Goal: Task Accomplishment & Management: Complete application form

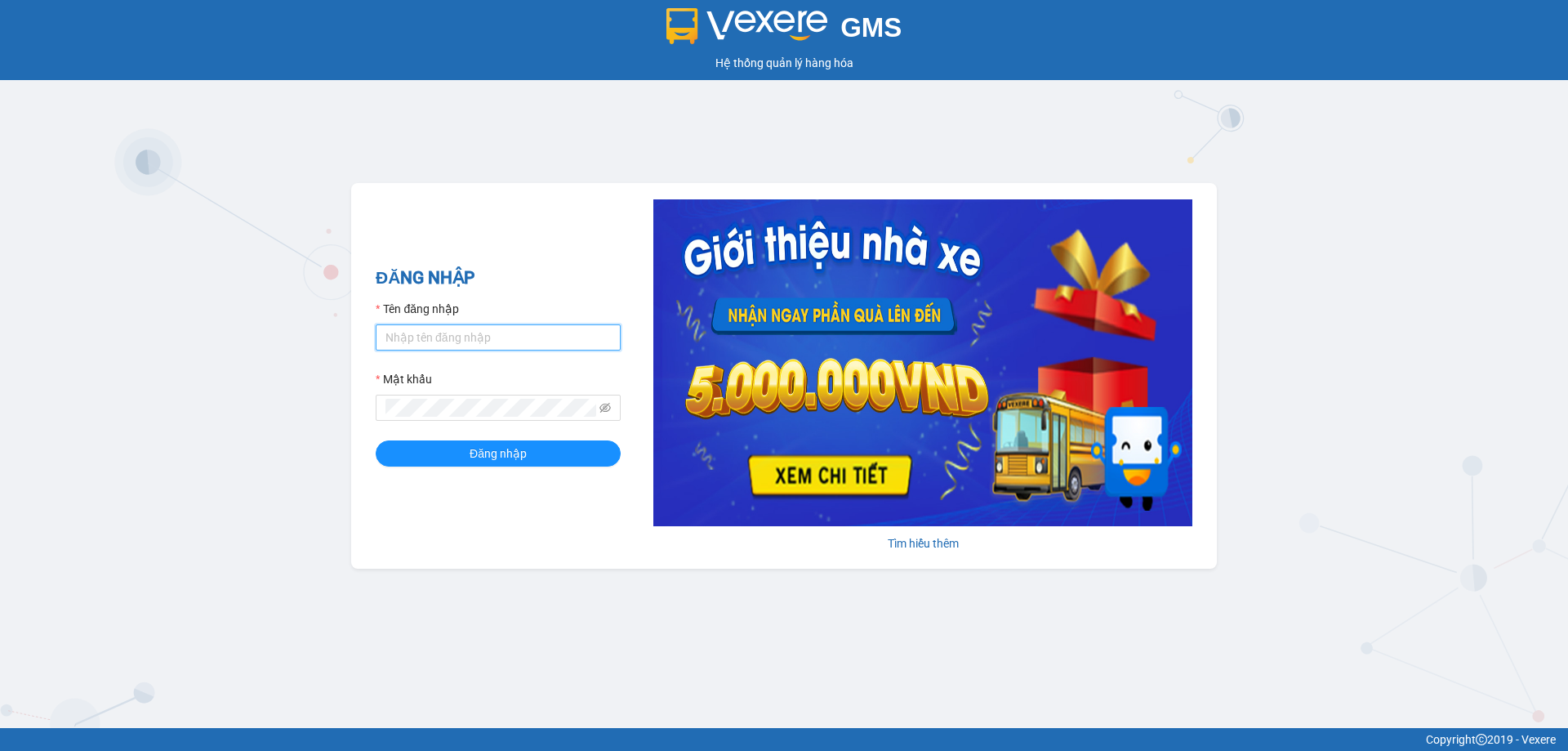
click at [416, 338] on input "Tên đăng nhập" at bounding box center [498, 337] width 245 height 26
click at [425, 341] on input "bt" at bounding box center [498, 337] width 245 height 26
type input "bthanh.thoidai"
click at [499, 457] on span "Đăng nhập" at bounding box center [498, 453] width 57 height 18
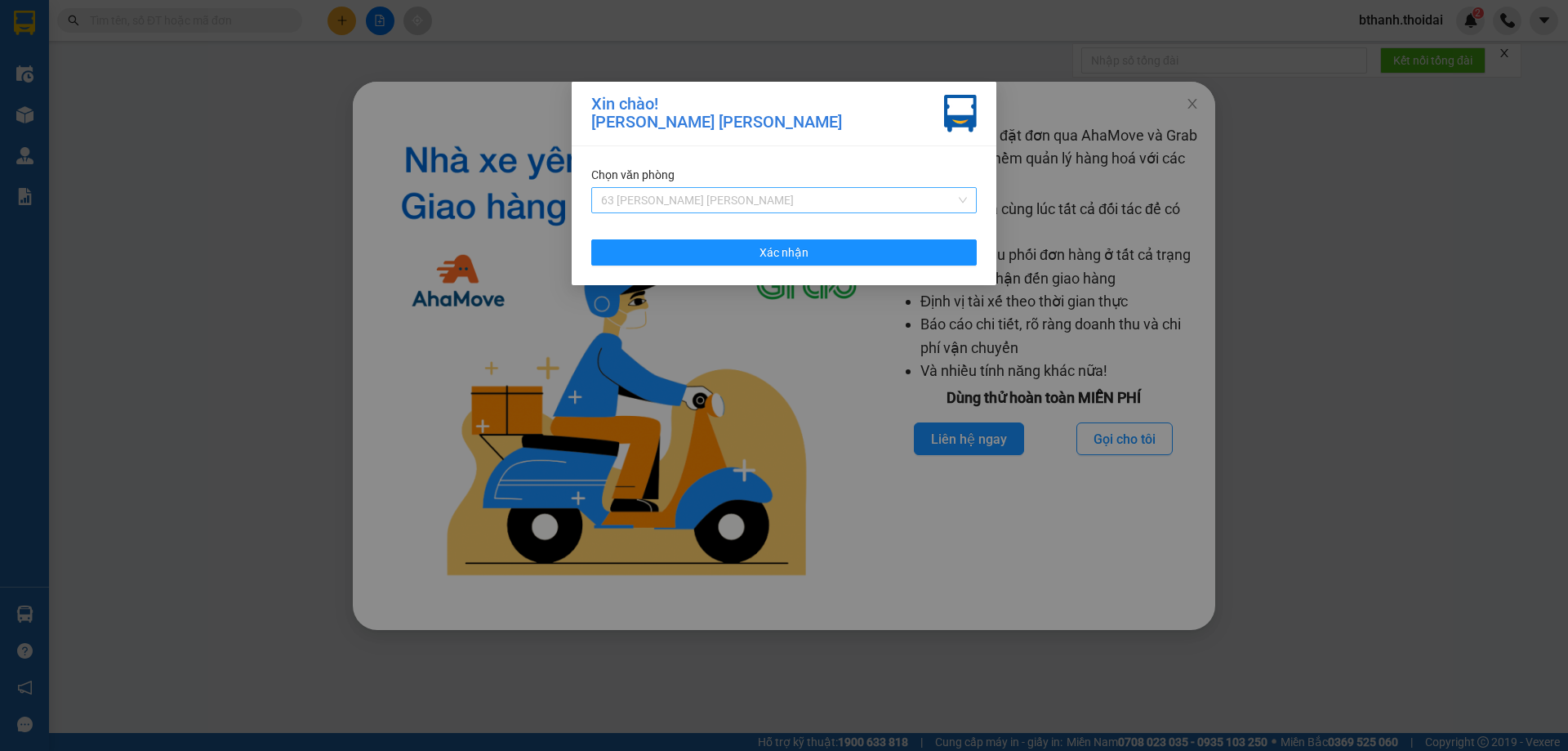
click at [795, 199] on span "63 [PERSON_NAME] [PERSON_NAME]" at bounding box center [784, 200] width 366 height 24
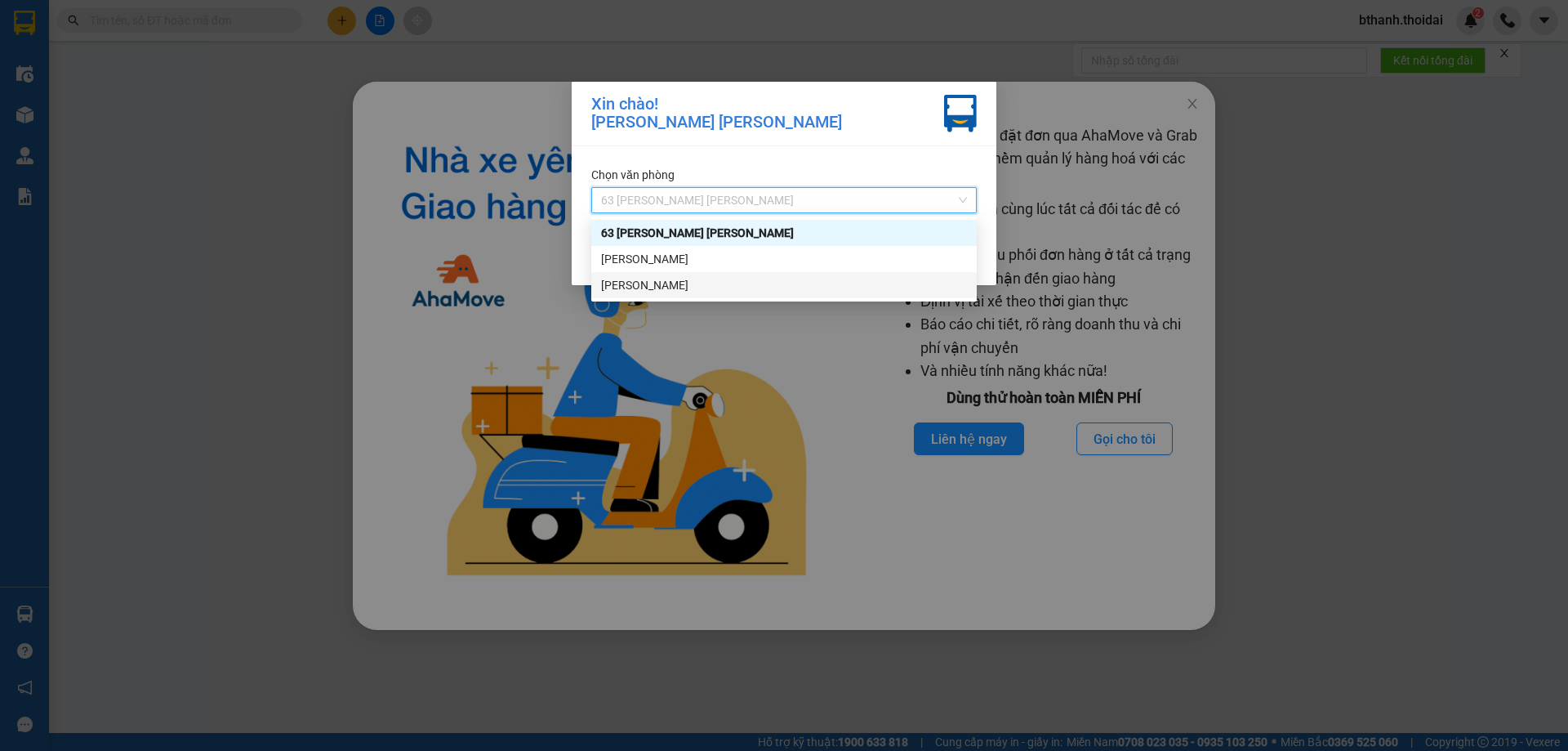
click at [690, 289] on div "[PERSON_NAME]" at bounding box center [784, 285] width 366 height 18
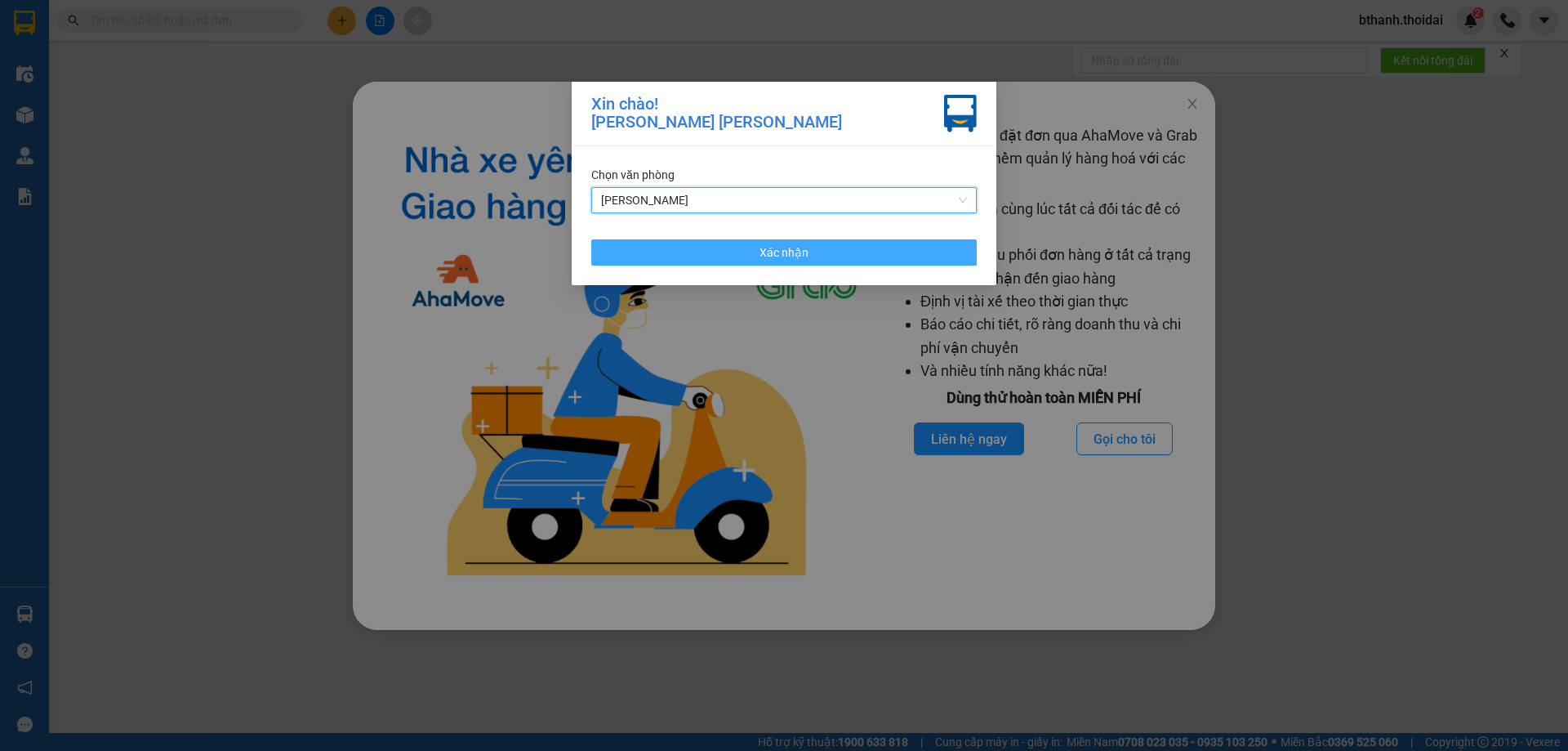
click at [752, 254] on button "Xác nhận" at bounding box center [784, 252] width 386 height 26
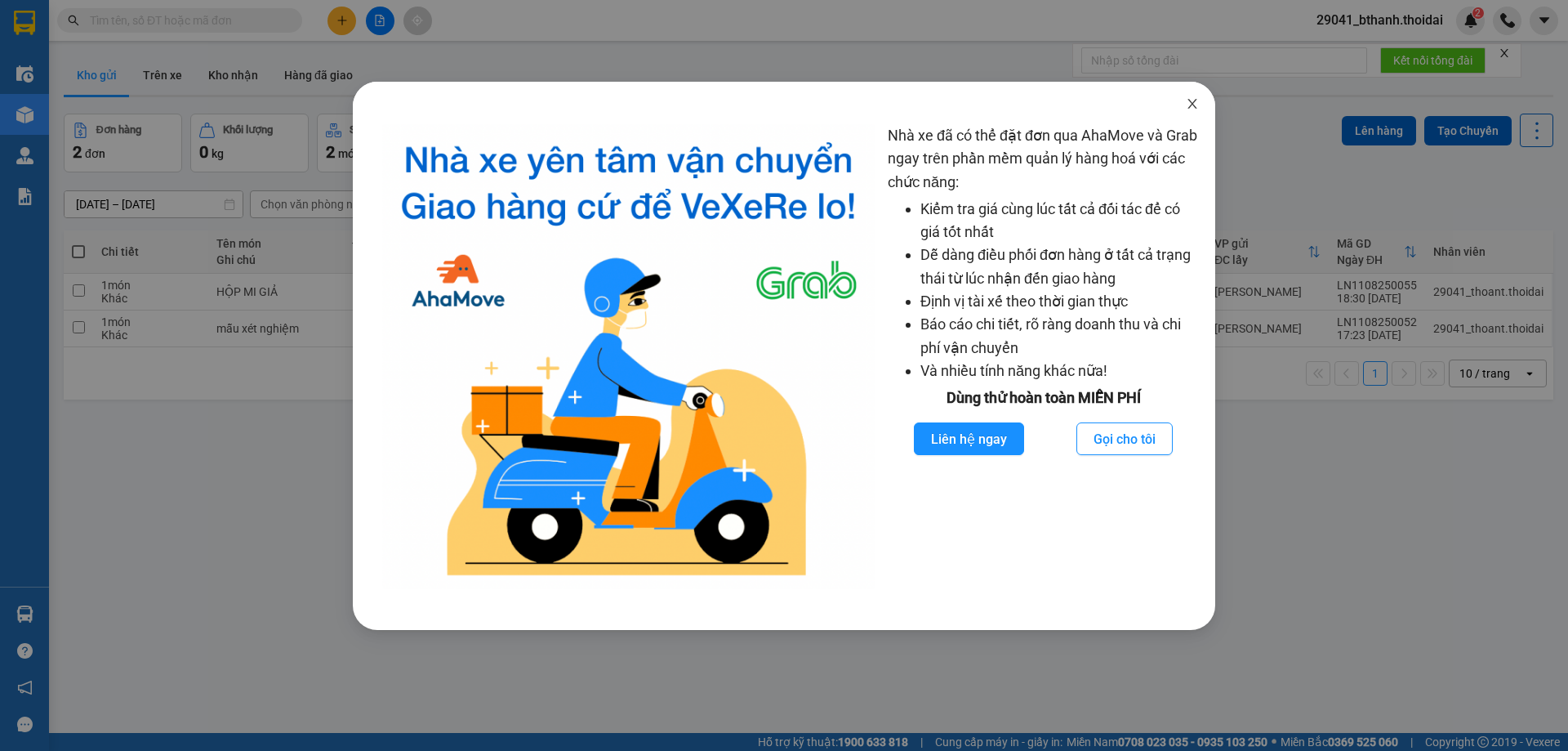
click at [1189, 108] on icon "close" at bounding box center [1192, 104] width 9 height 10
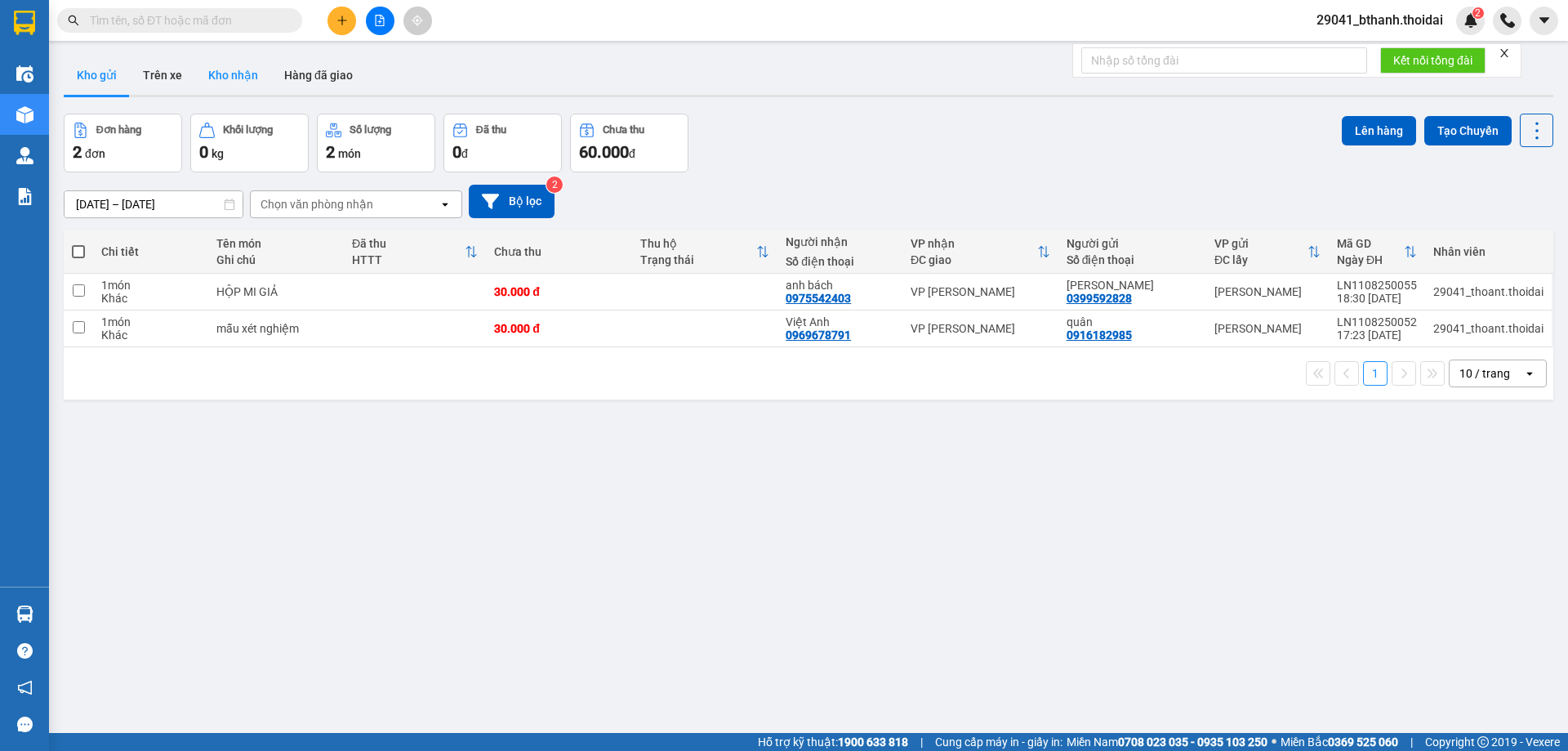
click at [249, 74] on button "Kho nhận" at bounding box center [233, 75] width 76 height 40
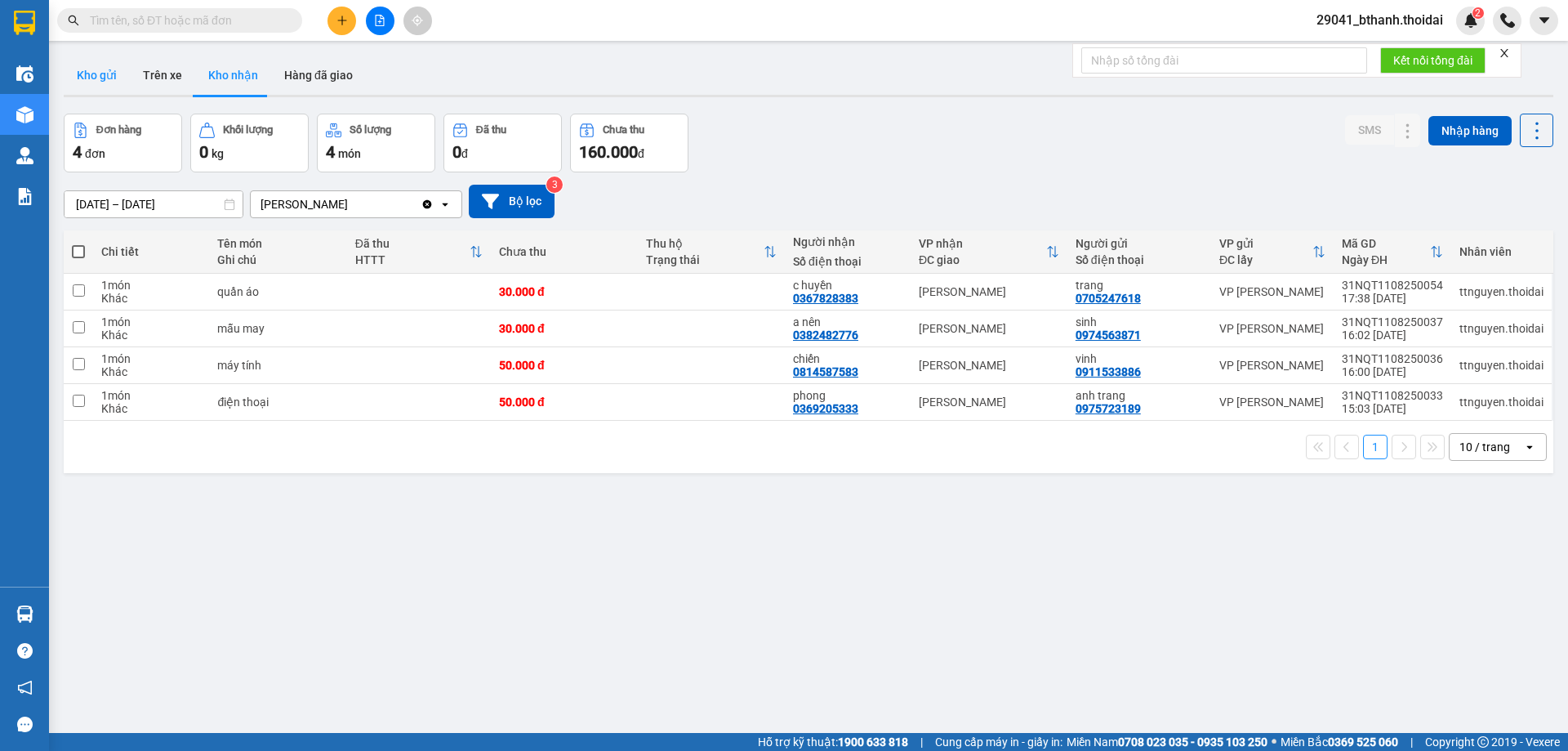
click at [122, 71] on button "Kho gửi" at bounding box center [97, 75] width 67 height 40
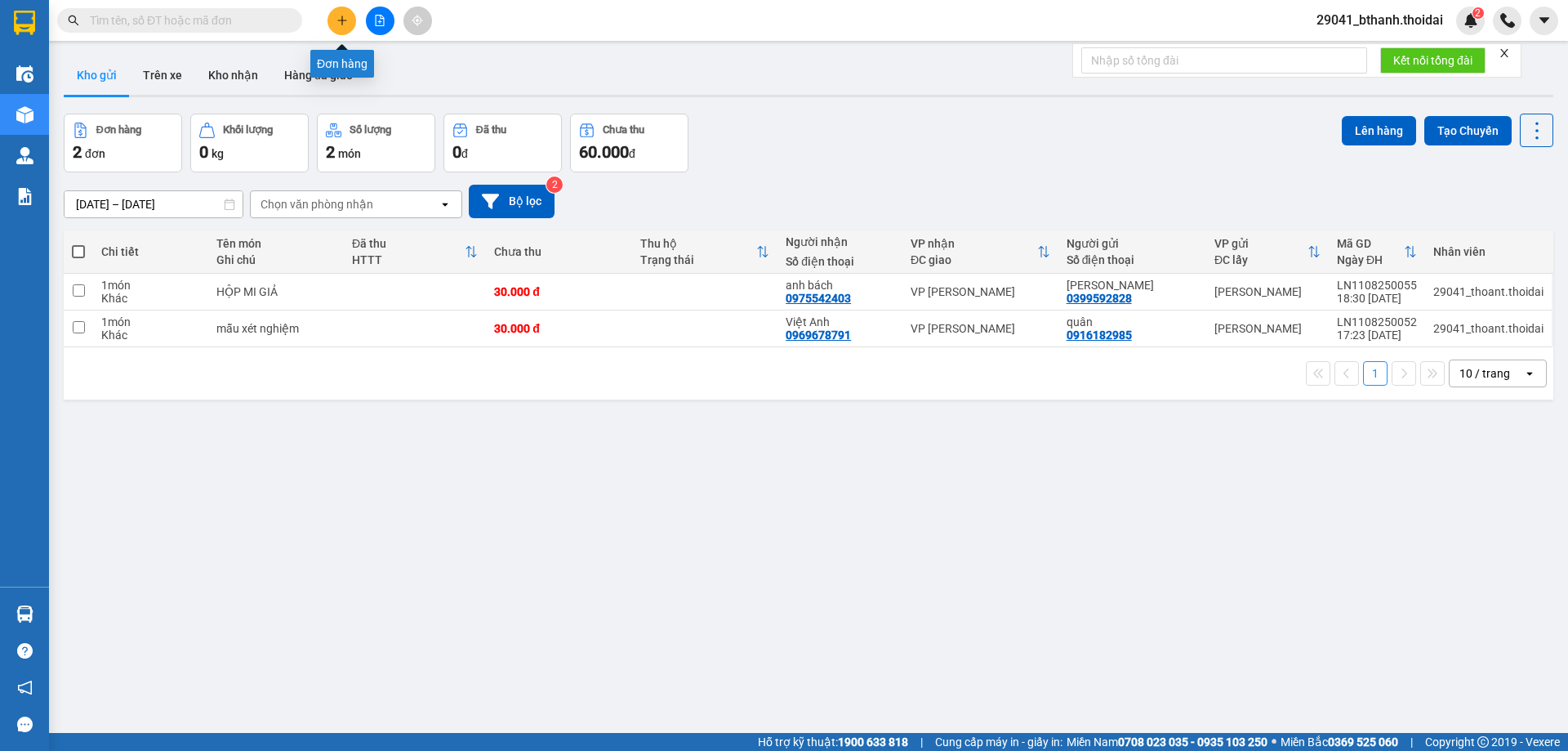
click at [342, 27] on button at bounding box center [342, 21] width 29 height 29
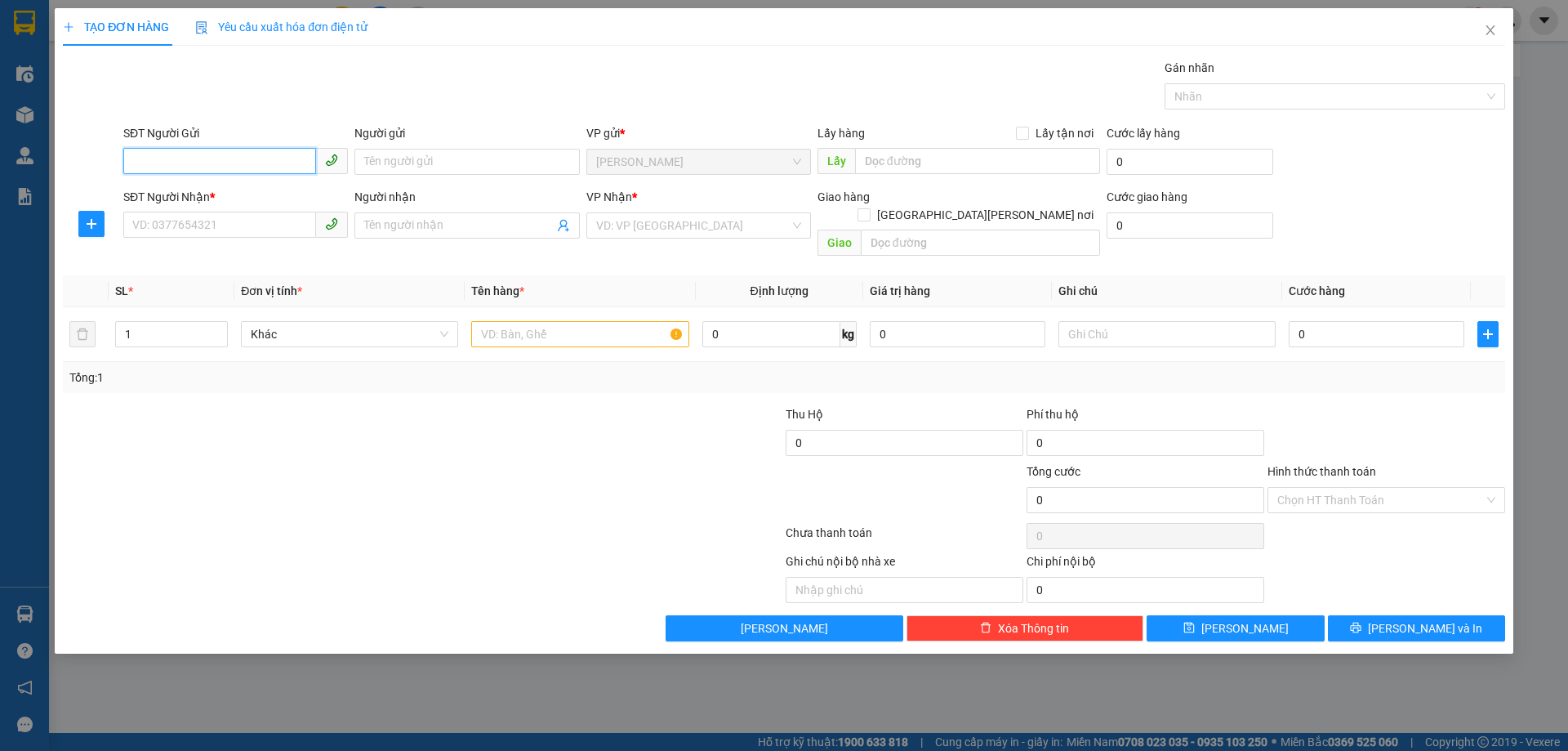
click at [190, 158] on input "SĐT Người Gửi" at bounding box center [219, 160] width 193 height 26
type input "0886014199"
click at [440, 157] on input "Người gửi" at bounding box center [467, 161] width 225 height 26
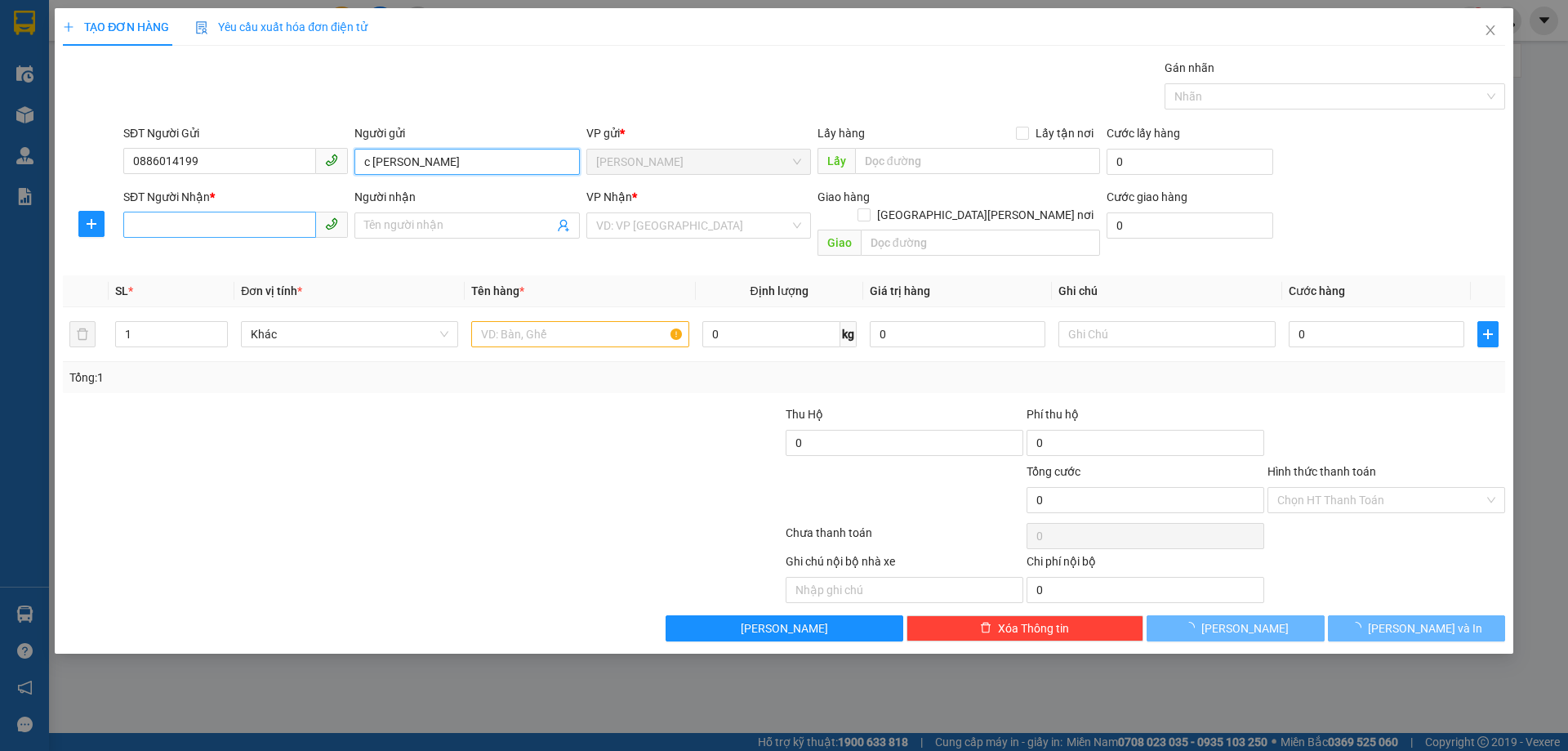
type input "c [PERSON_NAME]"
click at [164, 227] on input "SĐT Người Nhận *" at bounding box center [219, 224] width 193 height 26
click at [174, 224] on input "SĐT Người Nhận *" at bounding box center [219, 224] width 193 height 26
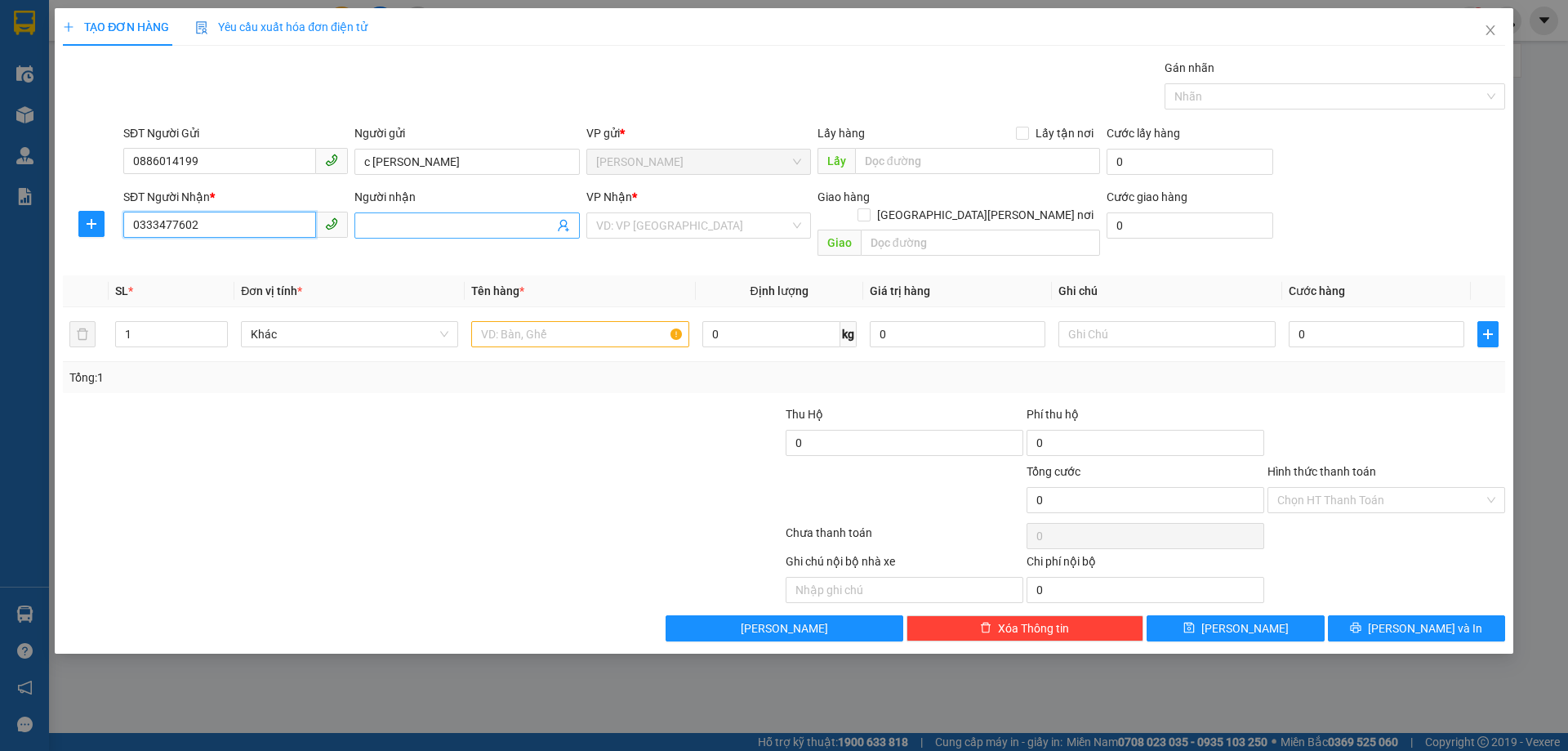
type input "0333477602"
click at [428, 220] on input "Người nhận" at bounding box center [458, 225] width 189 height 18
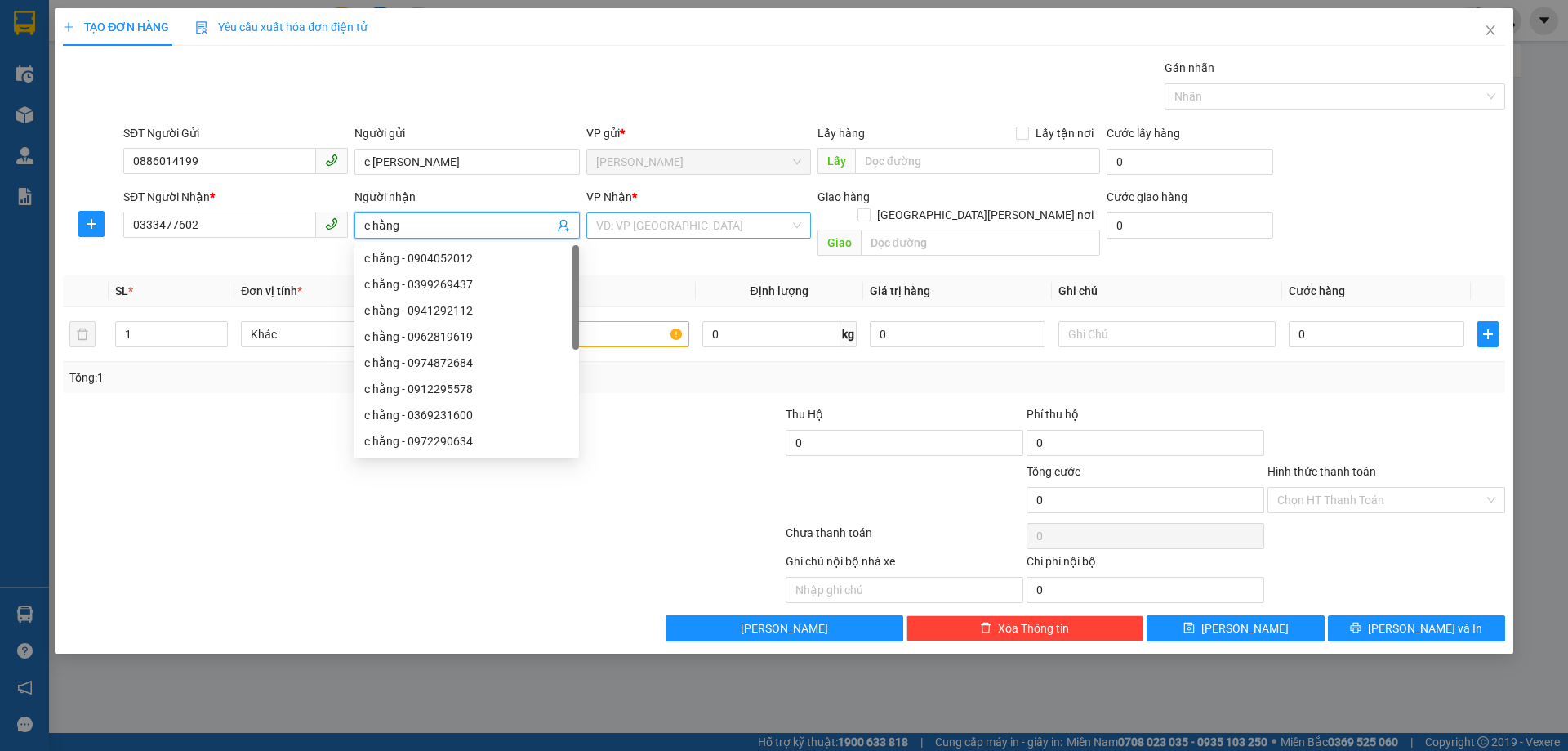
type input "c hằng"
click at [668, 223] on input "search" at bounding box center [693, 225] width 194 height 24
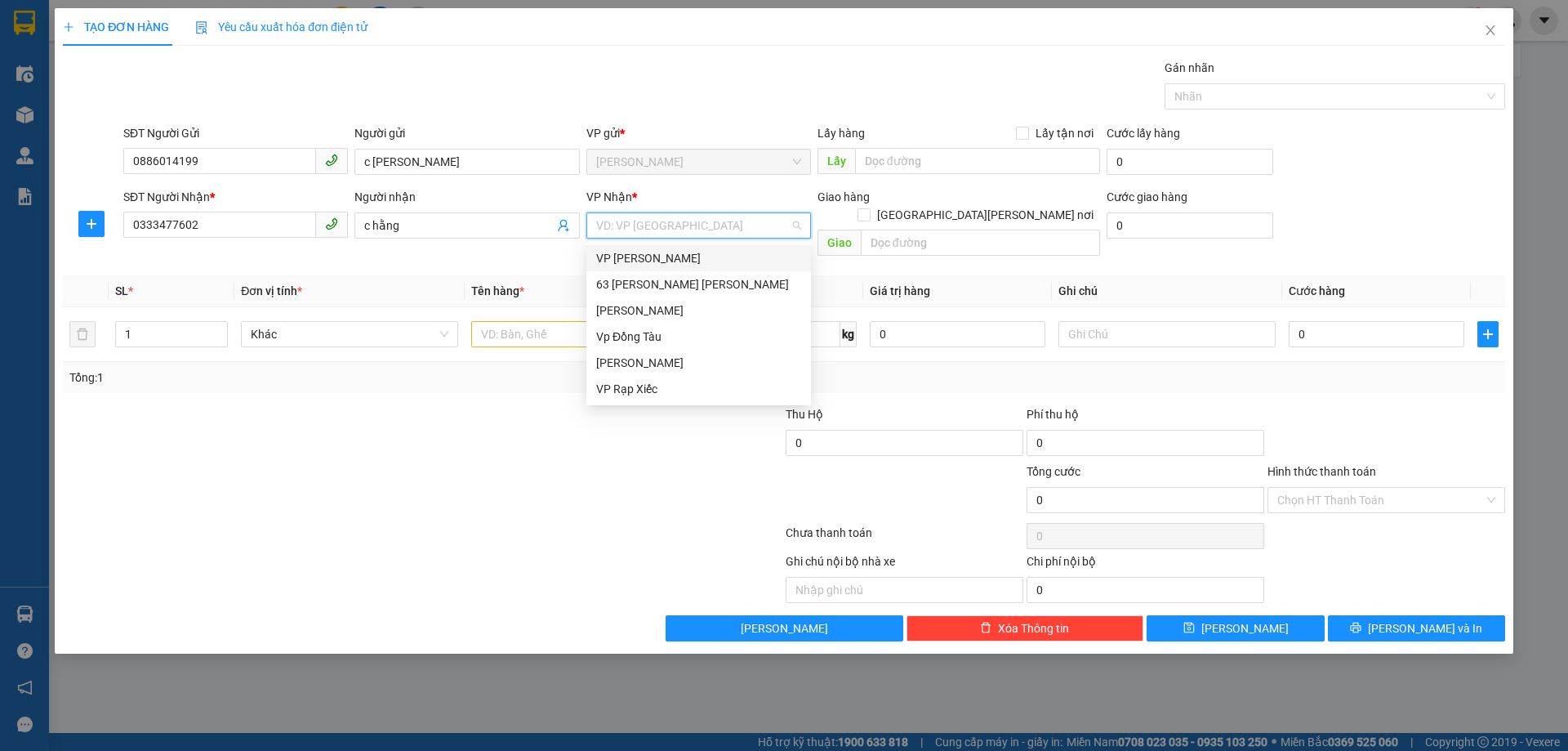
click at [734, 225] on input "search" at bounding box center [693, 225] width 194 height 24
click at [661, 338] on div "Vp Đồng Tàu" at bounding box center [698, 336] width 205 height 18
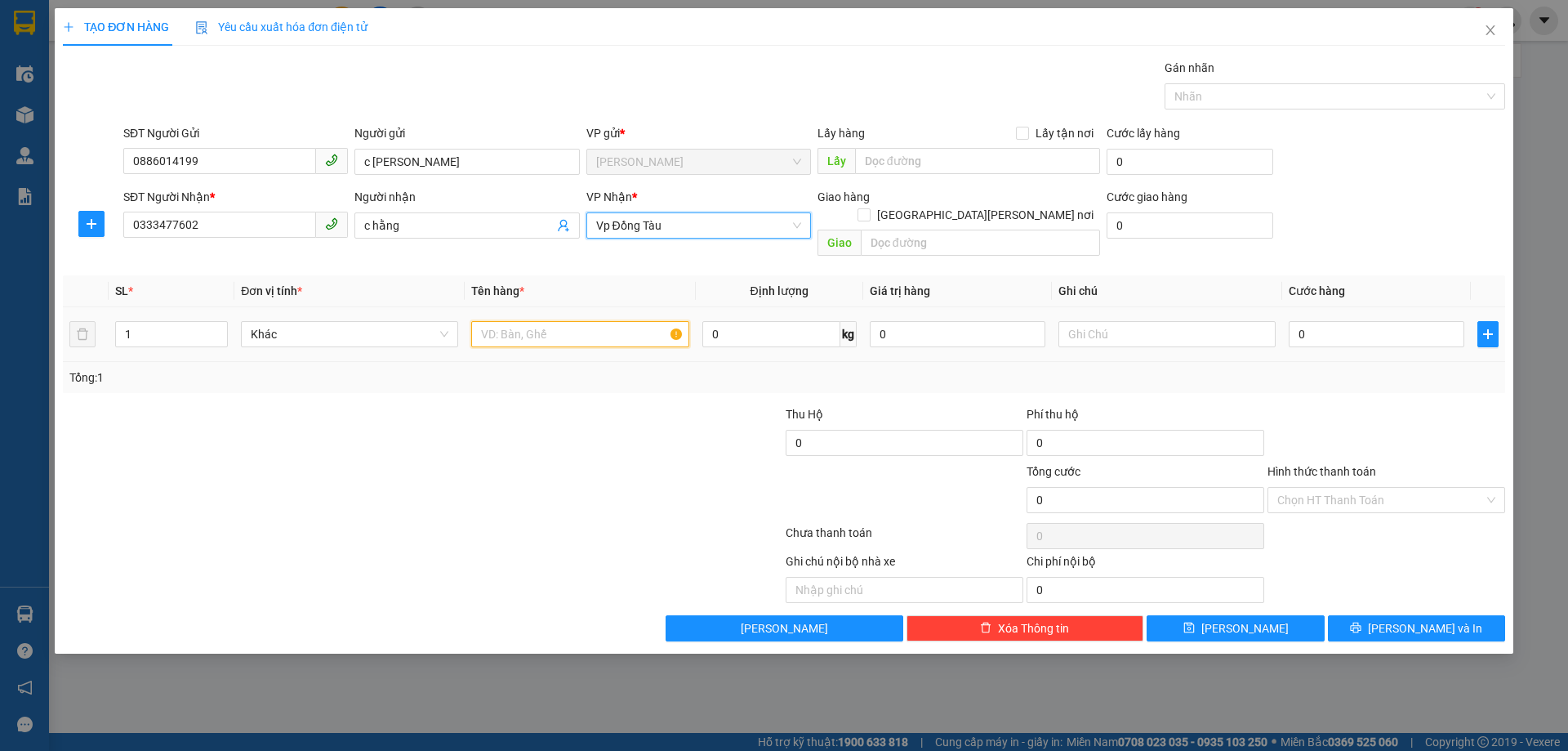
click at [605, 321] on input "text" at bounding box center [580, 334] width 217 height 26
type input "[PERSON_NAME] thư"
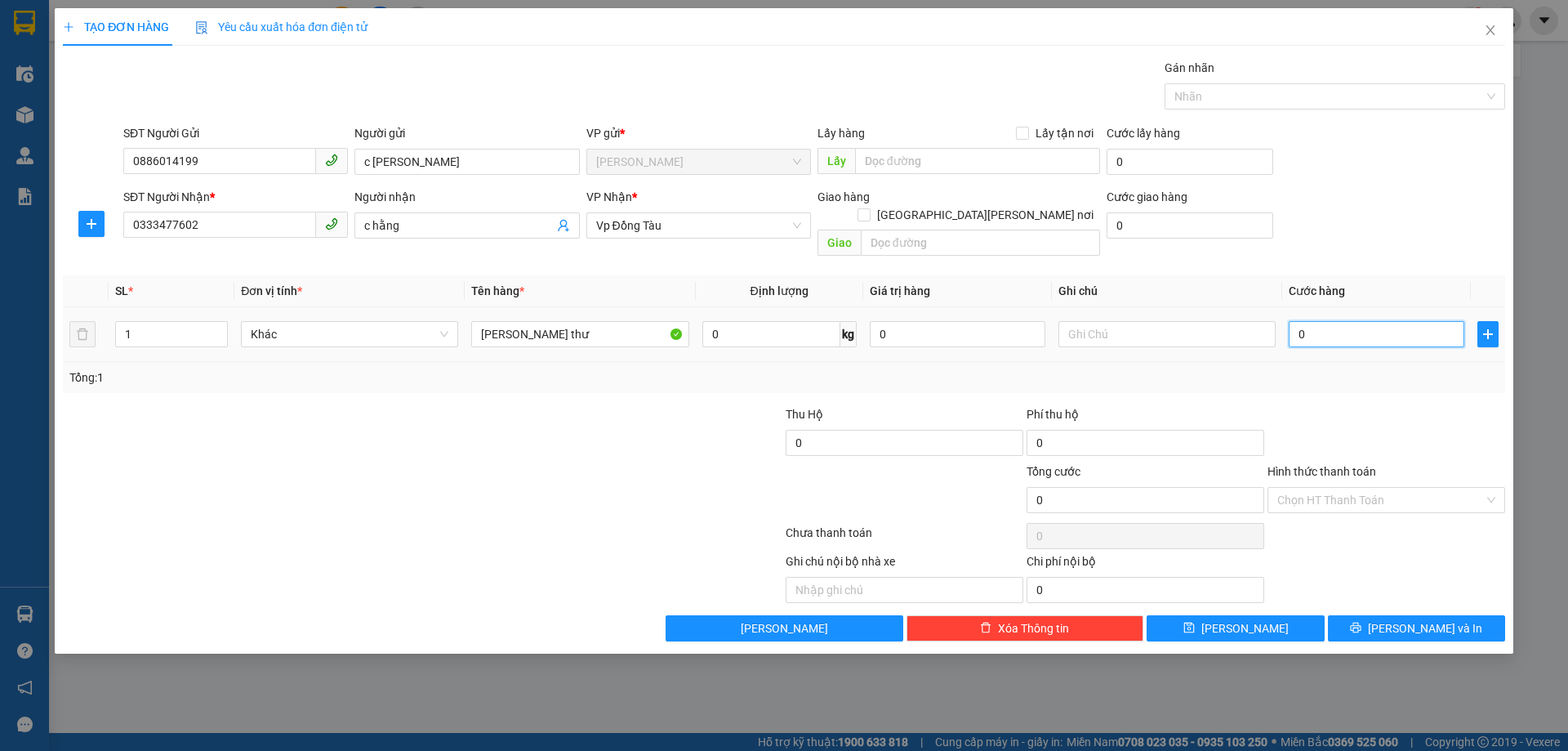
click at [1343, 321] on input "0" at bounding box center [1377, 334] width 175 height 26
type input "3"
type input "30"
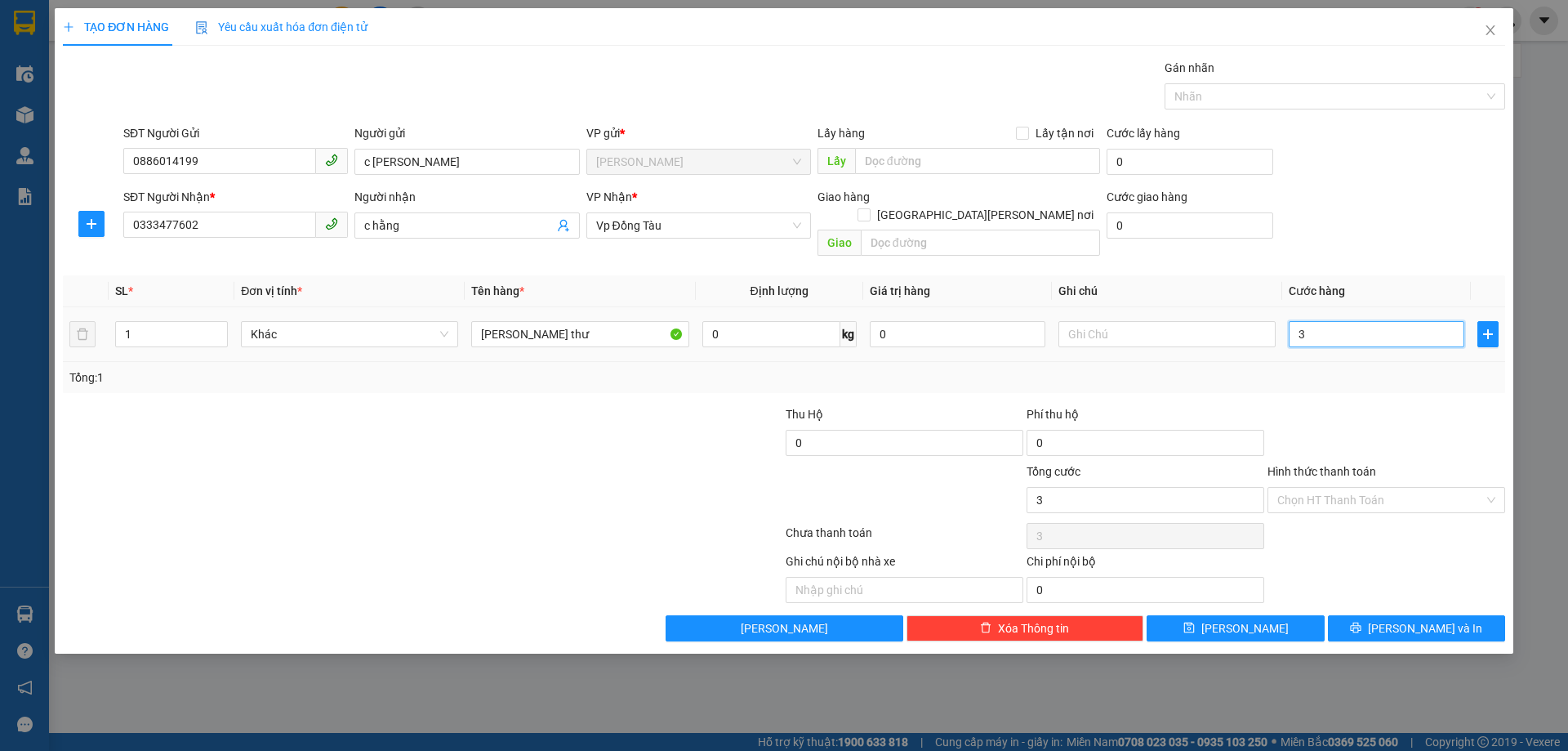
type input "30"
type input "300"
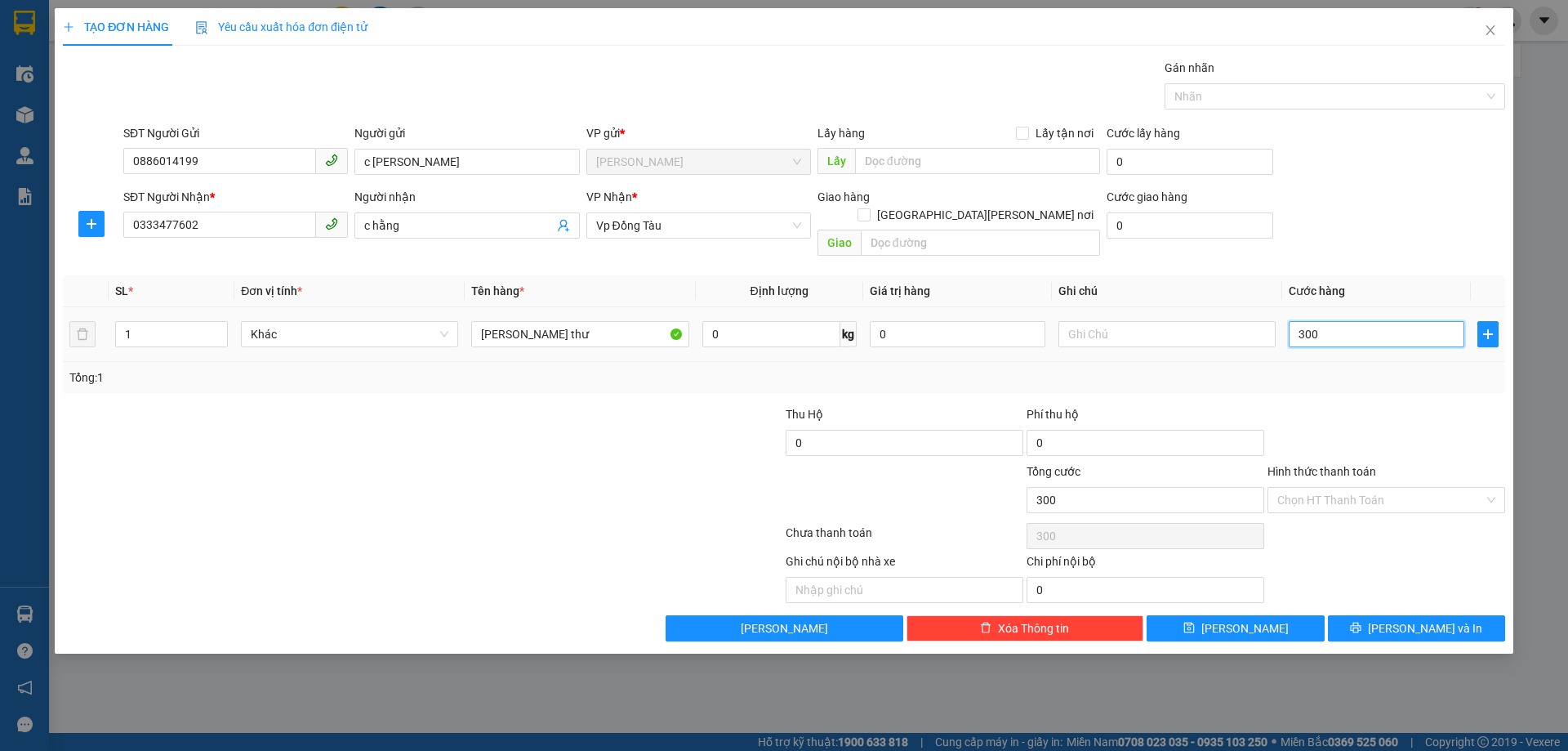
type input "3.000"
type input "30.000"
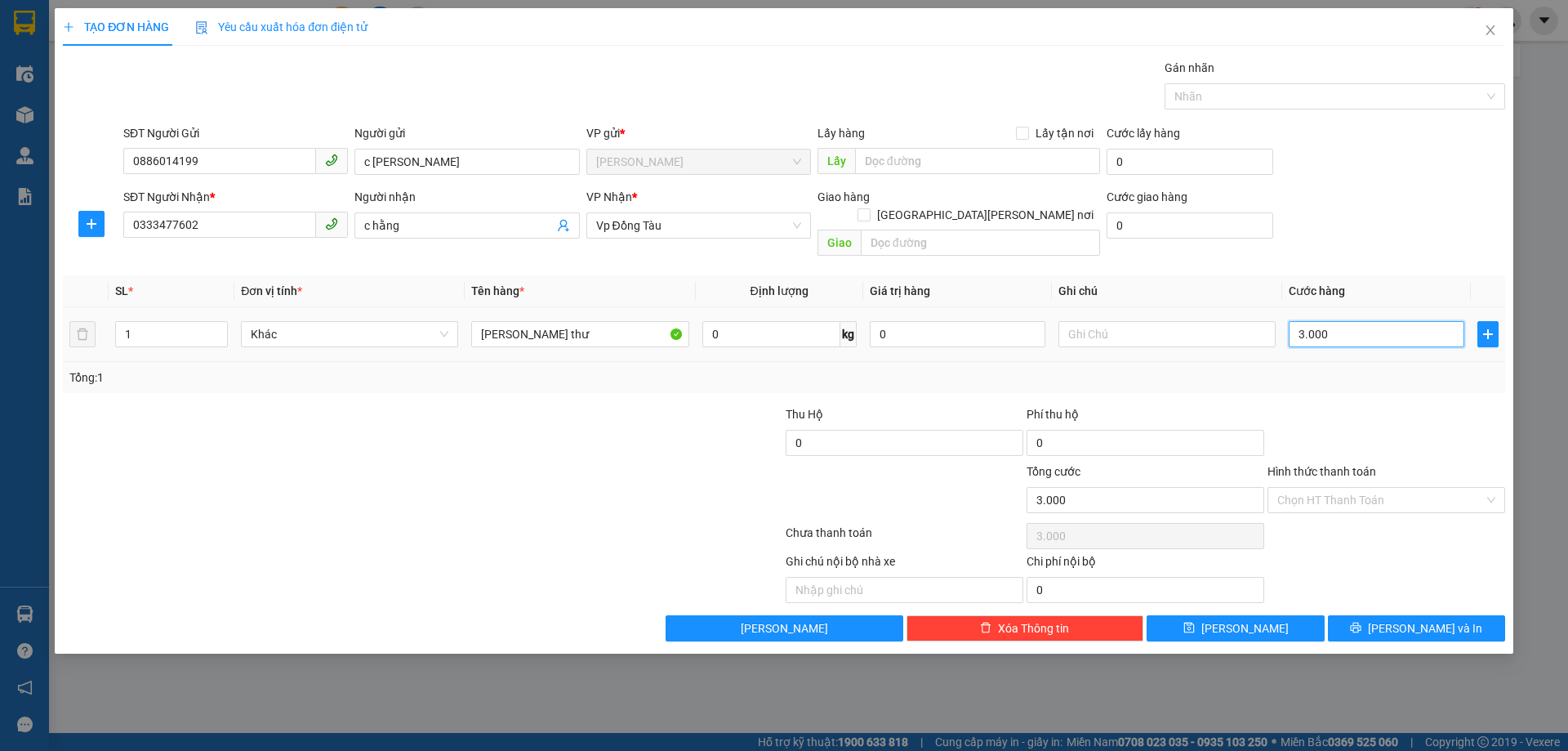
type input "30.000"
click at [1330, 488] on input "Hình thức thanh toán" at bounding box center [1380, 500] width 206 height 24
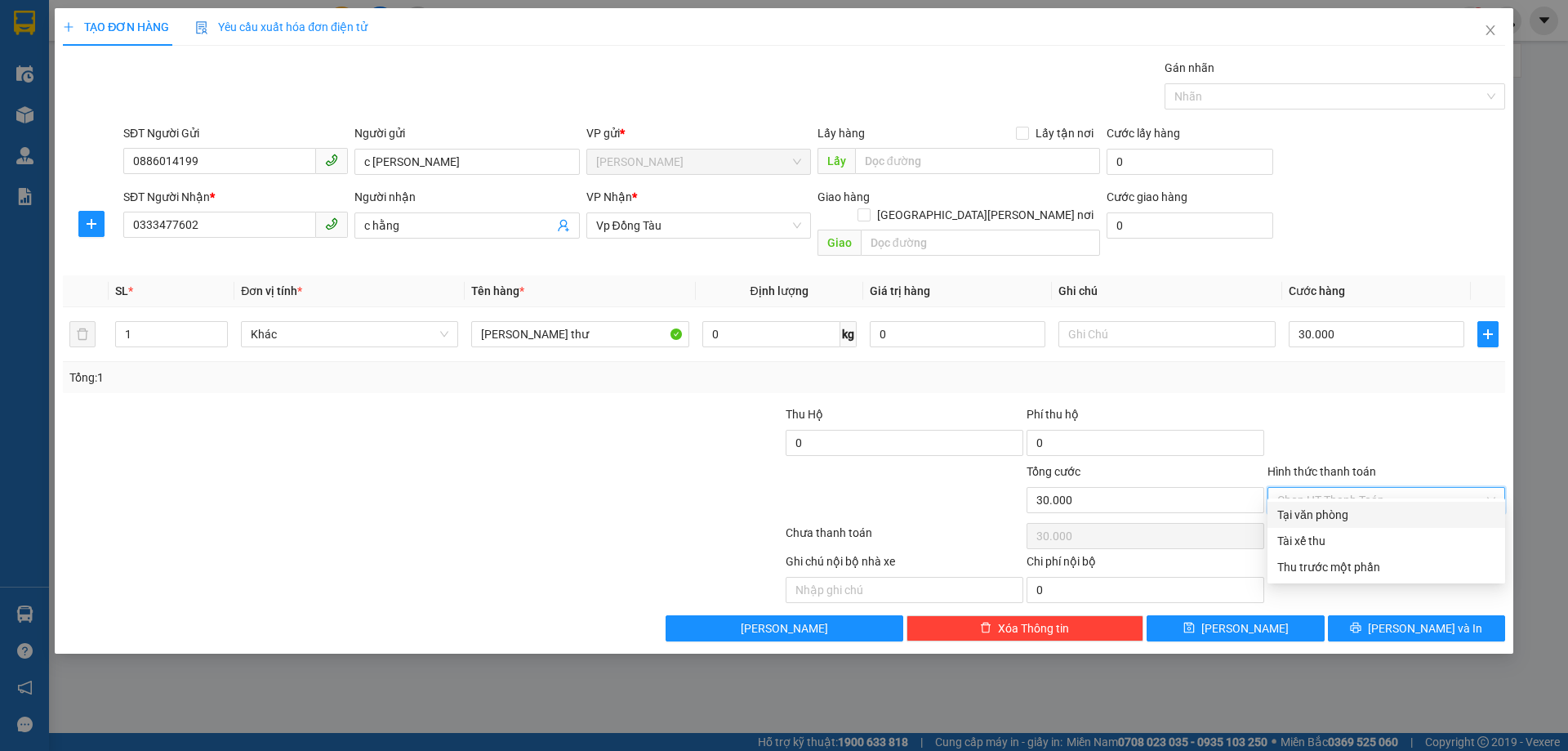
click at [1334, 512] on div "Tại văn phòng" at bounding box center [1386, 514] width 218 height 18
type input "0"
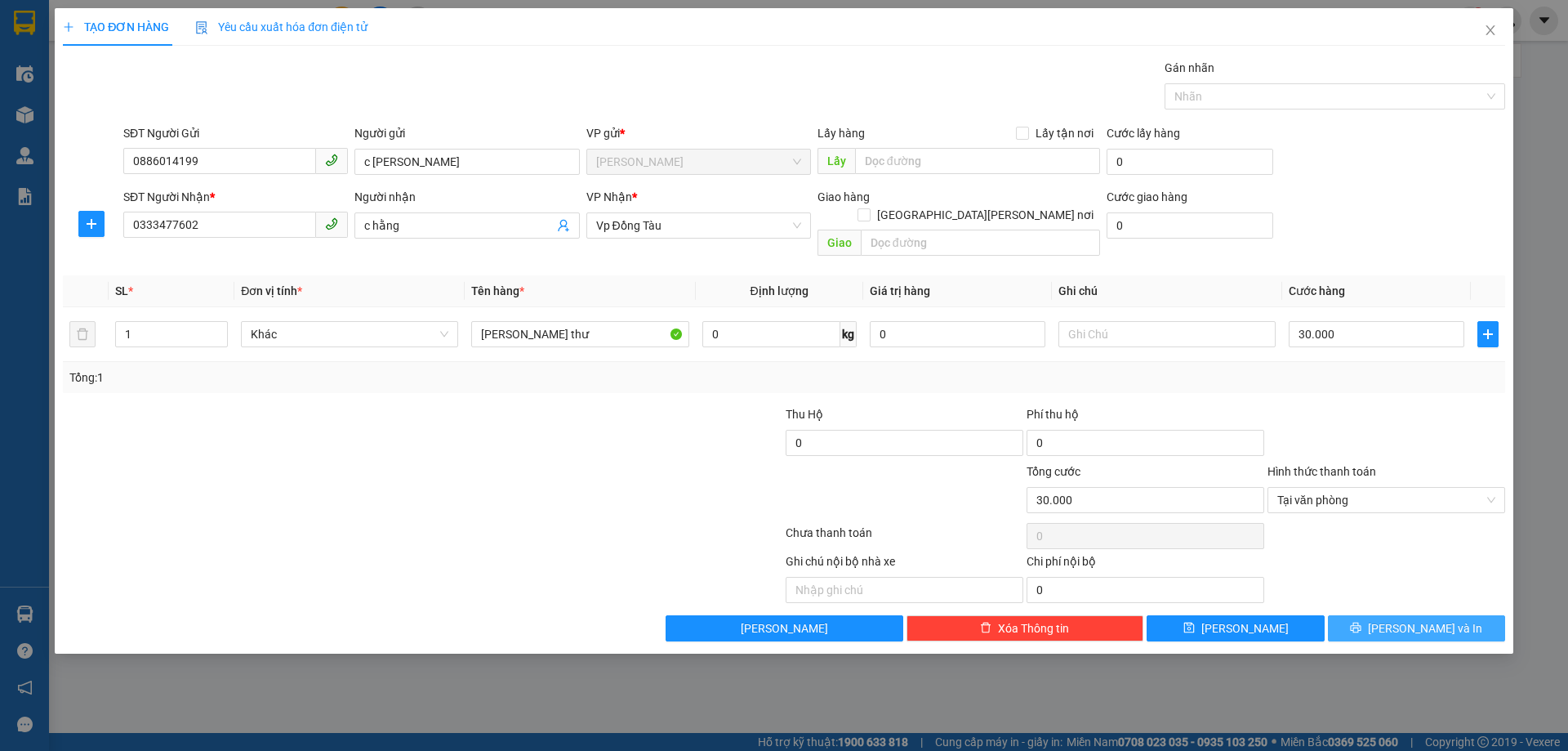
click at [1401, 615] on button "[PERSON_NAME] và In" at bounding box center [1416, 628] width 177 height 26
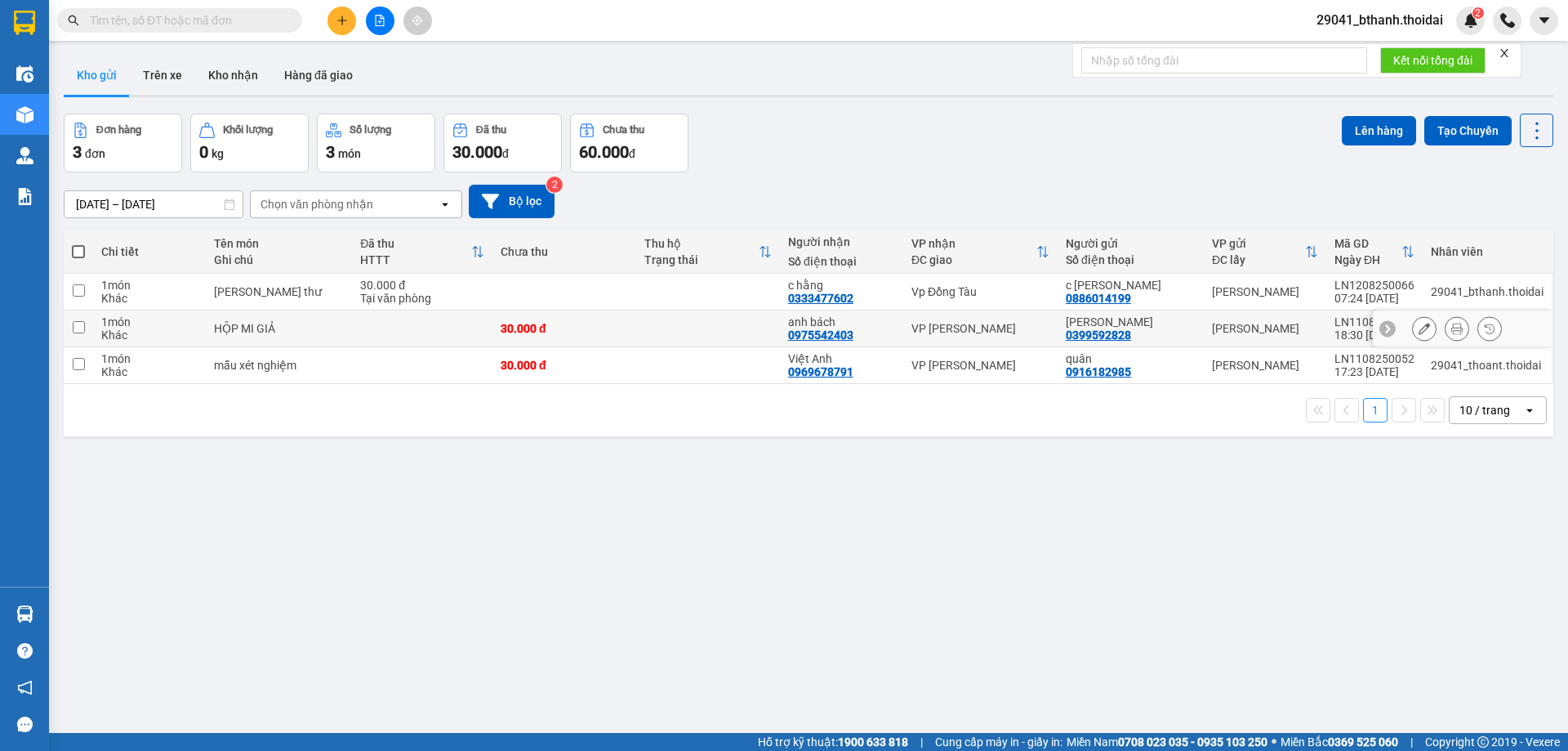
click at [76, 325] on input "checkbox" at bounding box center [78, 327] width 13 height 13
checkbox input "true"
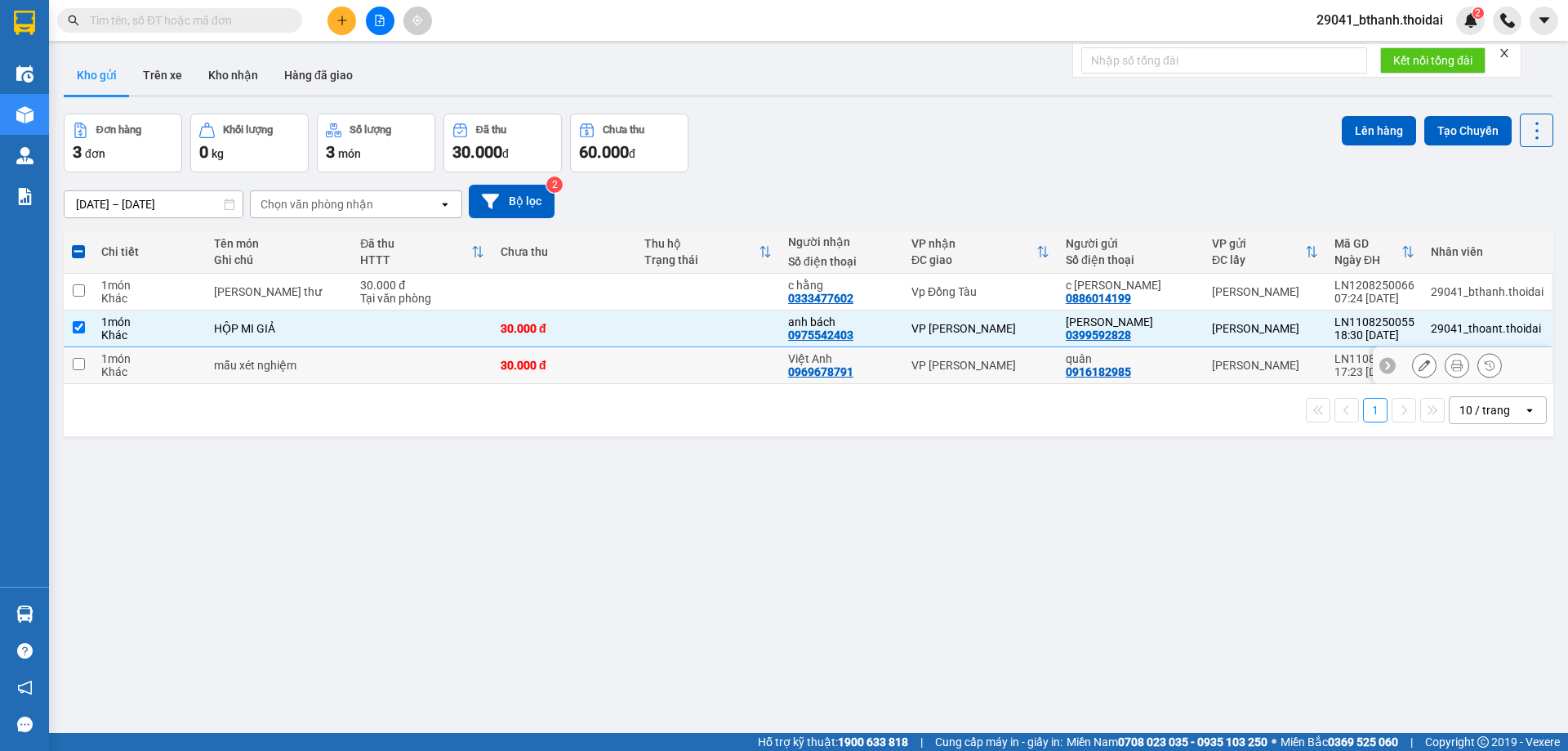
click at [78, 364] on input "checkbox" at bounding box center [78, 364] width 13 height 13
checkbox input "true"
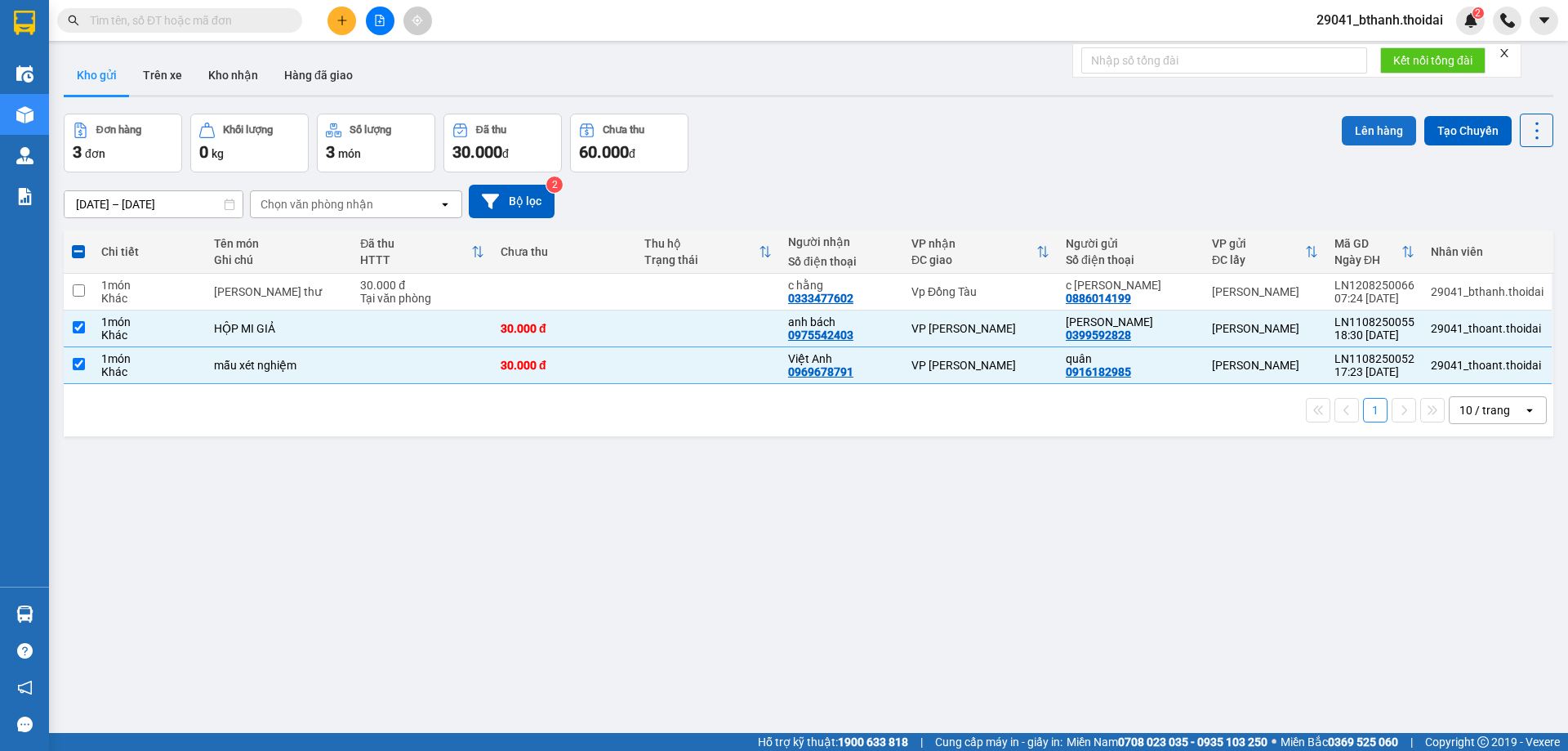
click at [1382, 121] on button "Lên hàng" at bounding box center [1379, 131] width 74 height 30
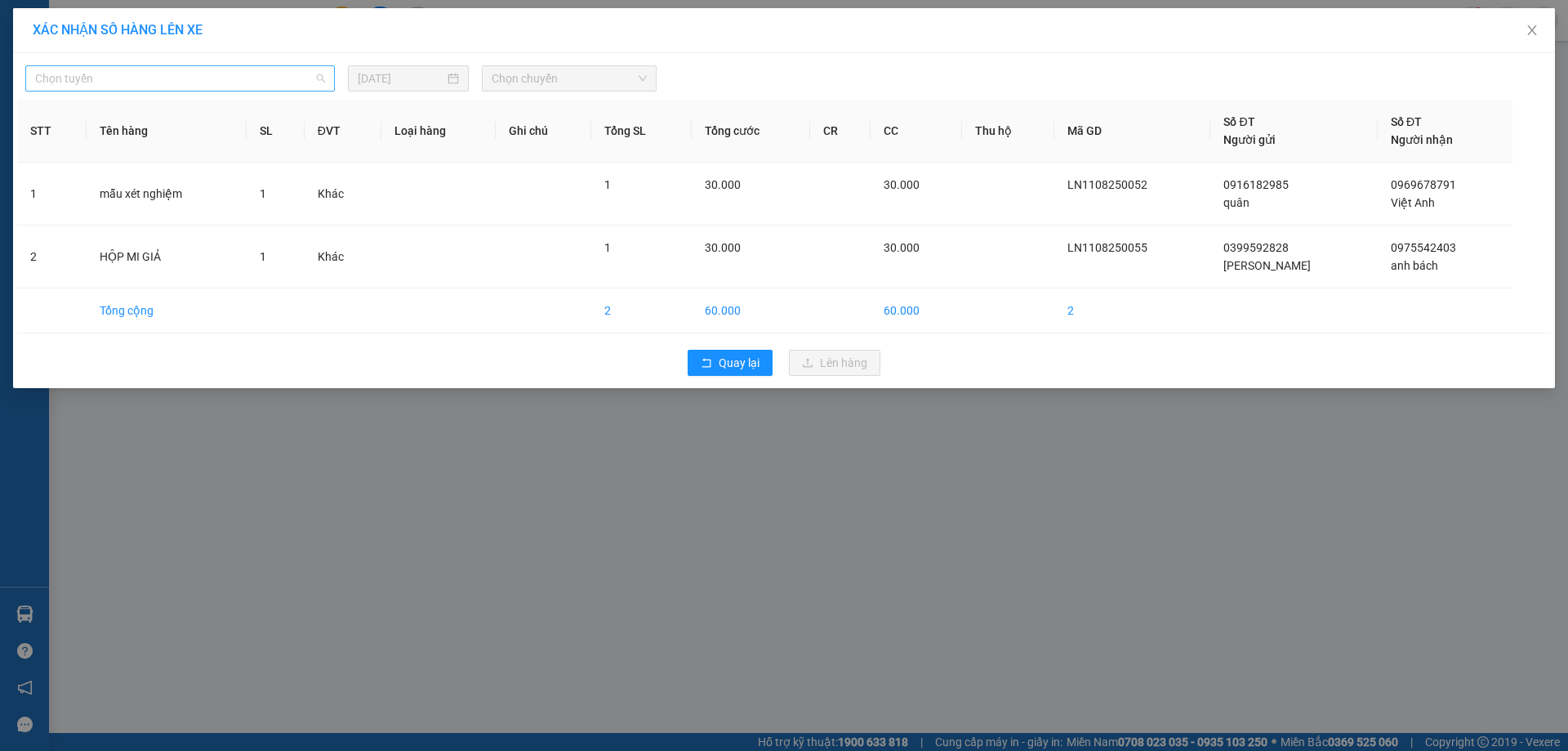
click at [125, 83] on span "Chọn tuyến" at bounding box center [180, 78] width 290 height 24
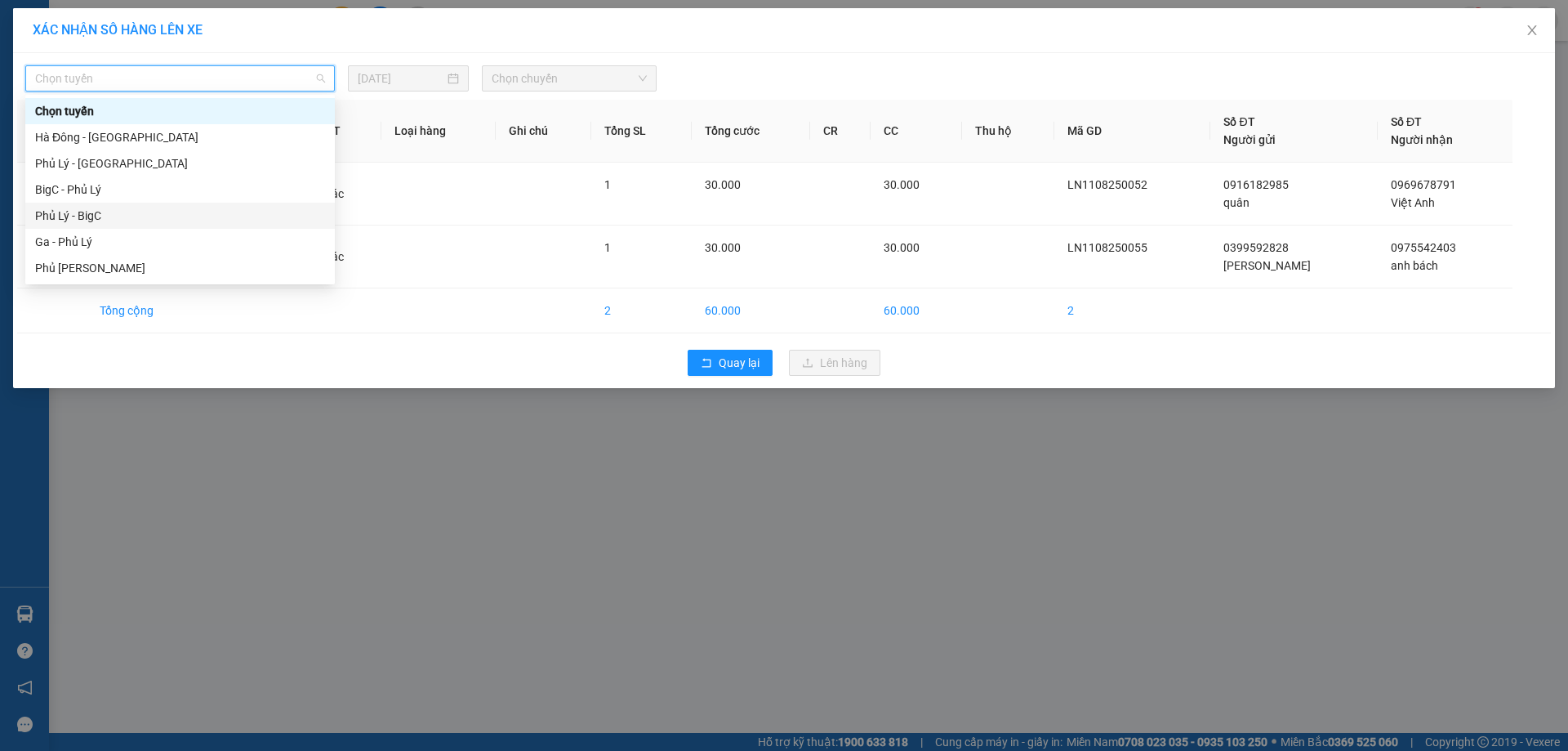
click at [115, 218] on div "Phủ Lý - BigC" at bounding box center [180, 215] width 290 height 18
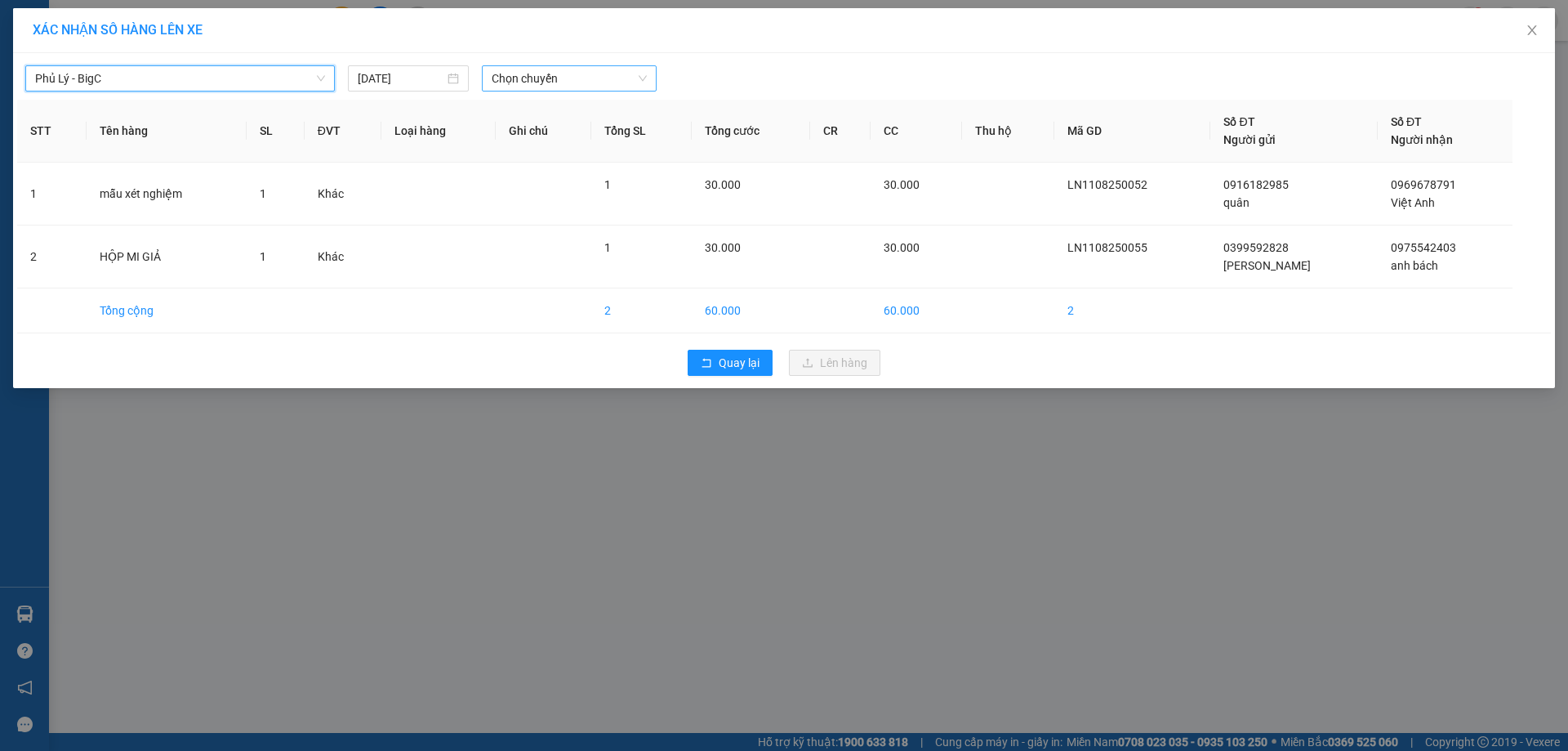
click at [567, 81] on span "Chọn chuyến" at bounding box center [570, 78] width 155 height 24
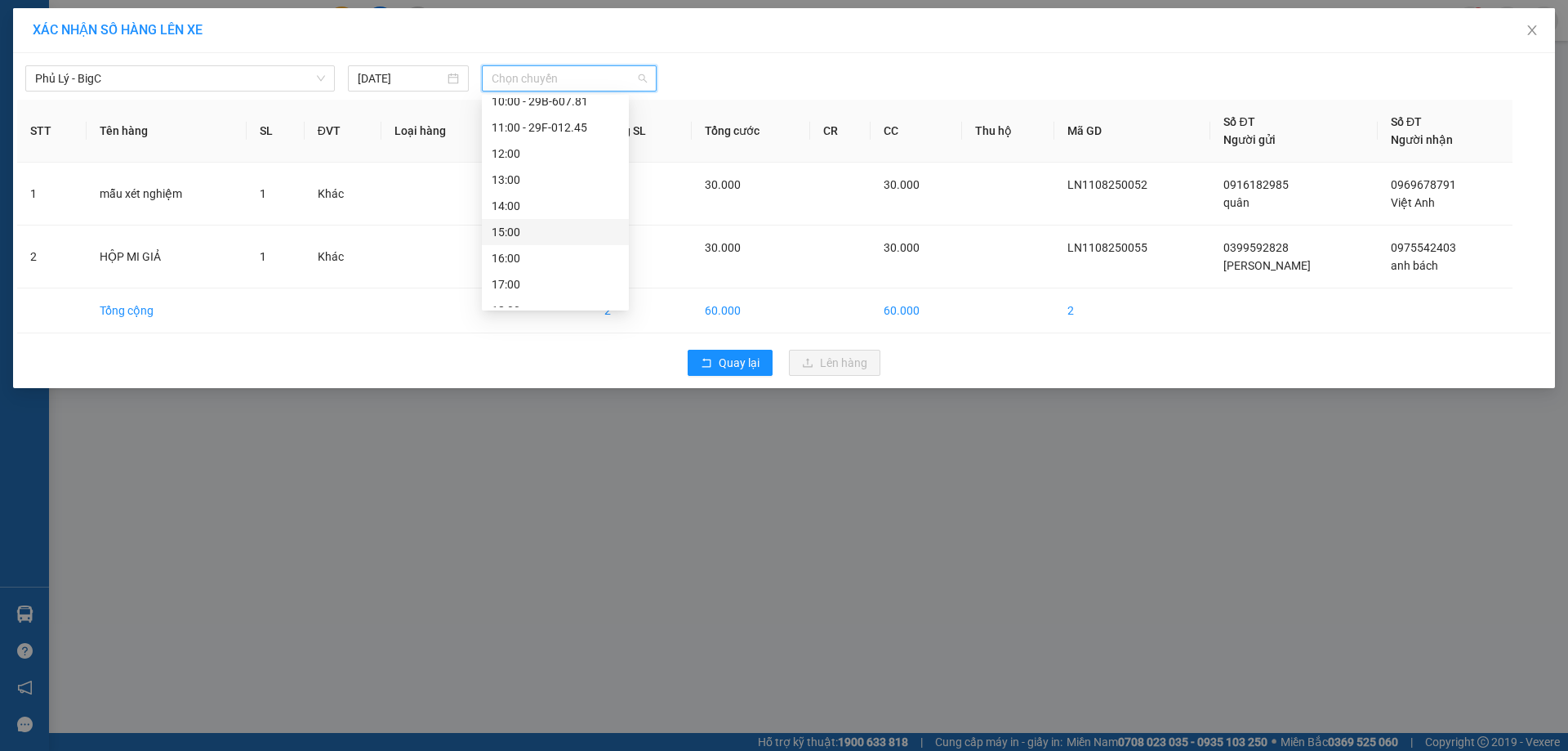
scroll to position [164, 0]
click at [543, 136] on div "08:00 - 29B-624.29" at bounding box center [555, 130] width 127 height 18
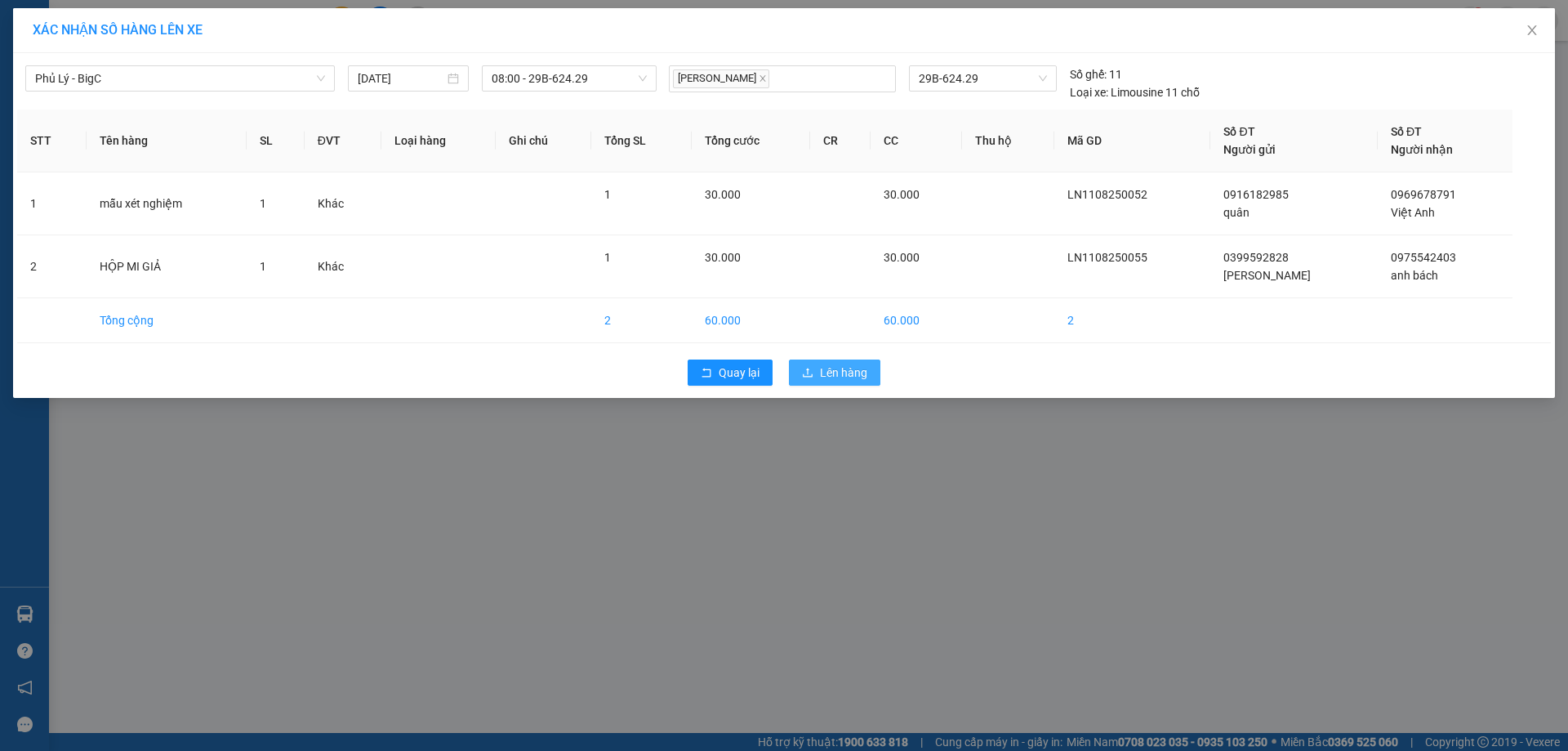
click at [828, 366] on span "Lên hàng" at bounding box center [843, 372] width 47 height 18
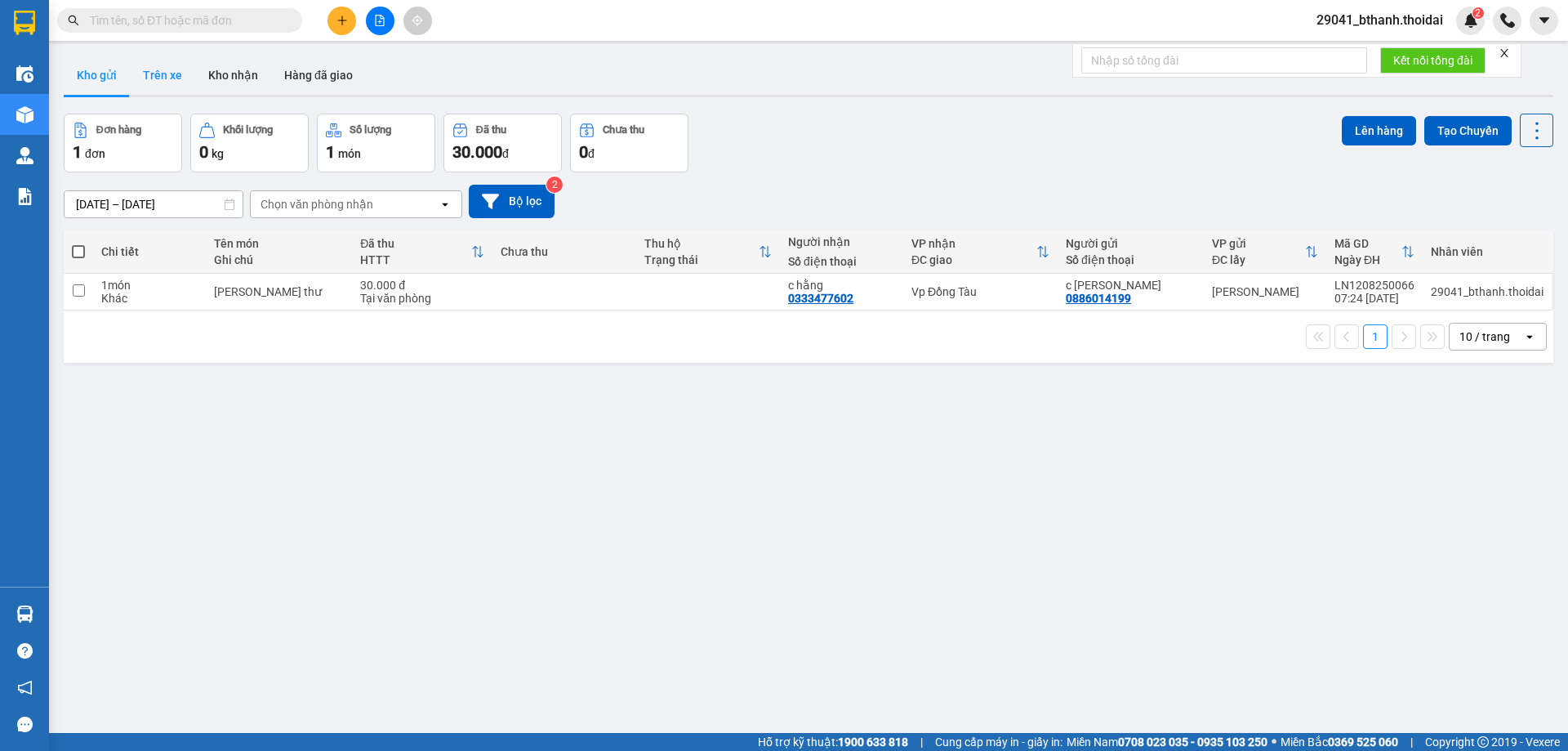
click at [166, 74] on button "Trên xe" at bounding box center [163, 75] width 66 height 40
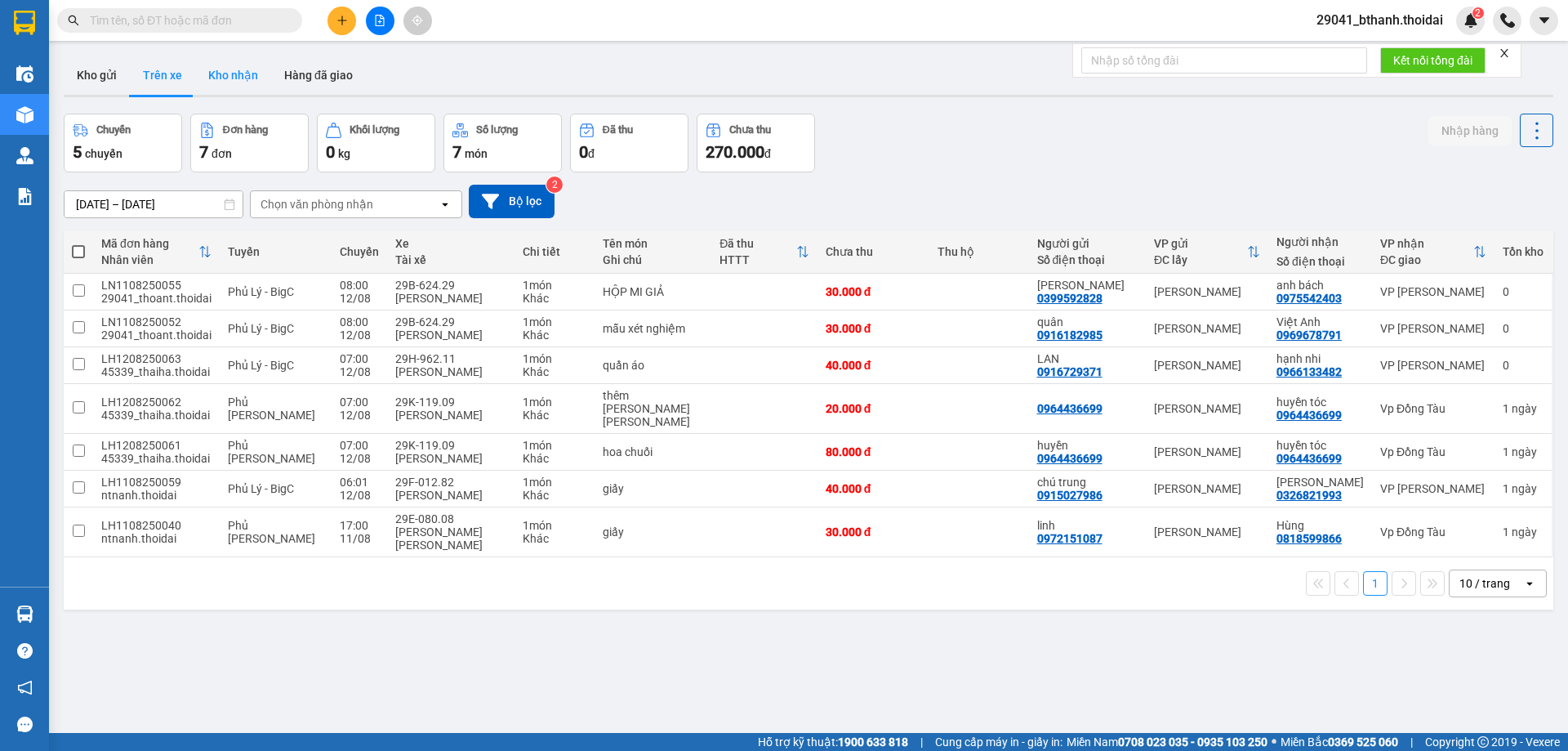
click at [233, 79] on button "Kho nhận" at bounding box center [233, 75] width 76 height 40
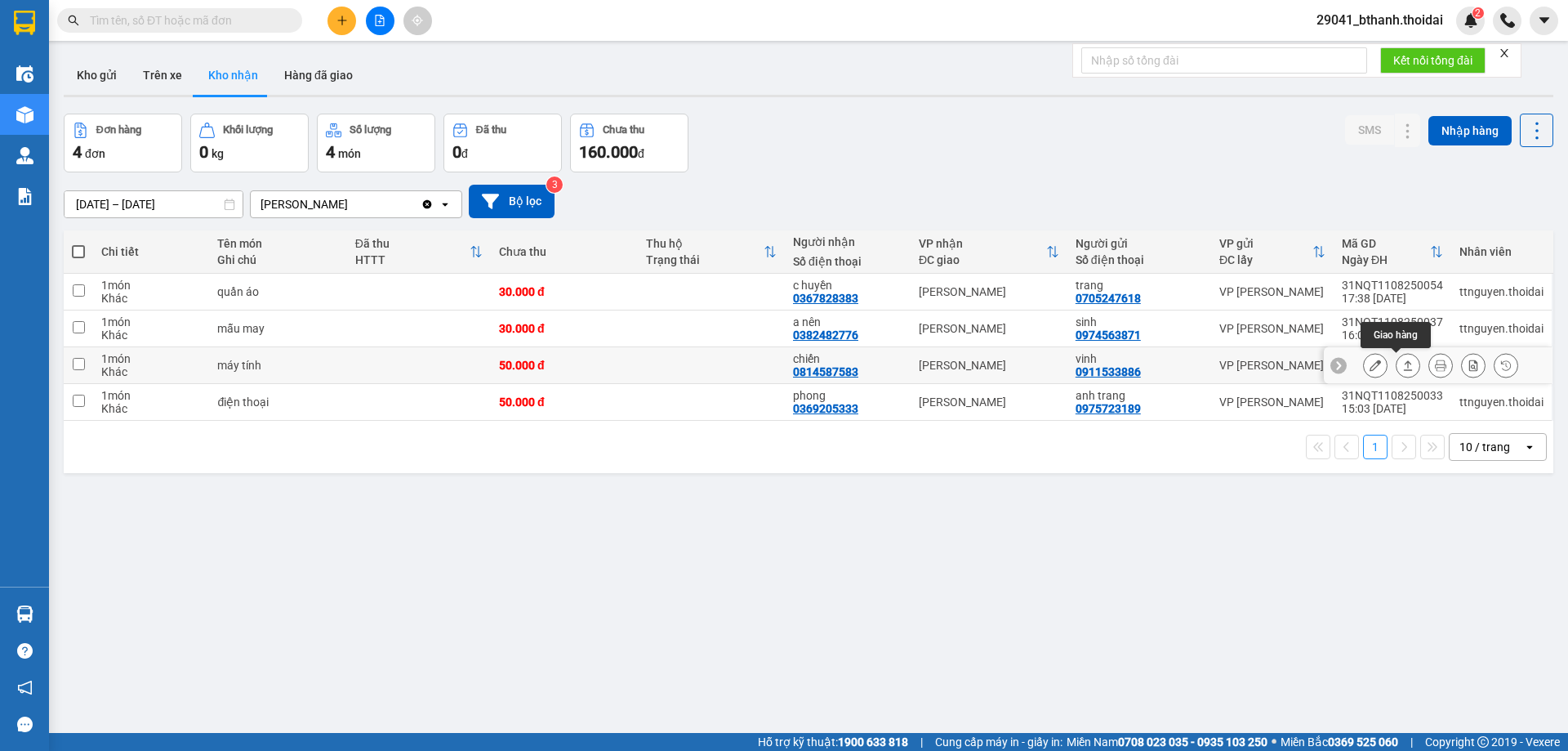
click at [1403, 369] on icon at bounding box center [1409, 366] width 12 height 12
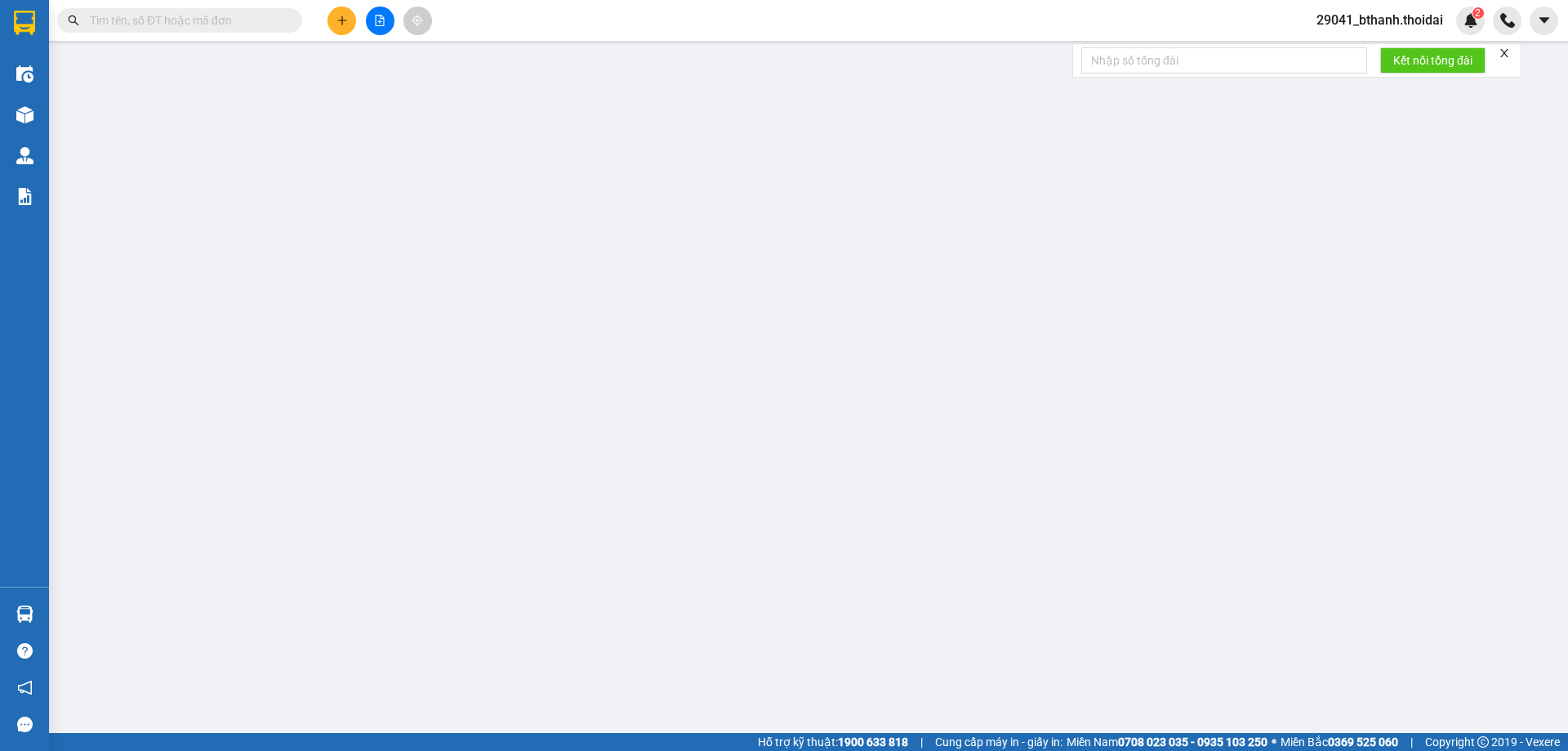
type input "0911533886"
type input "vinh"
type input "0814587583"
type input "chiến"
type input "50.000"
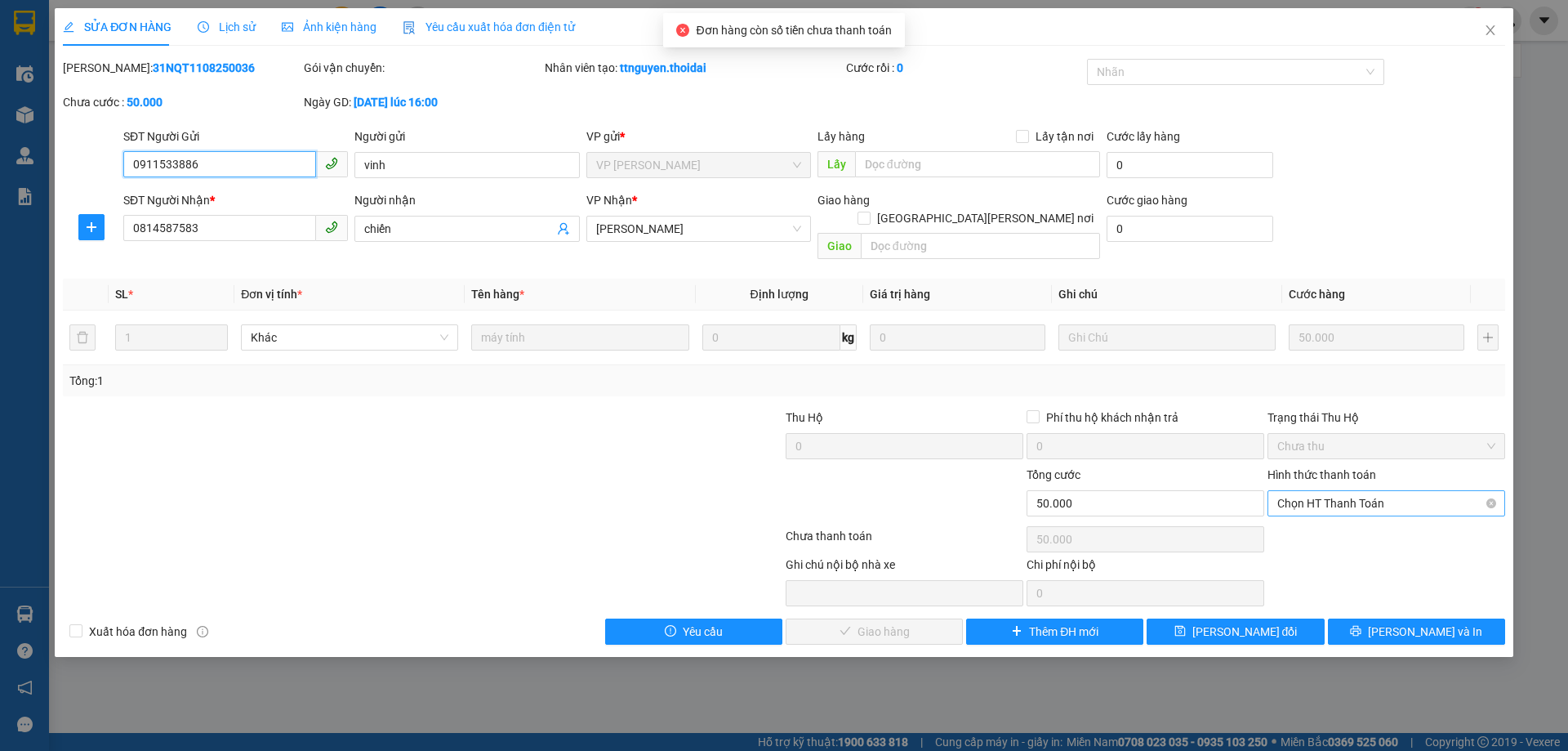
click at [1358, 491] on span "Chọn HT Thanh Toán" at bounding box center [1386, 503] width 218 height 24
click at [1341, 514] on div "Tại văn phòng" at bounding box center [1386, 518] width 218 height 18
type input "0"
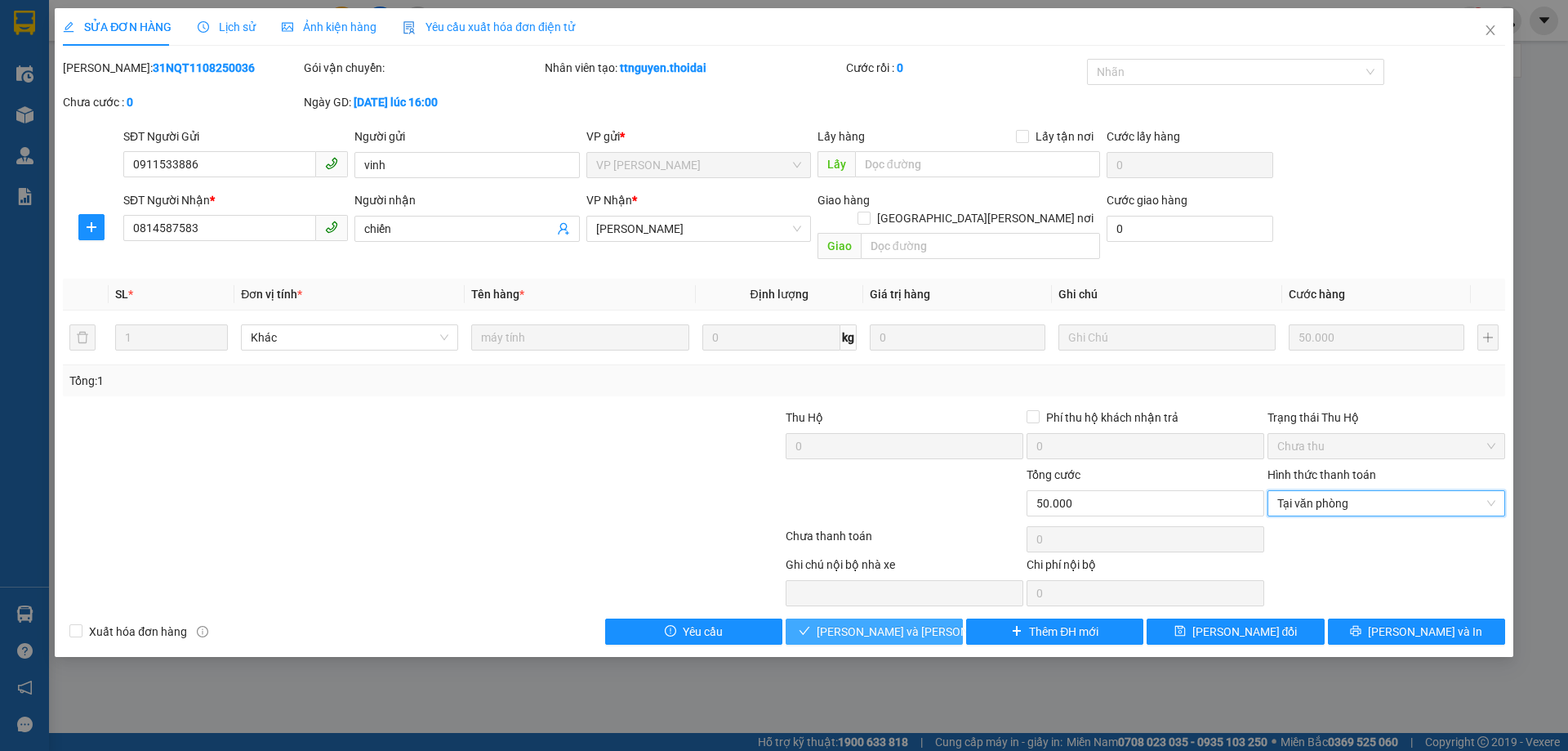
click at [923, 623] on span "[PERSON_NAME] và [PERSON_NAME] hàng" at bounding box center [927, 631] width 221 height 18
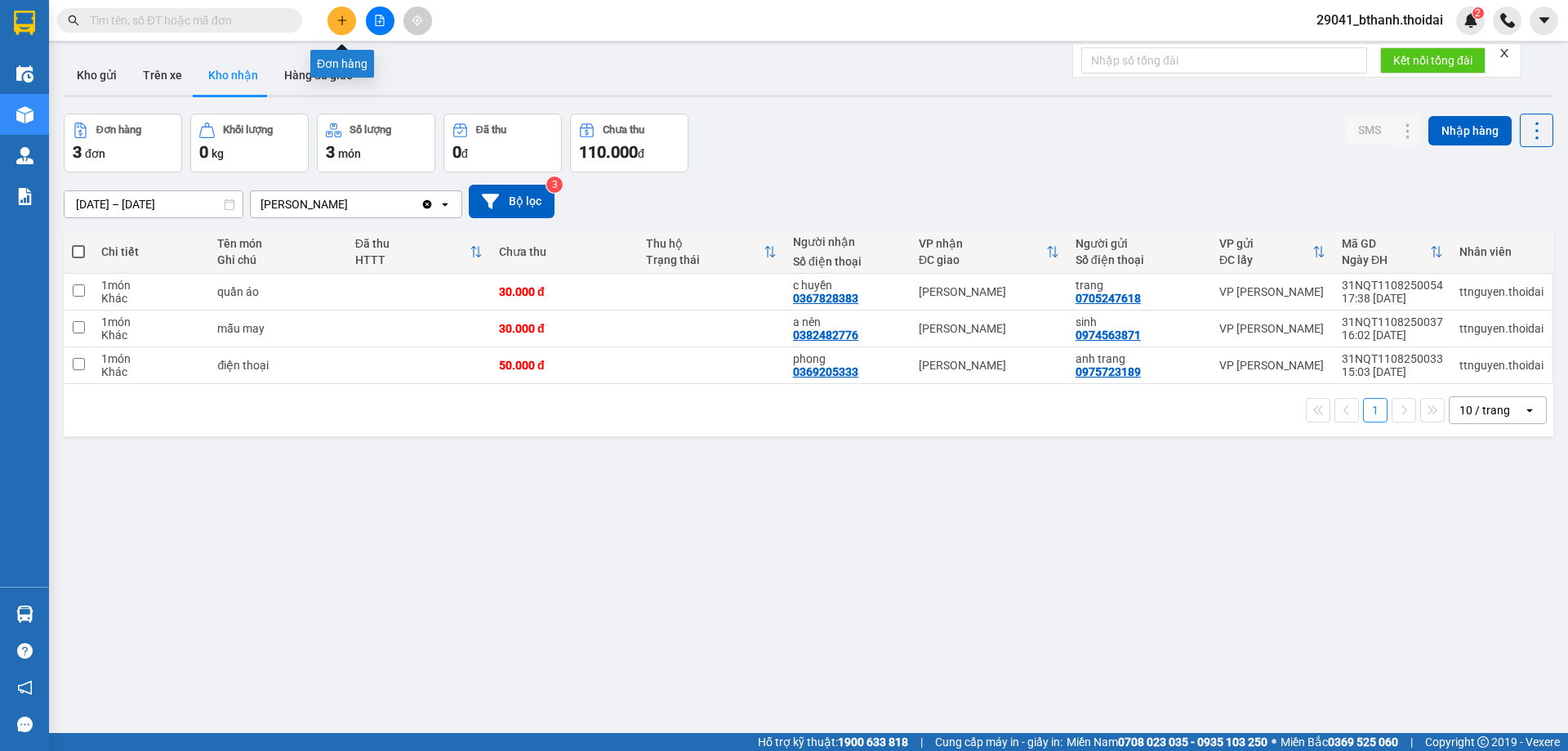
click at [340, 17] on icon "plus" at bounding box center [342, 20] width 12 height 12
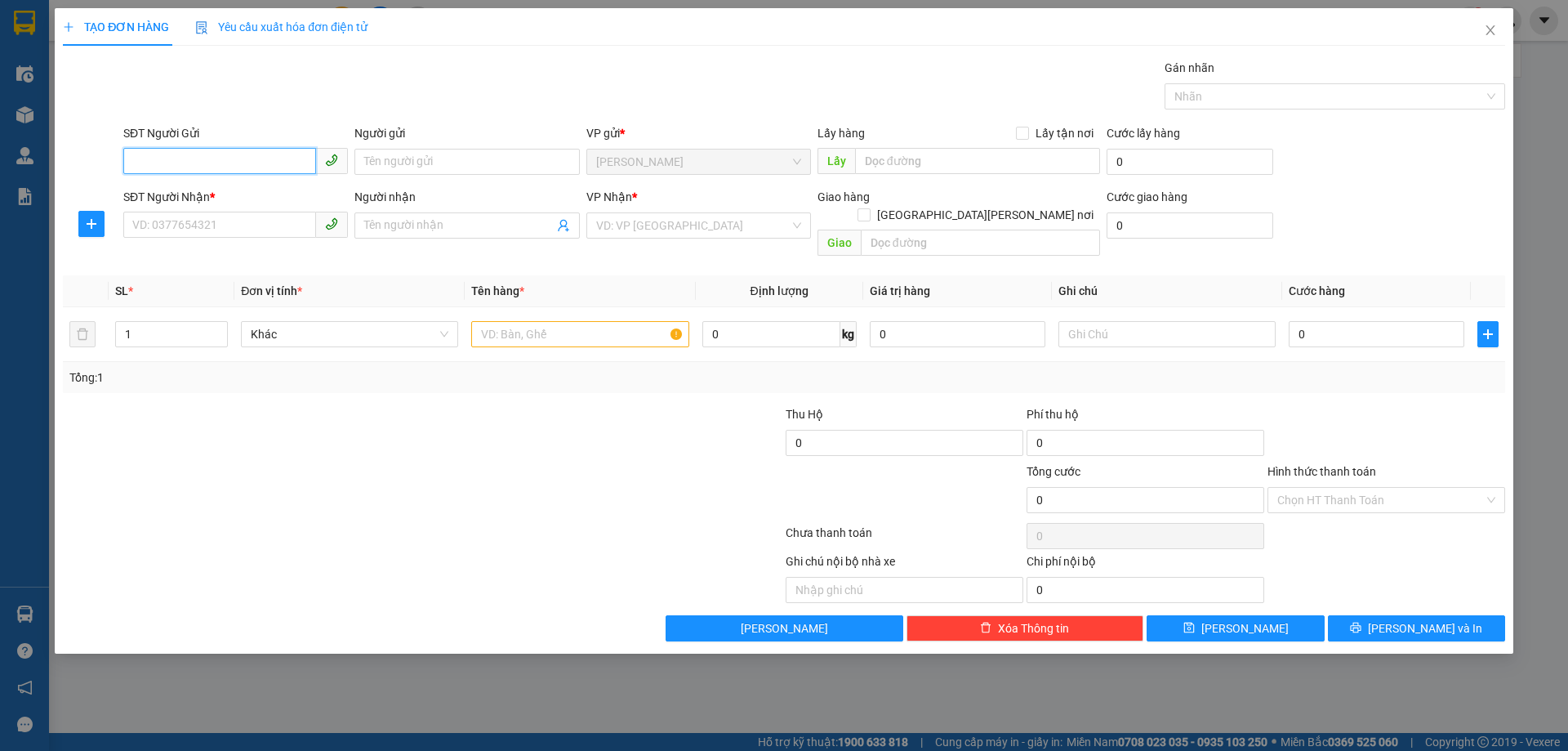
click at [222, 165] on input "SĐT Người Gửi" at bounding box center [219, 160] width 193 height 26
click at [191, 156] on input "SĐT Người Gửi" at bounding box center [219, 160] width 193 height 26
type input "0389307669"
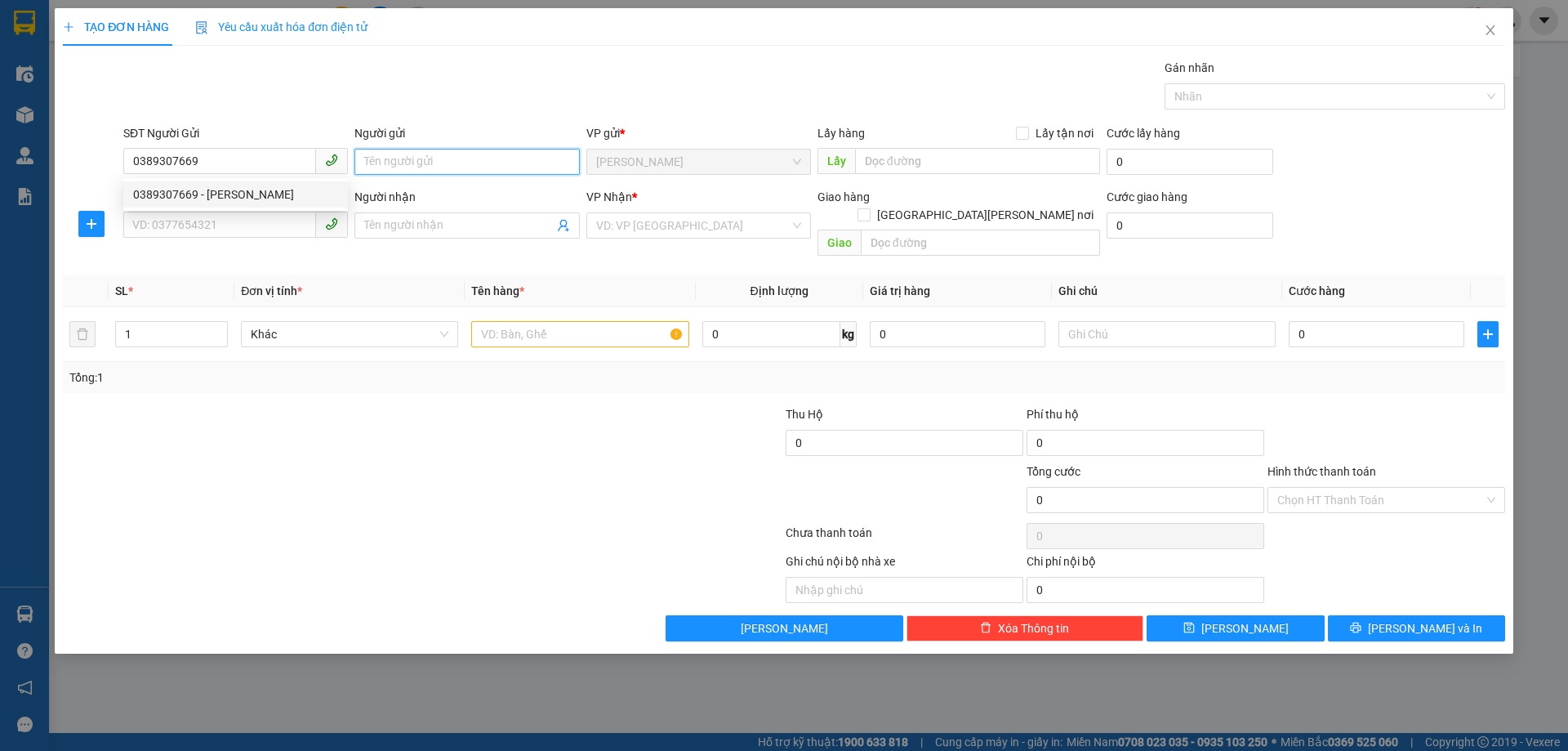
click at [417, 166] on input "Người gửi" at bounding box center [467, 161] width 225 height 26
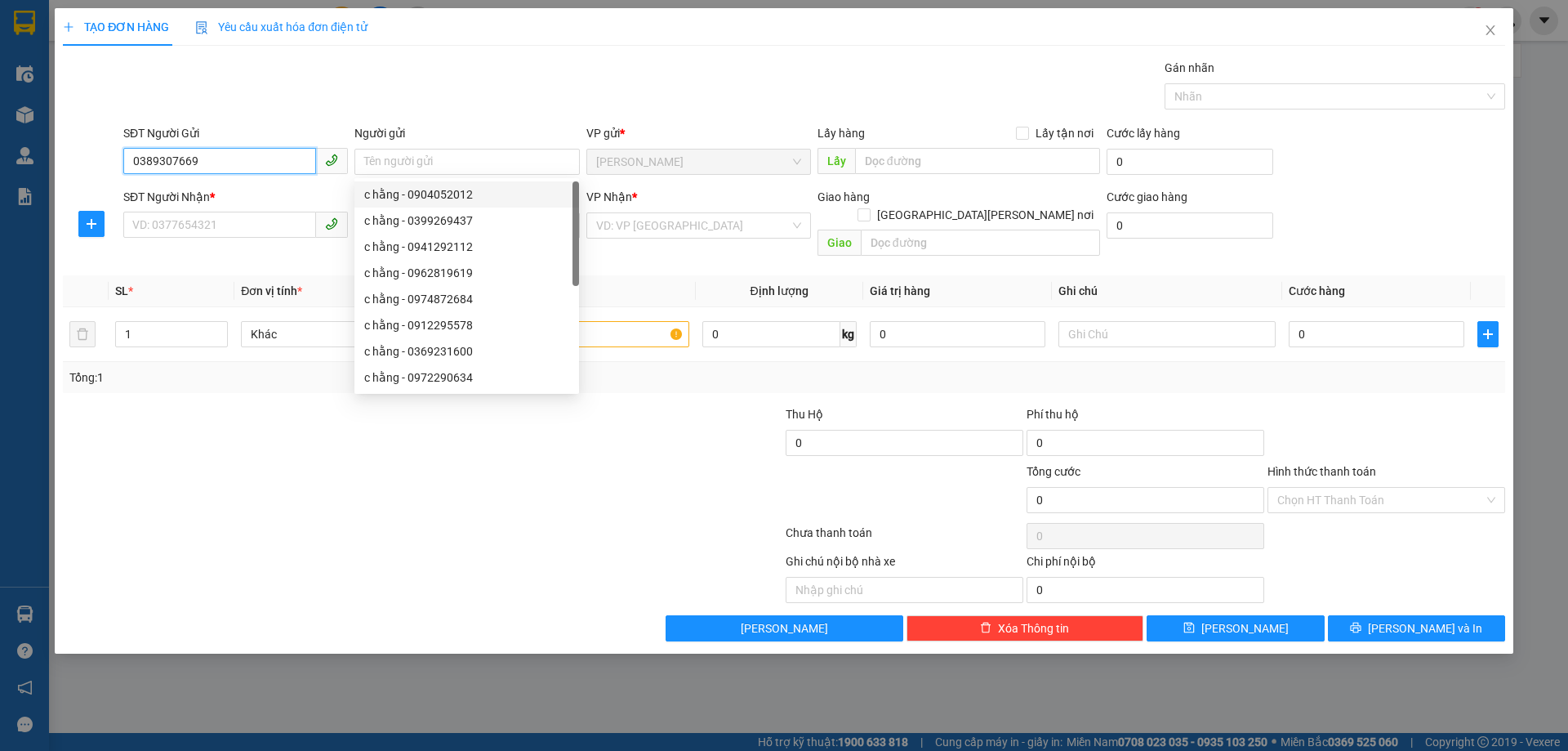
drag, startPoint x: 214, startPoint y: 168, endPoint x: 73, endPoint y: 175, distance: 141.2
click at [73, 175] on div "SĐT Người Gửi 0389307669 0389307669 Người gửi Tên người gửi VP gửi * [PERSON_NA…" at bounding box center [784, 153] width 1446 height 57
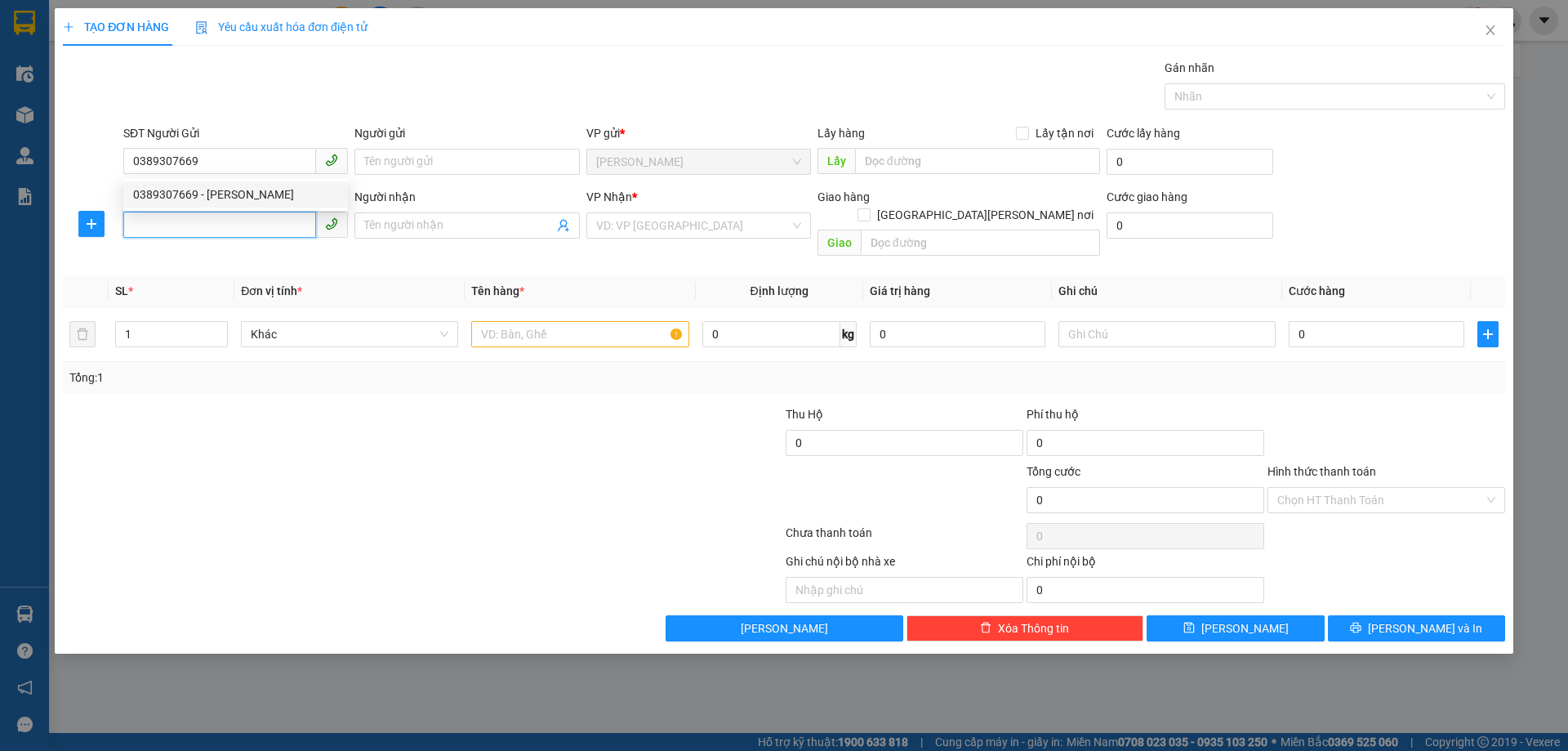
click at [185, 220] on input "SĐT Người Nhận *" at bounding box center [219, 224] width 193 height 26
paste input "0389307669"
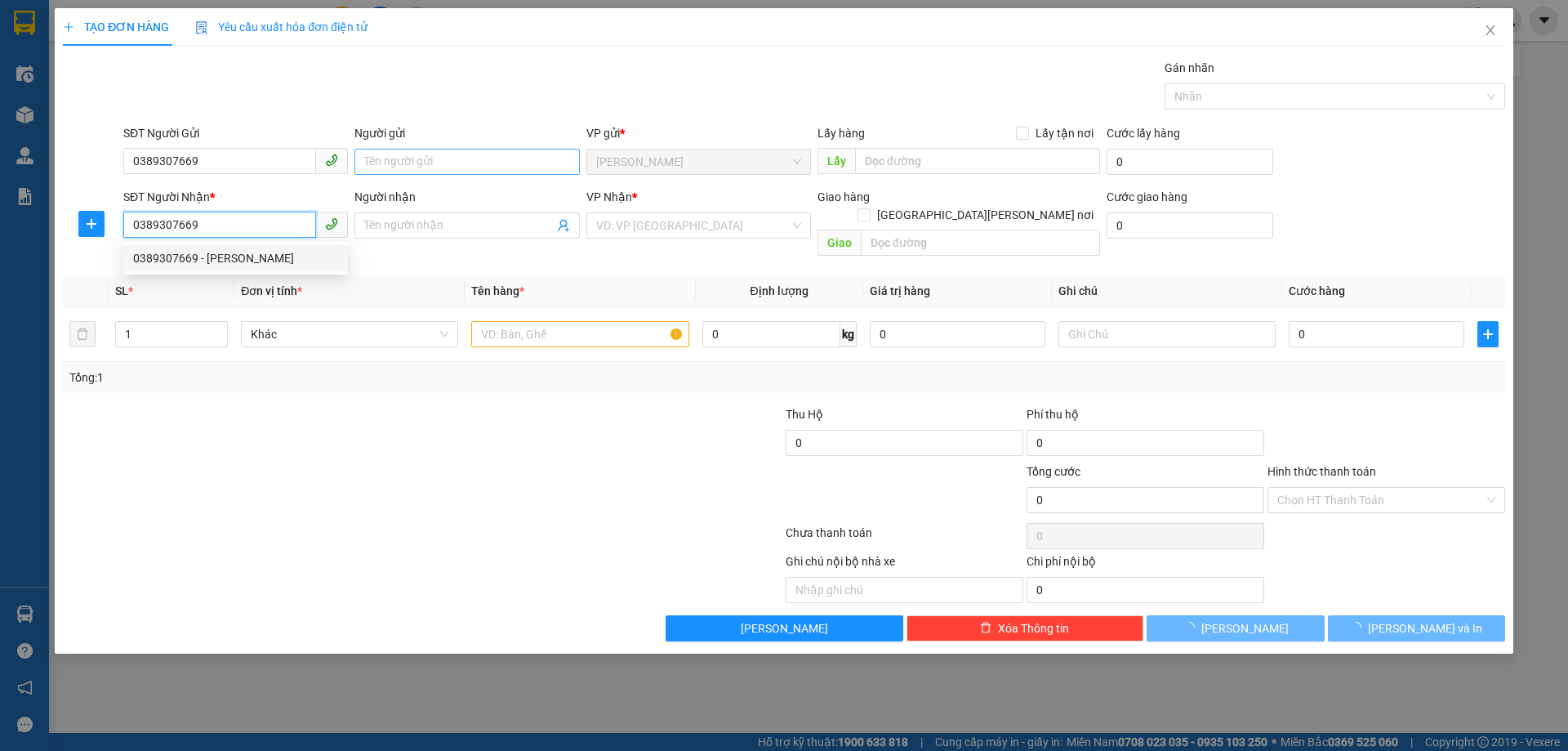
type input "0389307669"
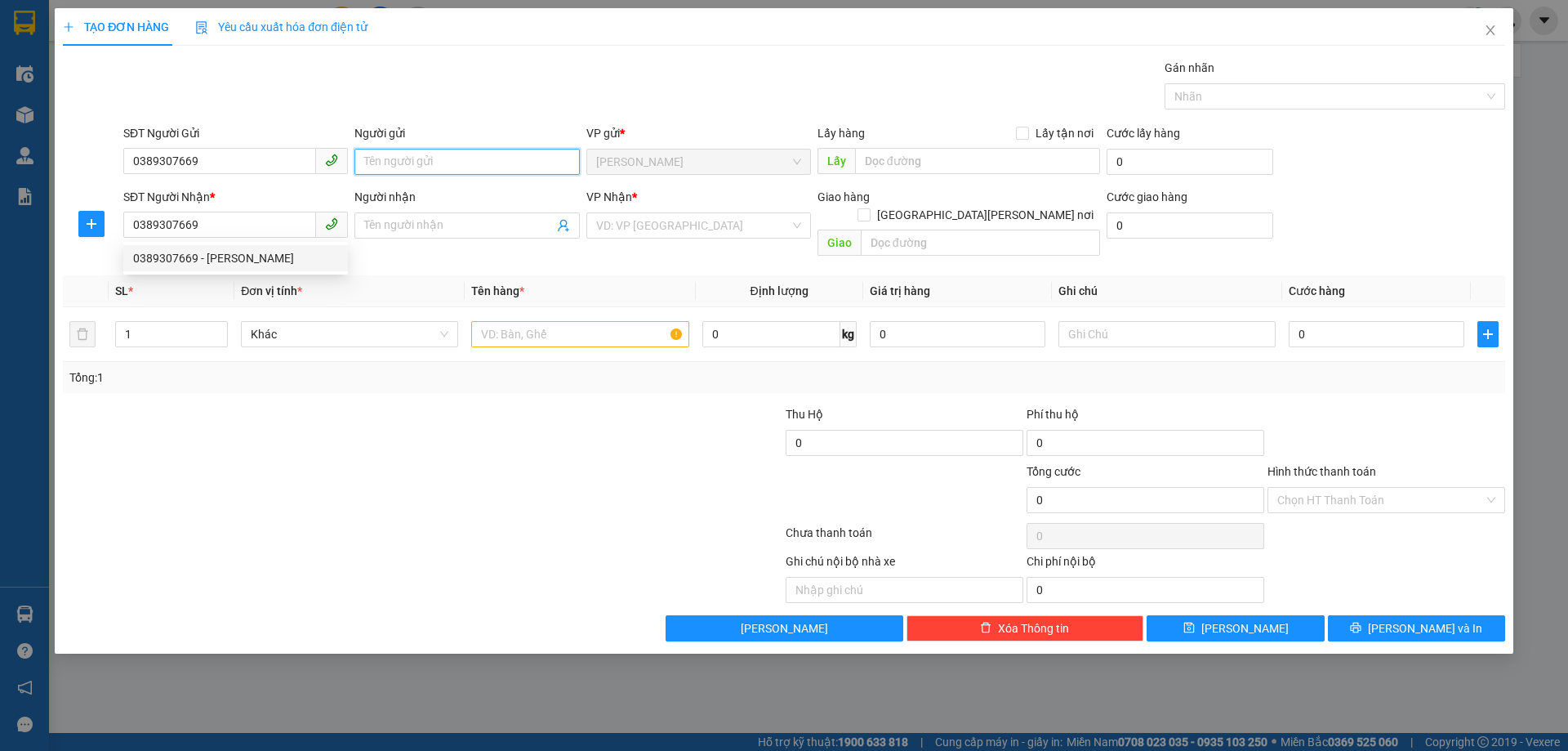
click at [423, 164] on input "Người gửi" at bounding box center [467, 161] width 225 height 26
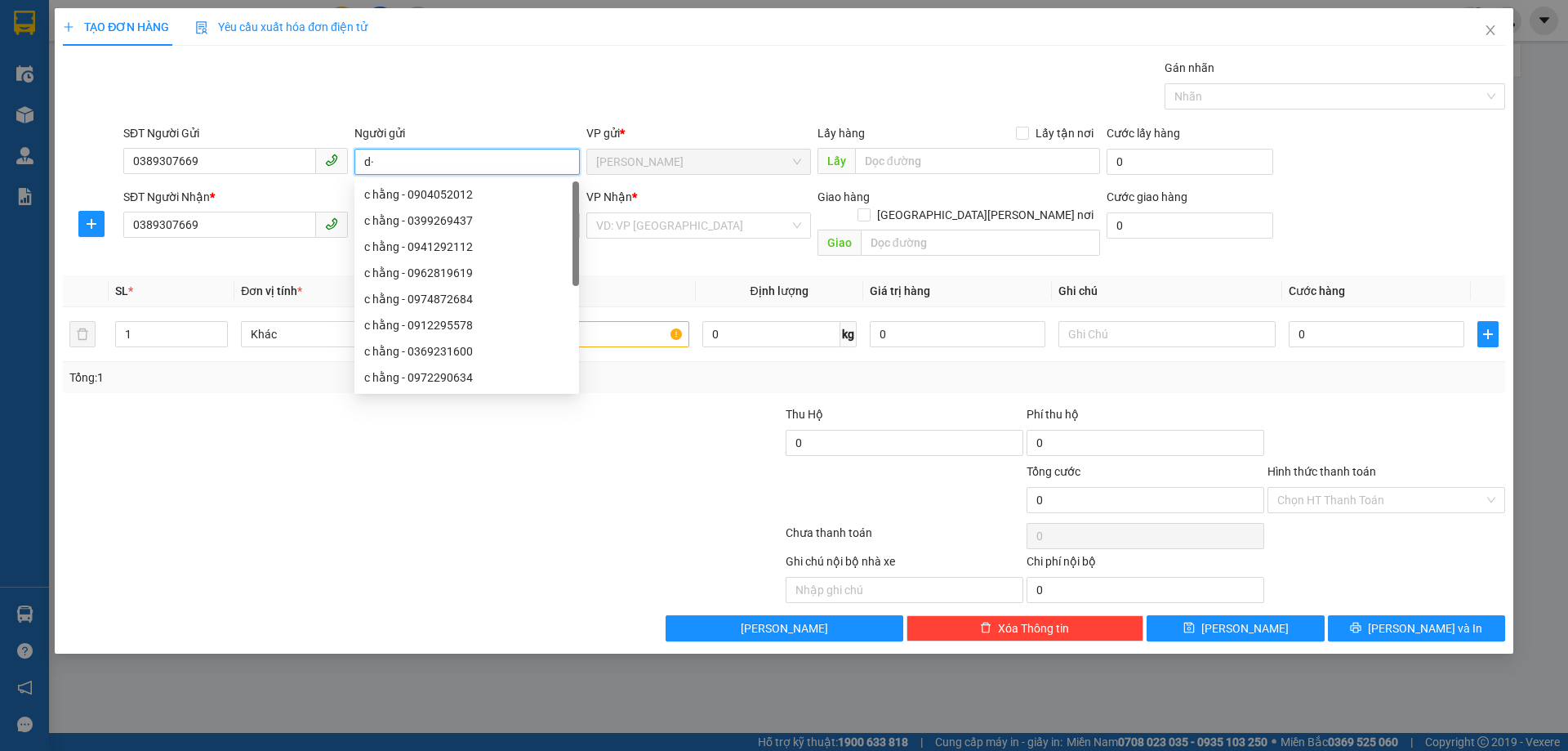
type input "d"
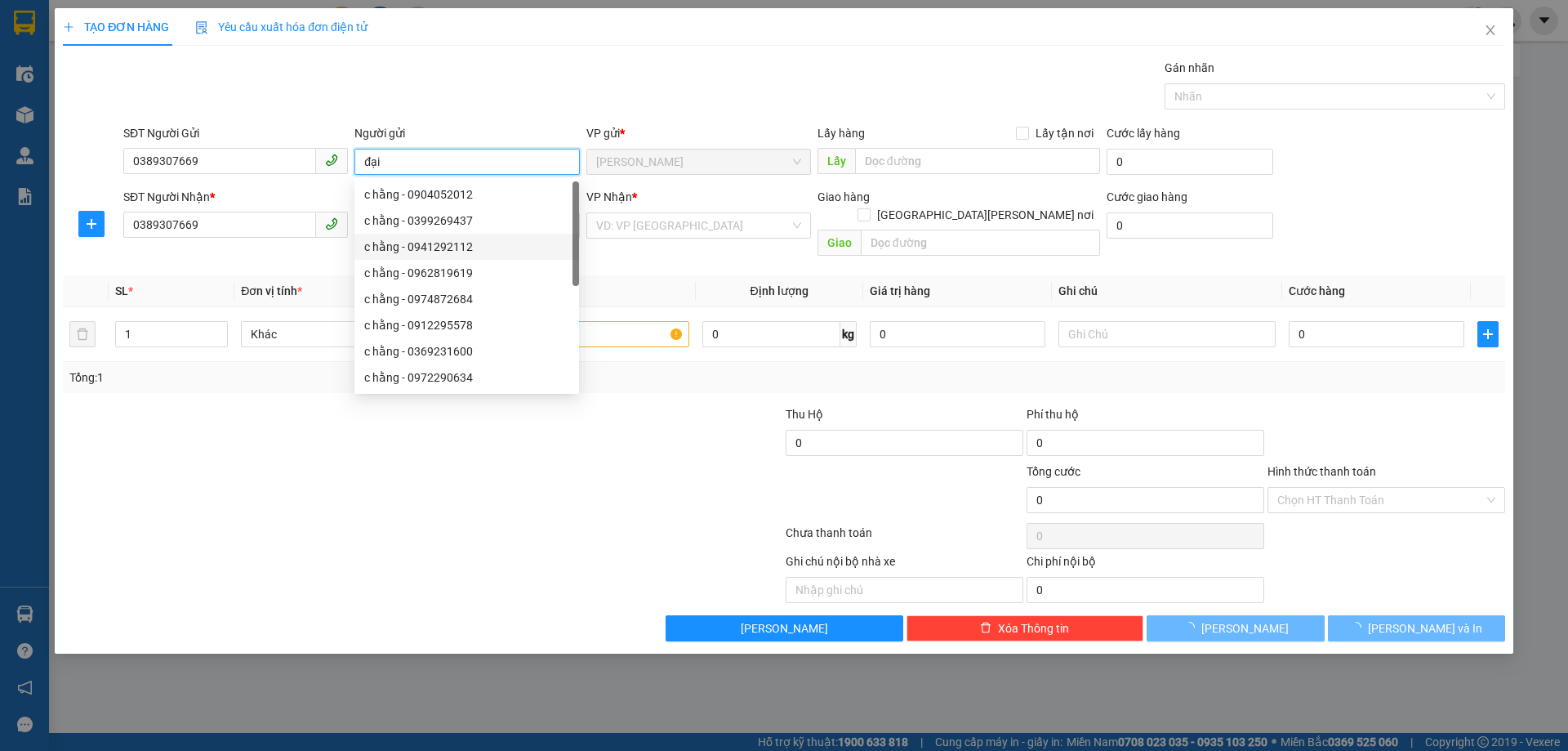
type input "đại"
click at [350, 434] on div at bounding box center [302, 434] width 482 height 57
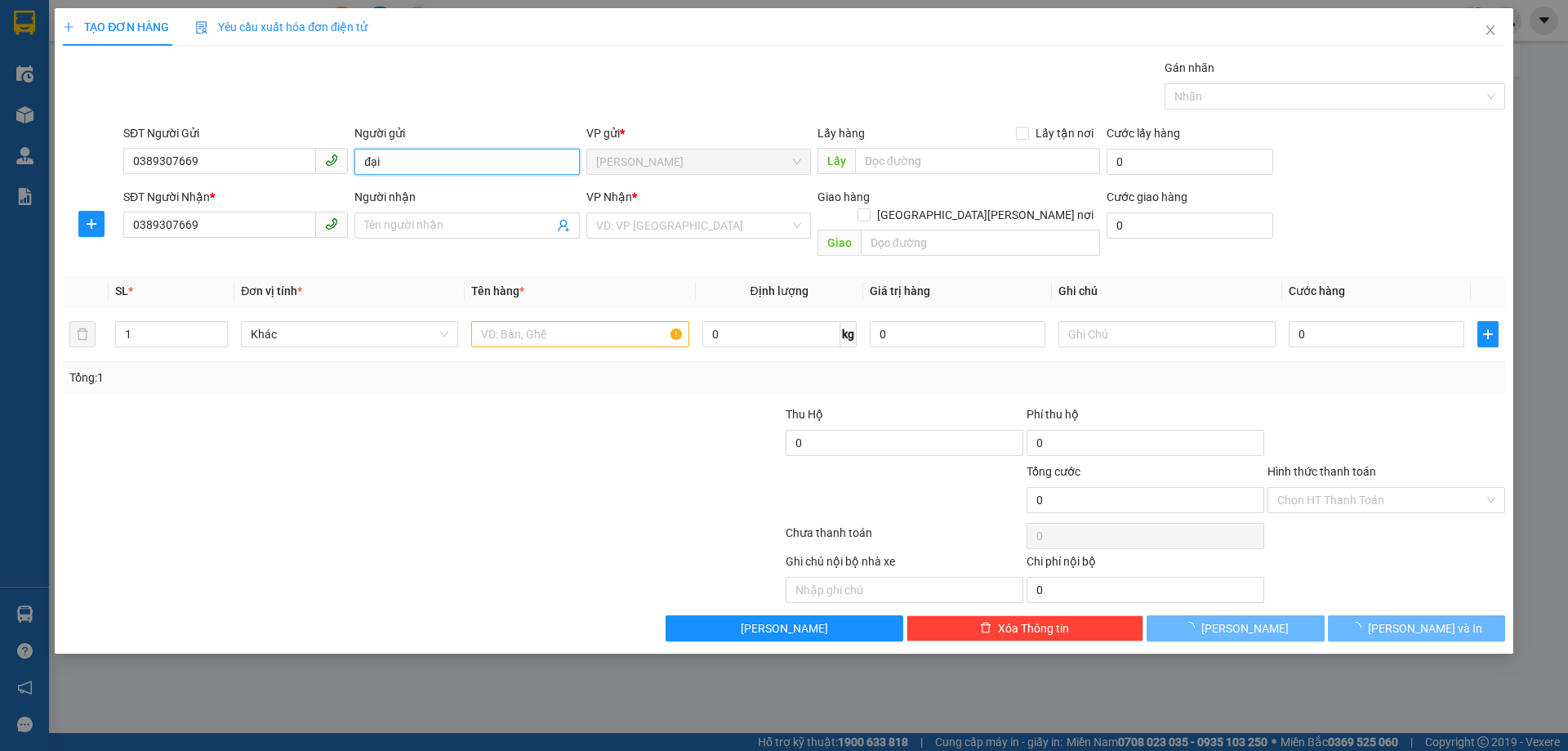
drag, startPoint x: 391, startPoint y: 167, endPoint x: 350, endPoint y: 174, distance: 41.6
click at [350, 174] on div "SĐT Người Gửi 0389307669 Người gửi đại VP gửi * [PERSON_NAME] hàng Lấy tận nơi …" at bounding box center [815, 153] width 1389 height 57
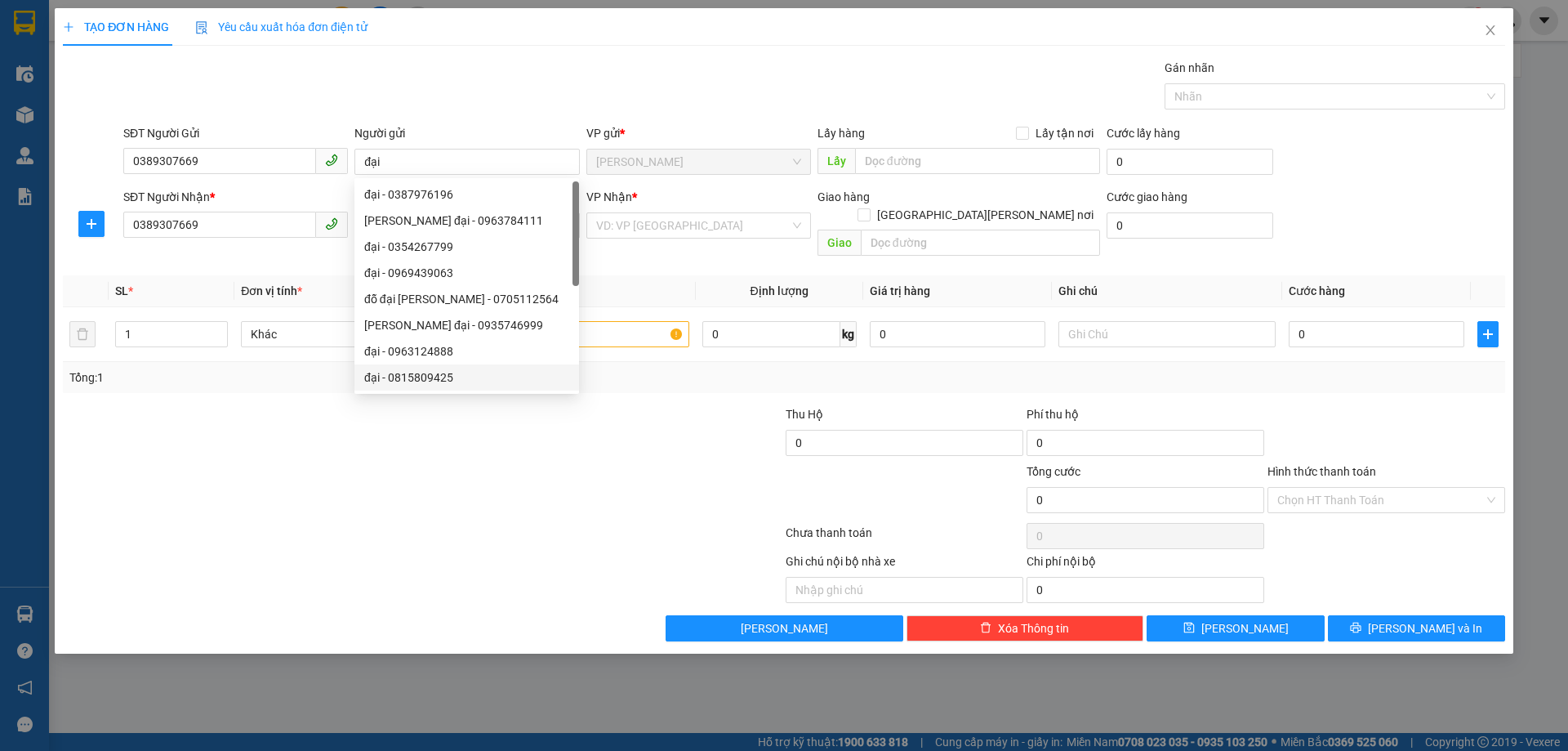
click at [367, 414] on div at bounding box center [302, 434] width 482 height 57
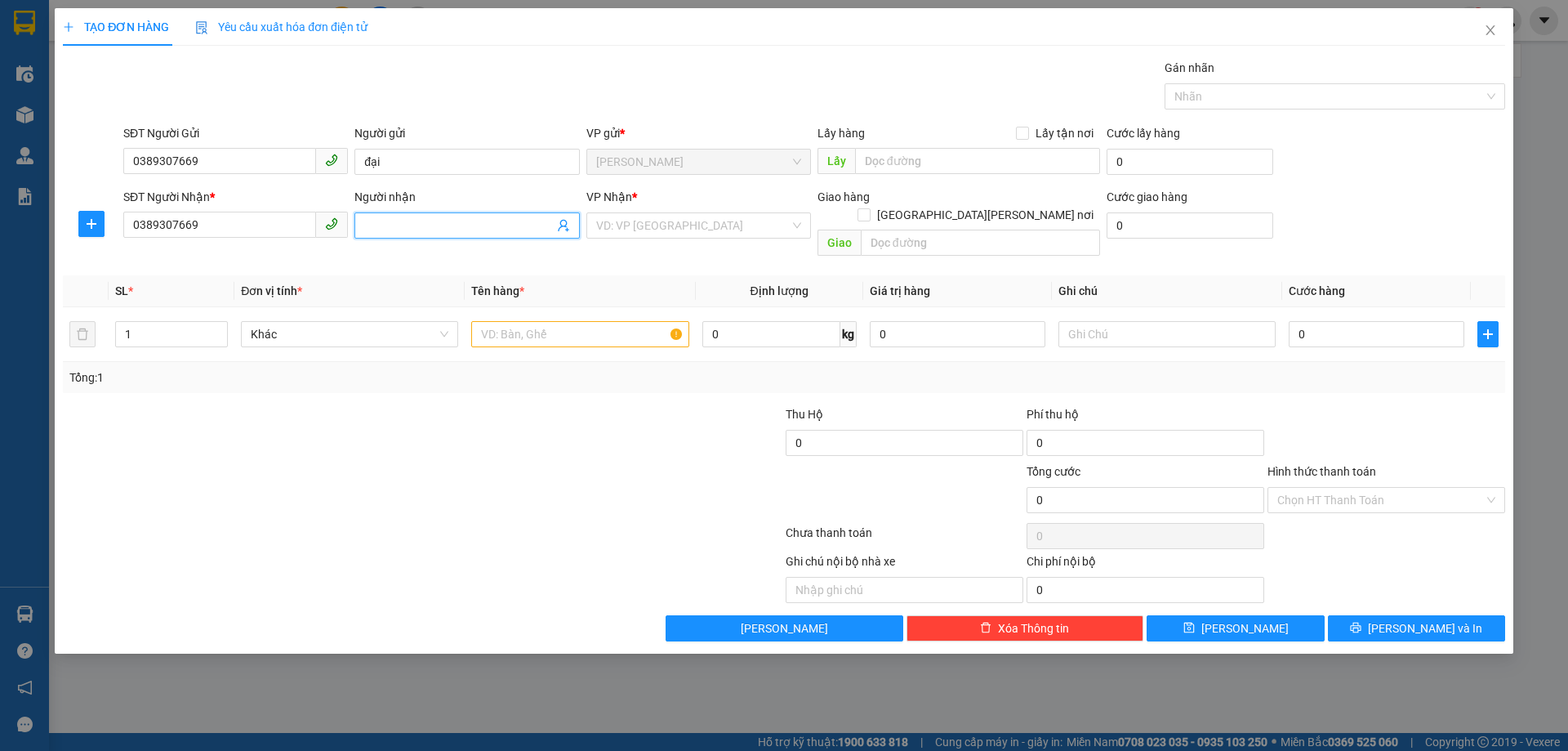
click at [414, 222] on input "Người nhận" at bounding box center [458, 225] width 189 height 18
paste input "đại"
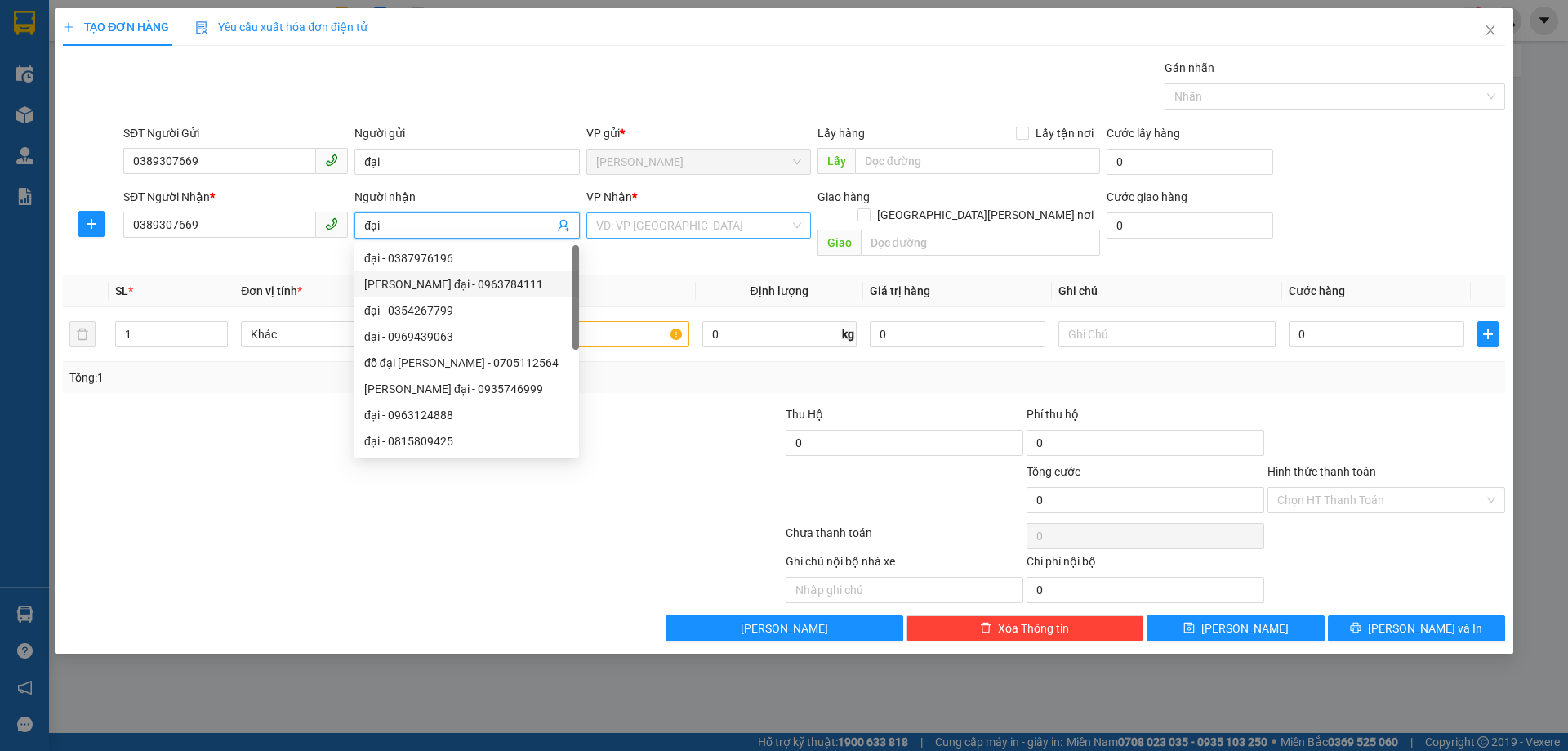
type input "đại"
click at [711, 225] on input "search" at bounding box center [693, 225] width 194 height 24
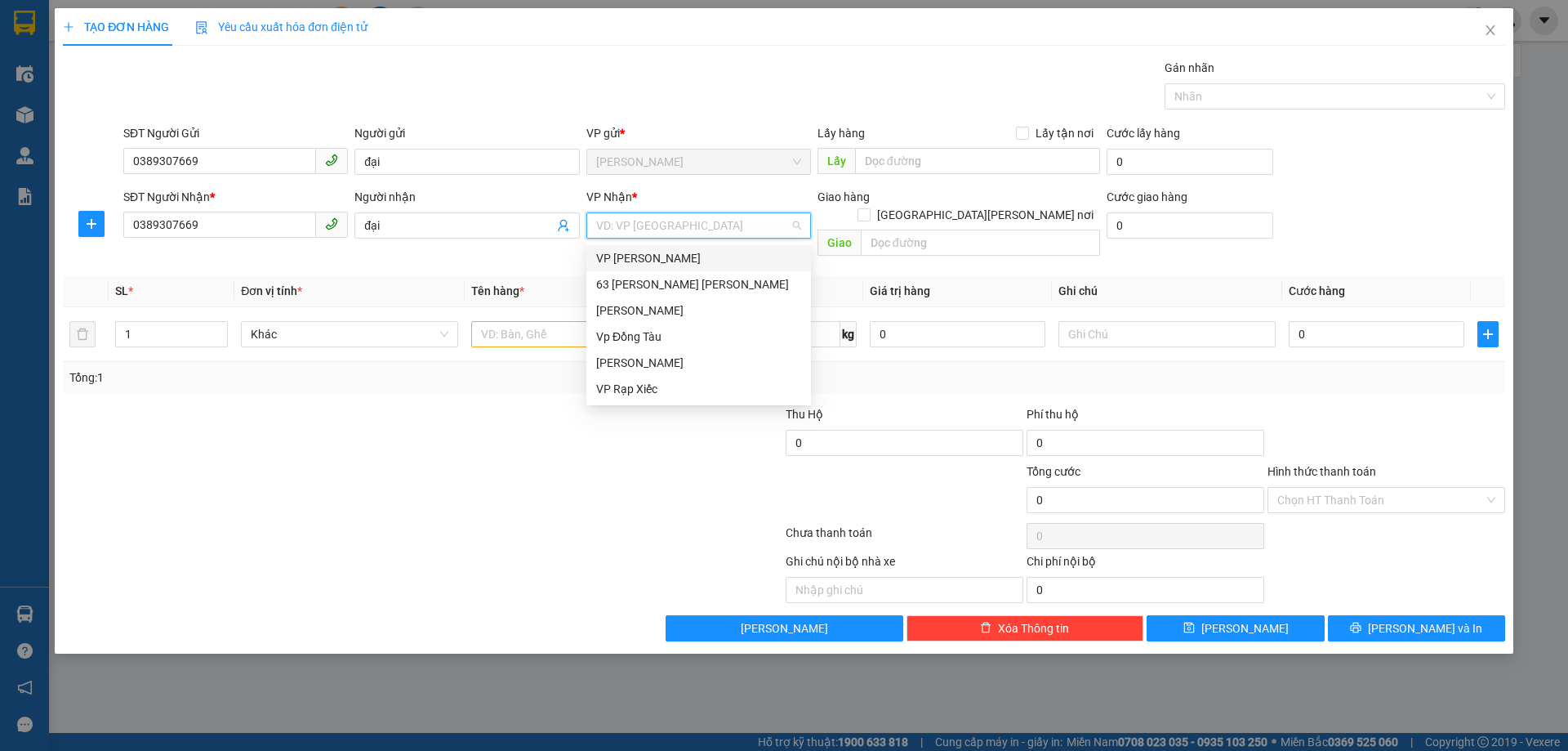
click at [706, 257] on div "VP [PERSON_NAME]" at bounding box center [698, 258] width 205 height 18
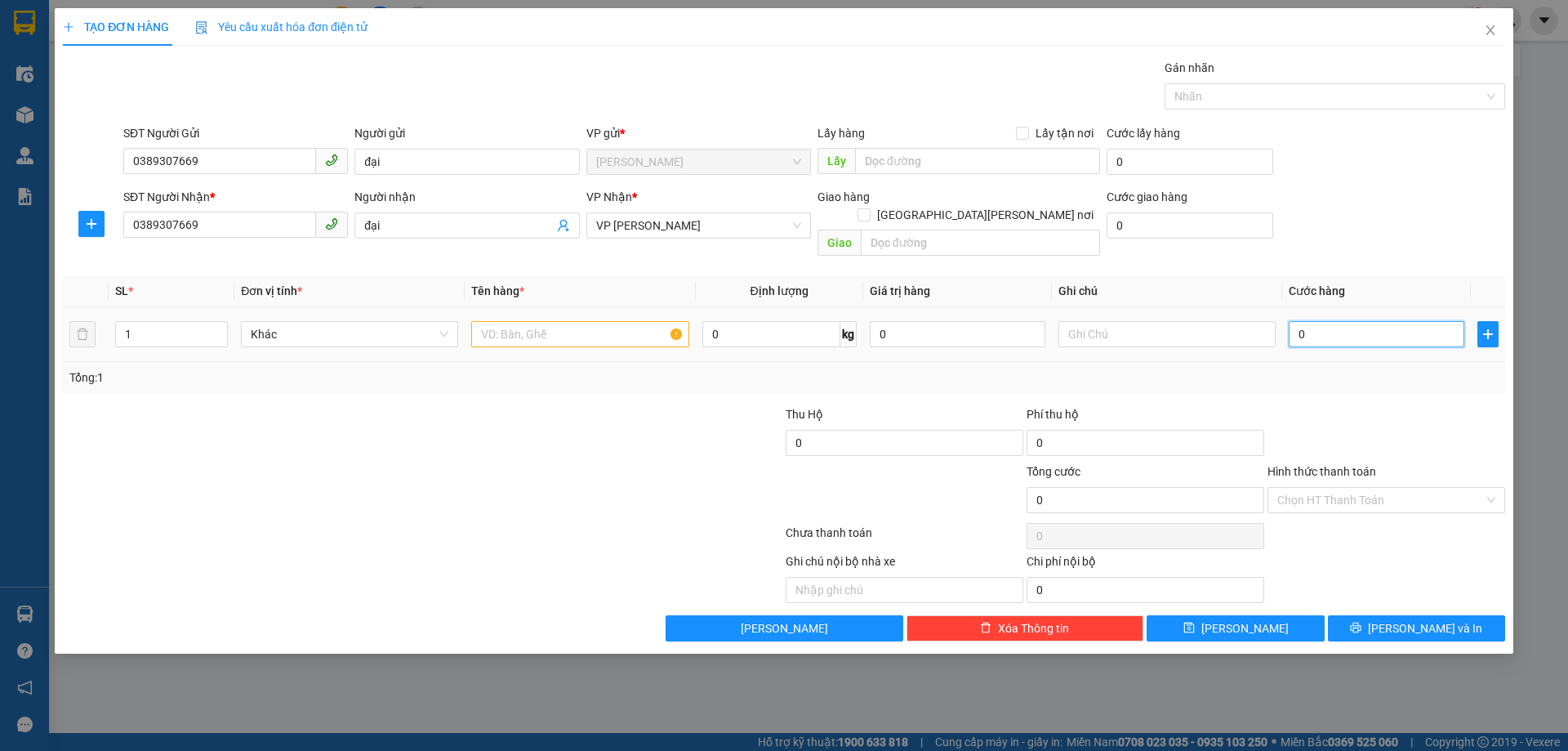
click at [1376, 323] on input "0" at bounding box center [1377, 334] width 175 height 26
type input "1"
type input "15"
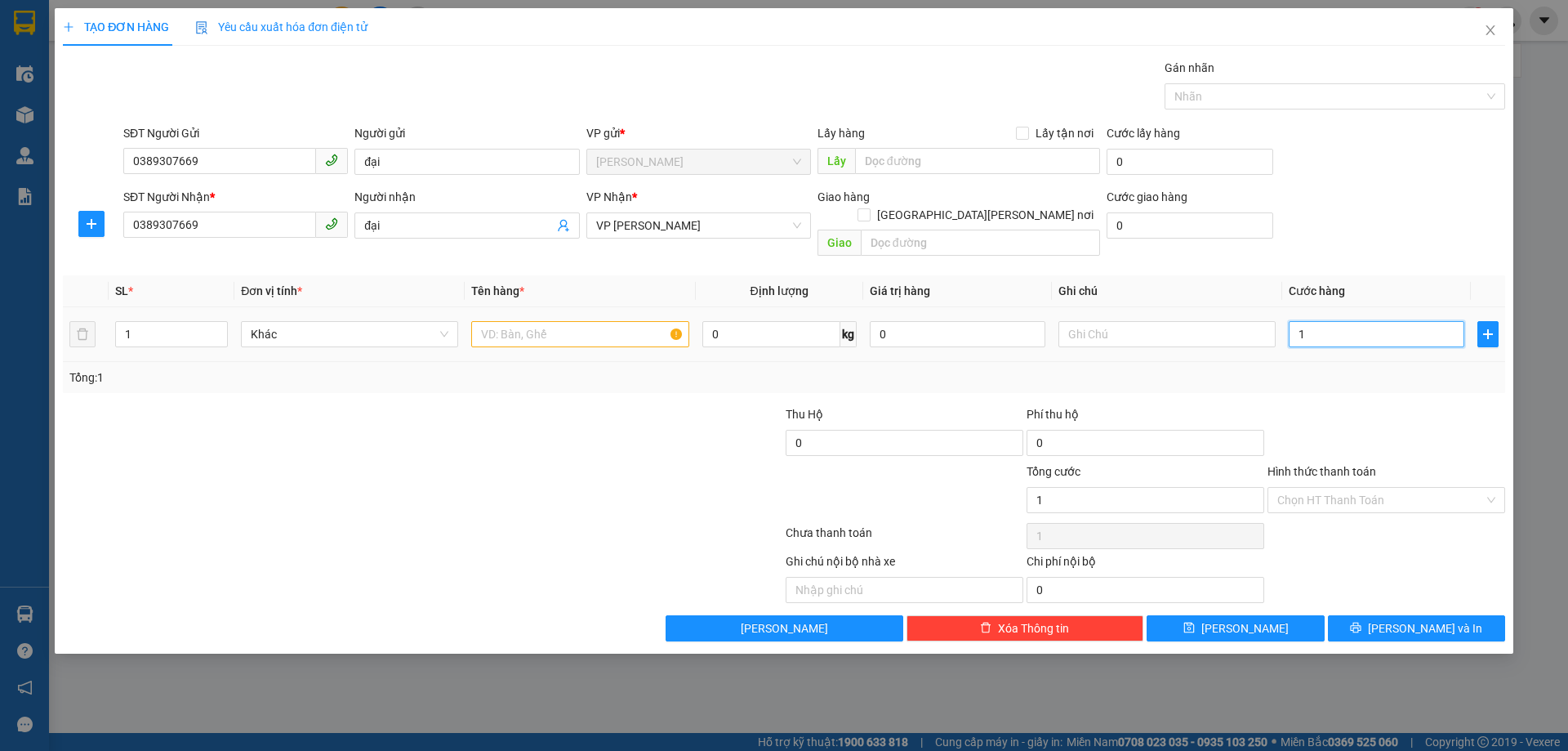
type input "15"
type input "150"
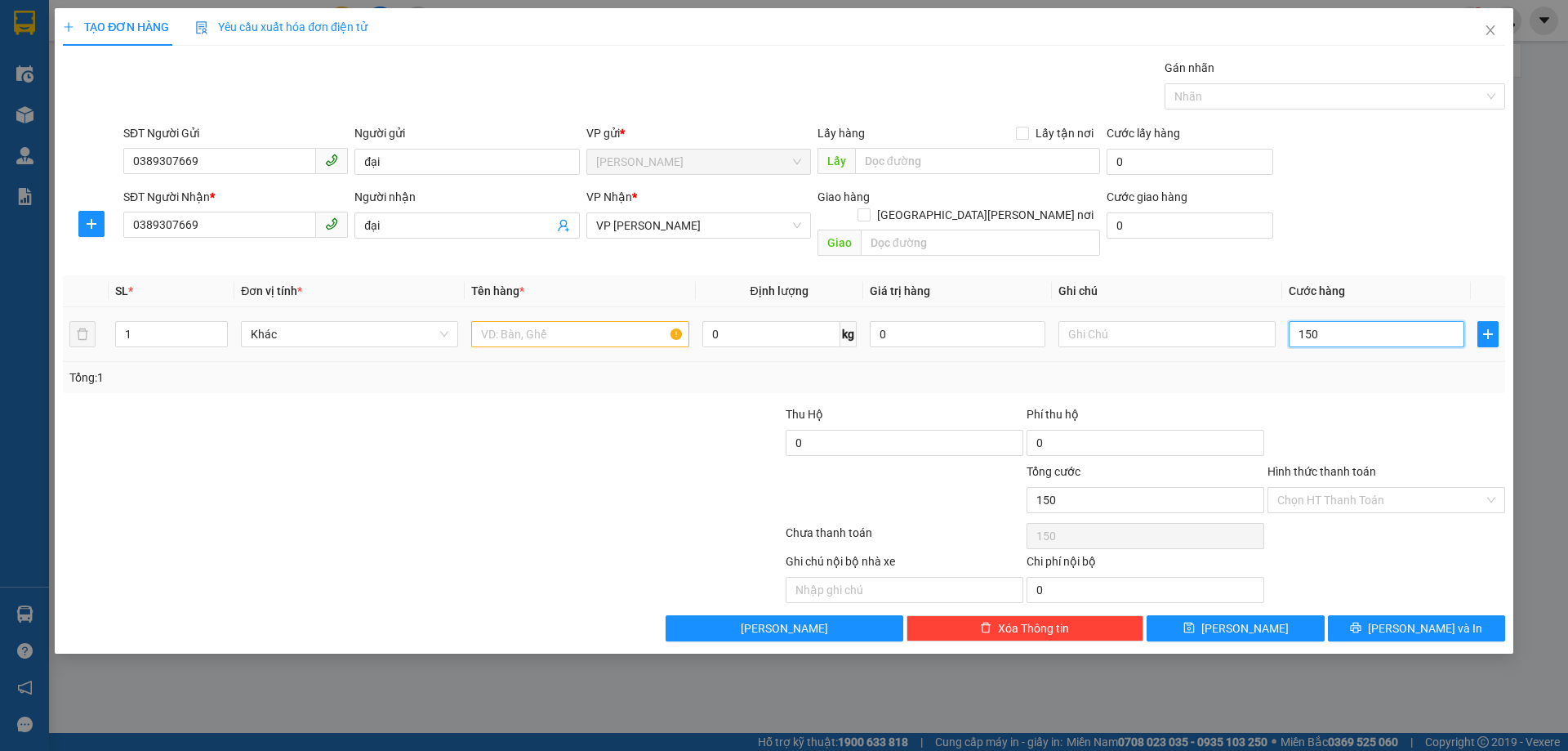
type input "1.500"
type input "15.000"
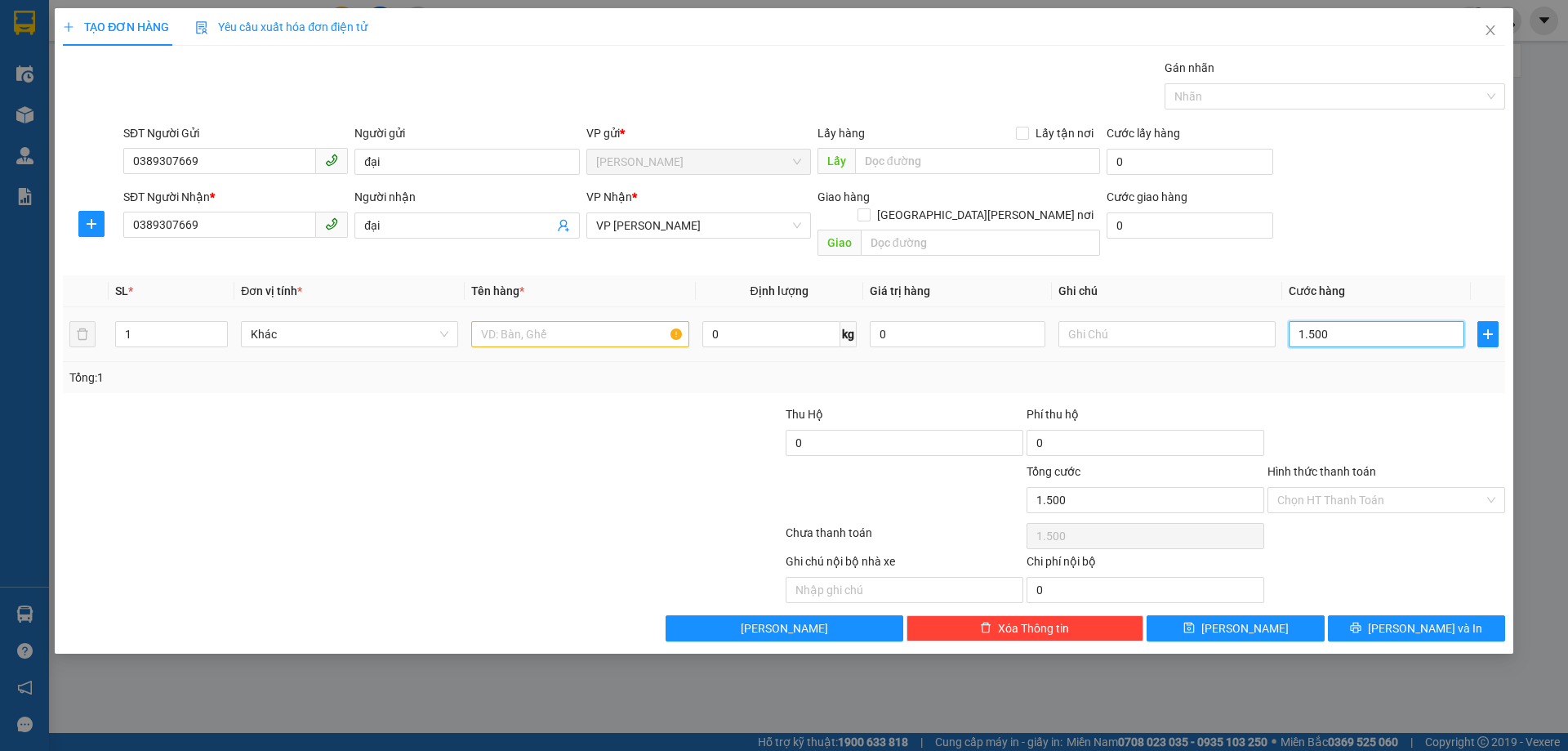
type input "15.000"
type input "150.000"
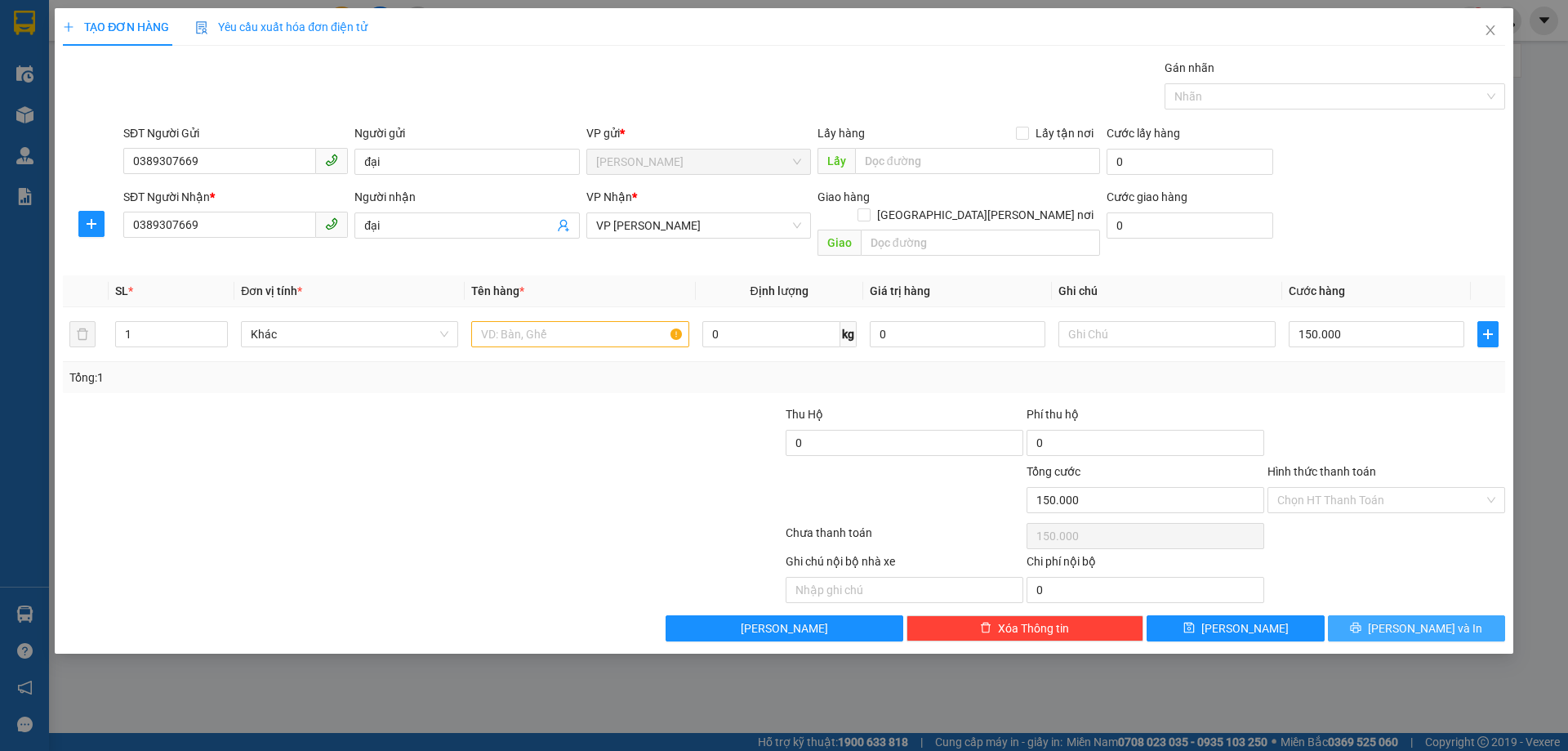
click at [1362, 622] on span "printer" at bounding box center [1356, 629] width 12 height 13
click at [575, 321] on input "text" at bounding box center [580, 334] width 217 height 26
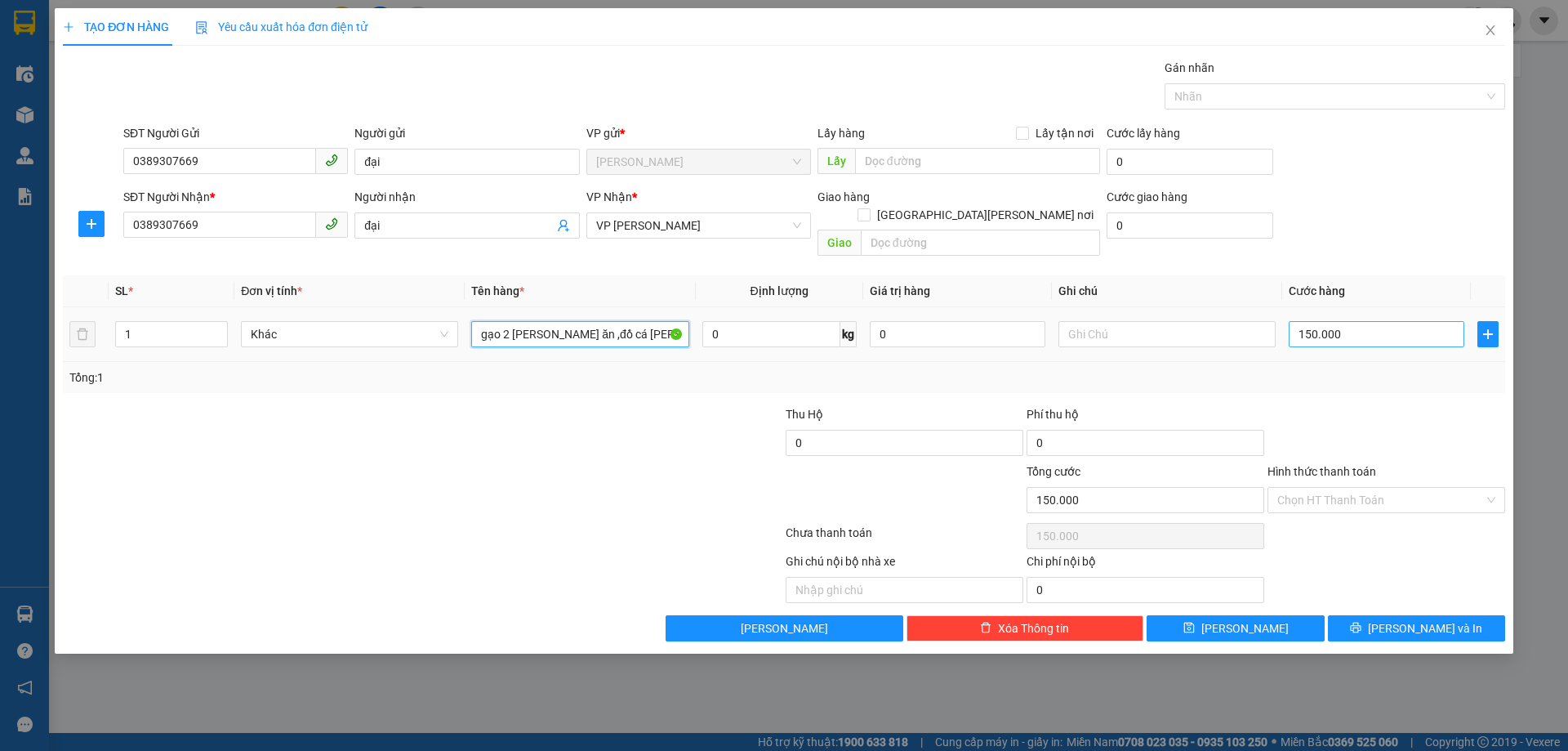
type input "gạo 2 [PERSON_NAME] ăn ,đồ cá [PERSON_NAME]"
click at [1367, 321] on input "150.000" at bounding box center [1377, 334] width 175 height 26
type input "0"
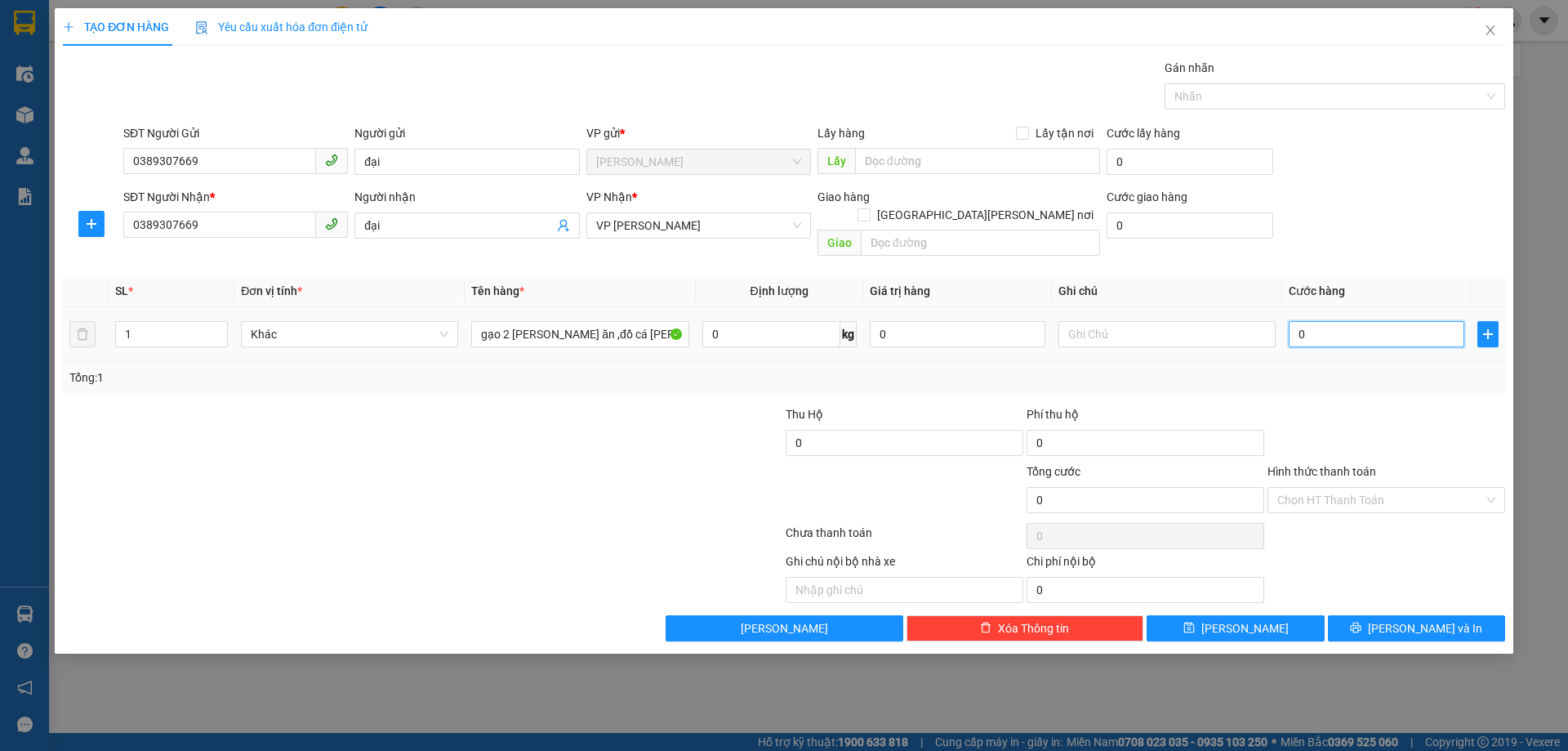
type input "01"
type input "1"
type input "010"
type input "10"
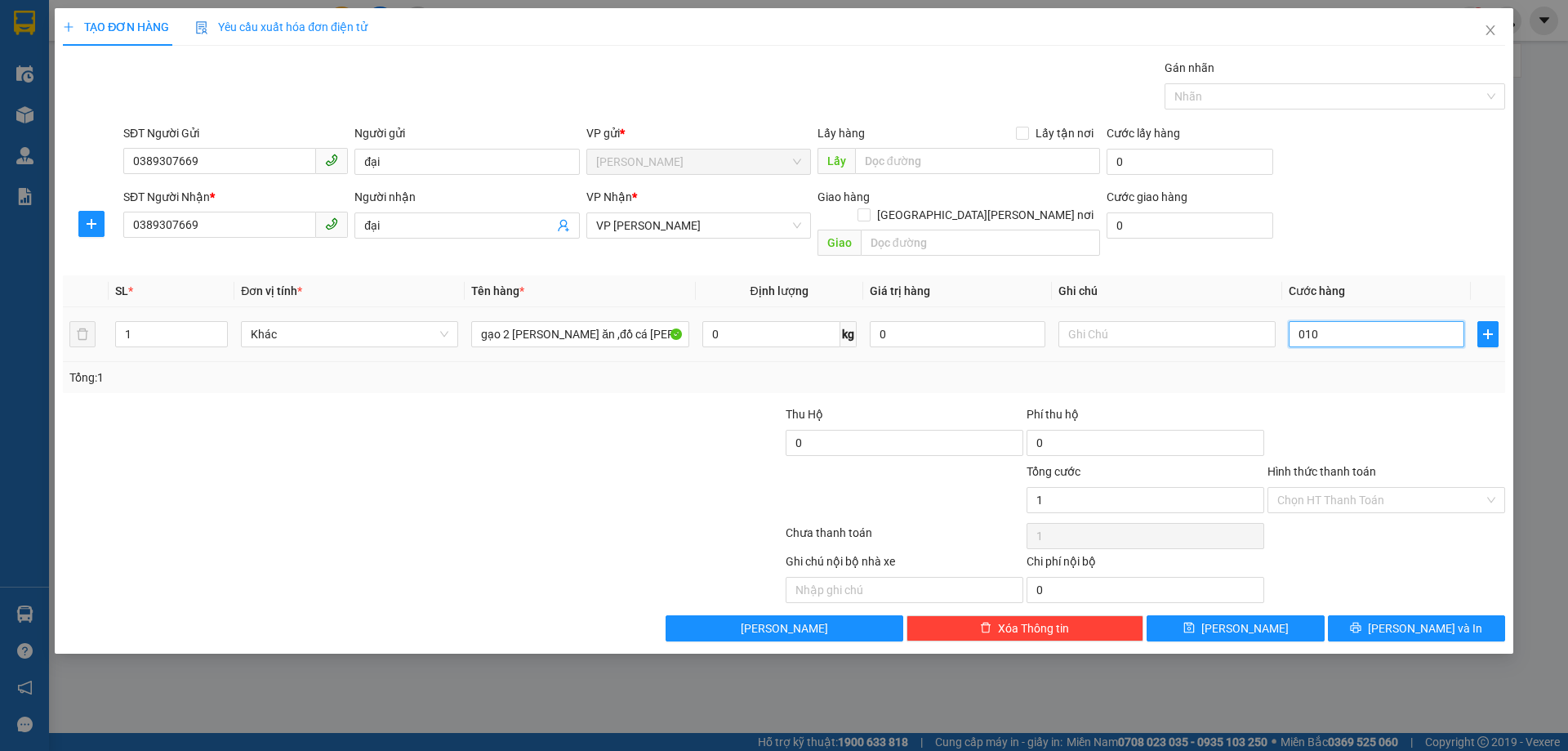
type input "10"
type input "0.100"
type input "100"
type input "010"
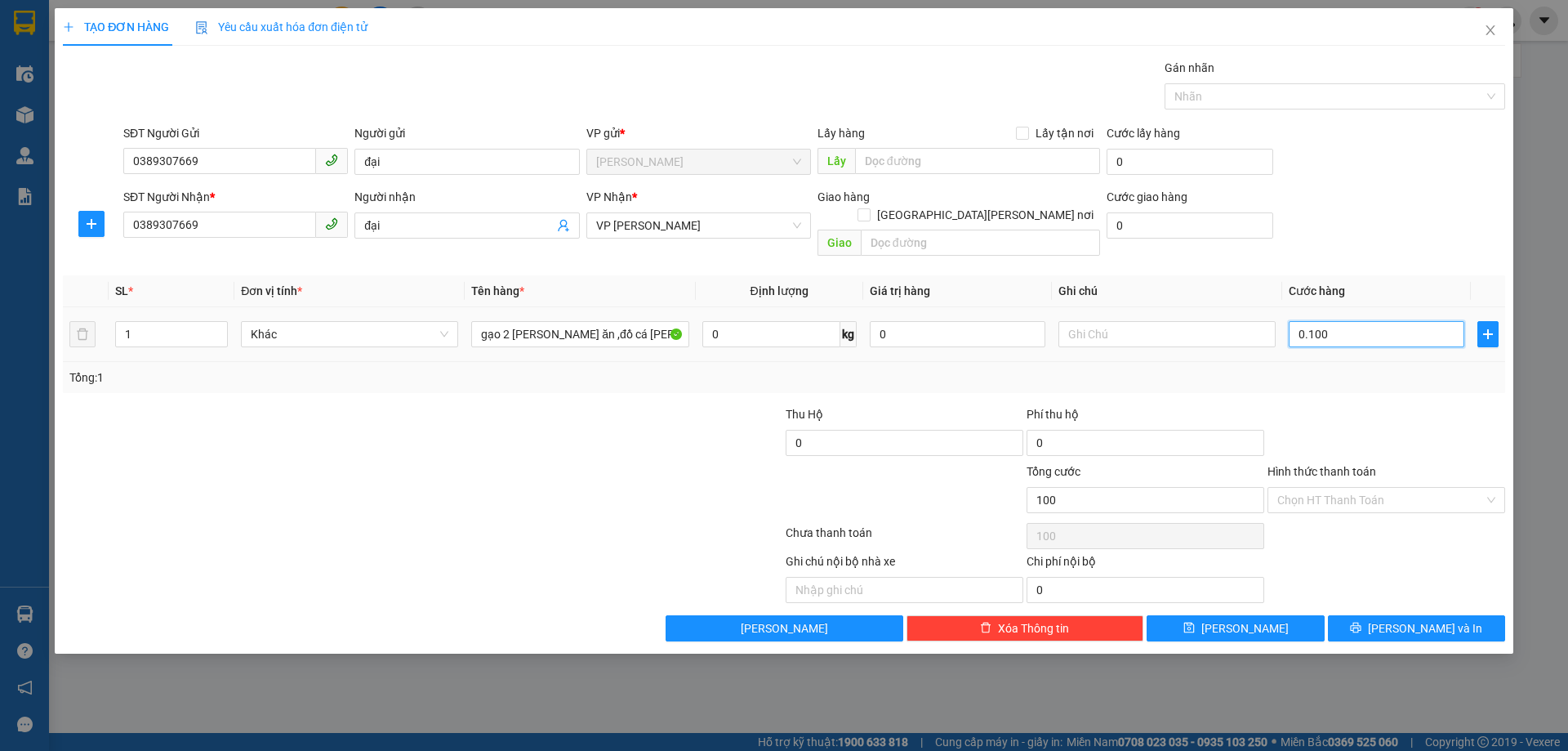
type input "10"
type input "01"
type input "1"
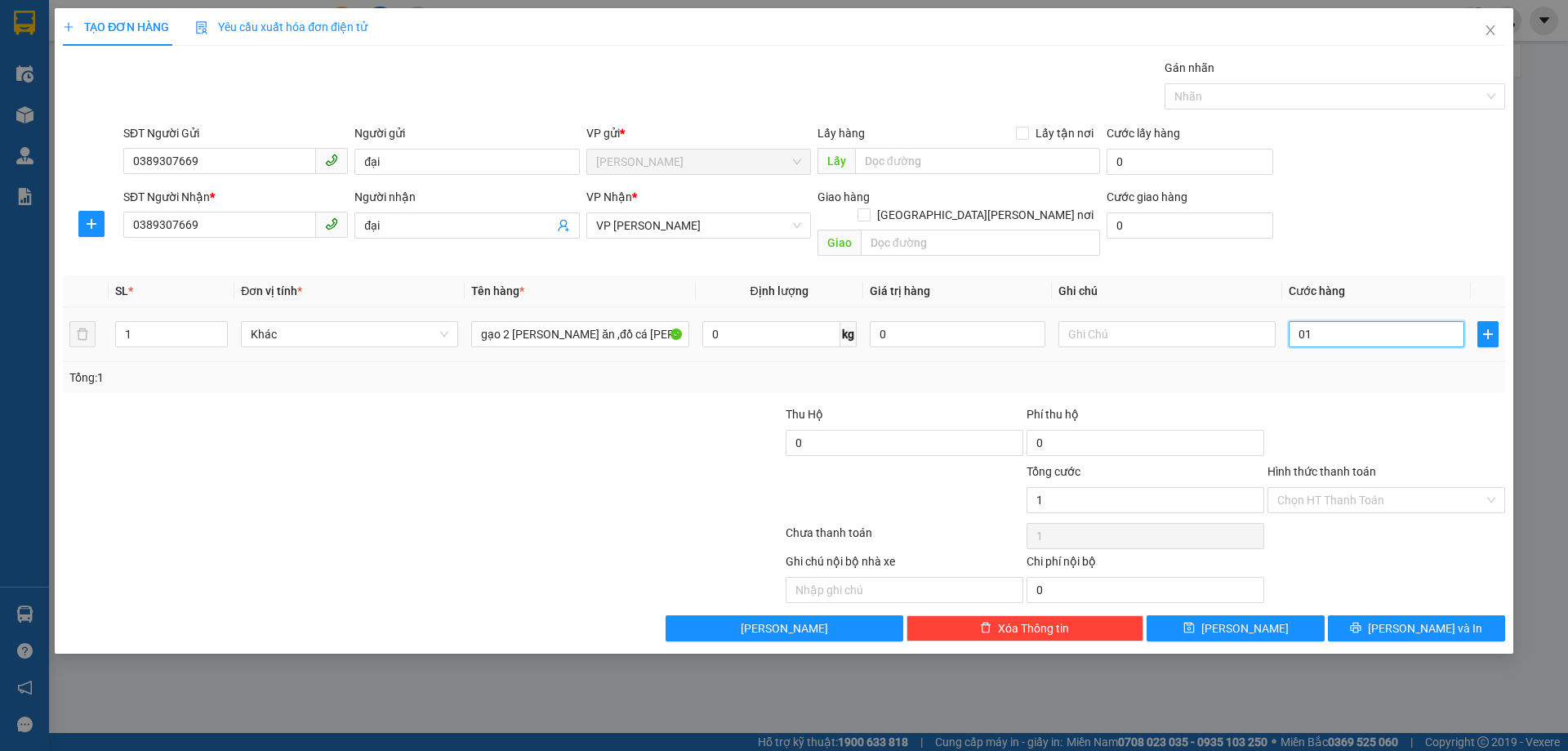
type input "0"
type input "01"
type input "1"
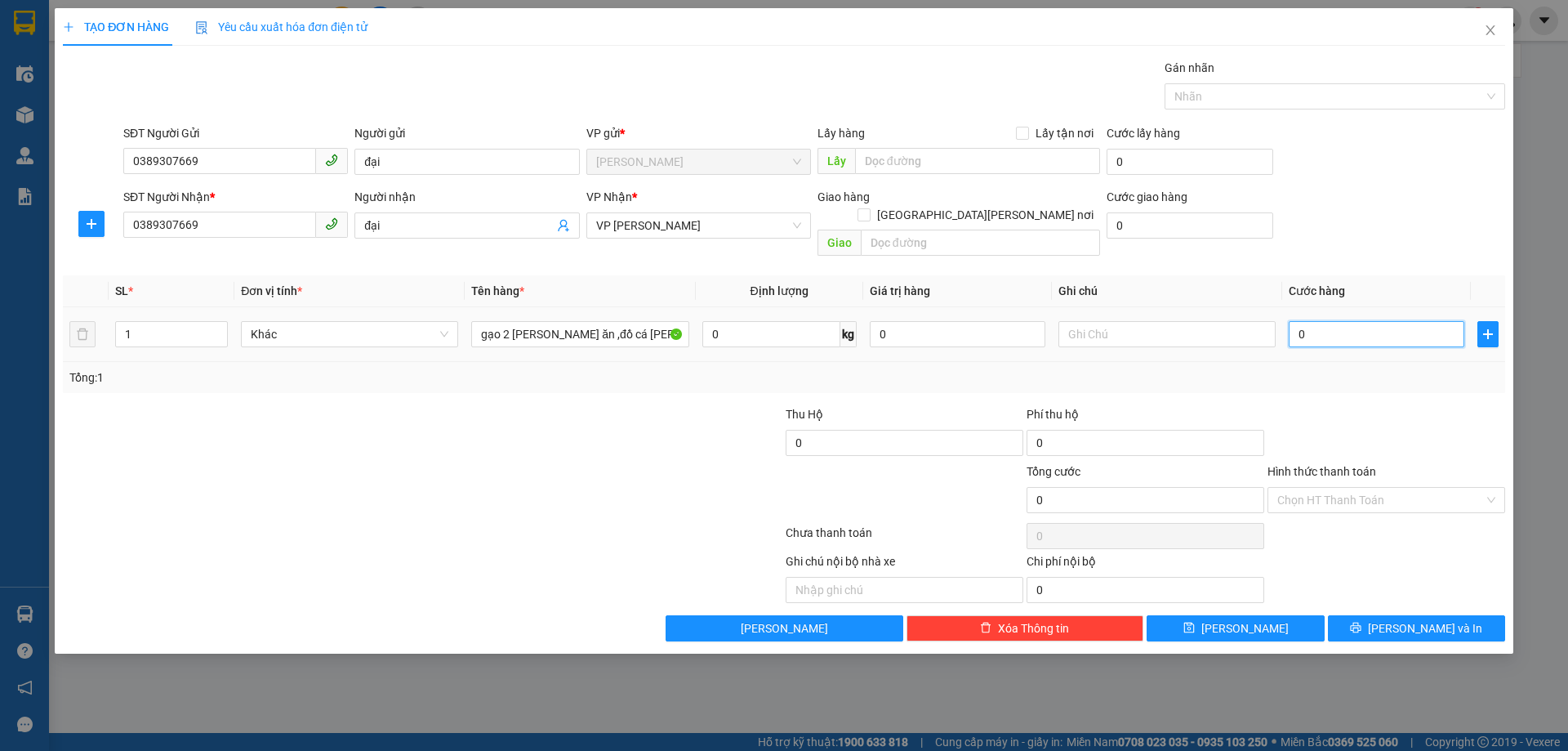
type input "1"
type input "010"
type input "10"
type input "0.100"
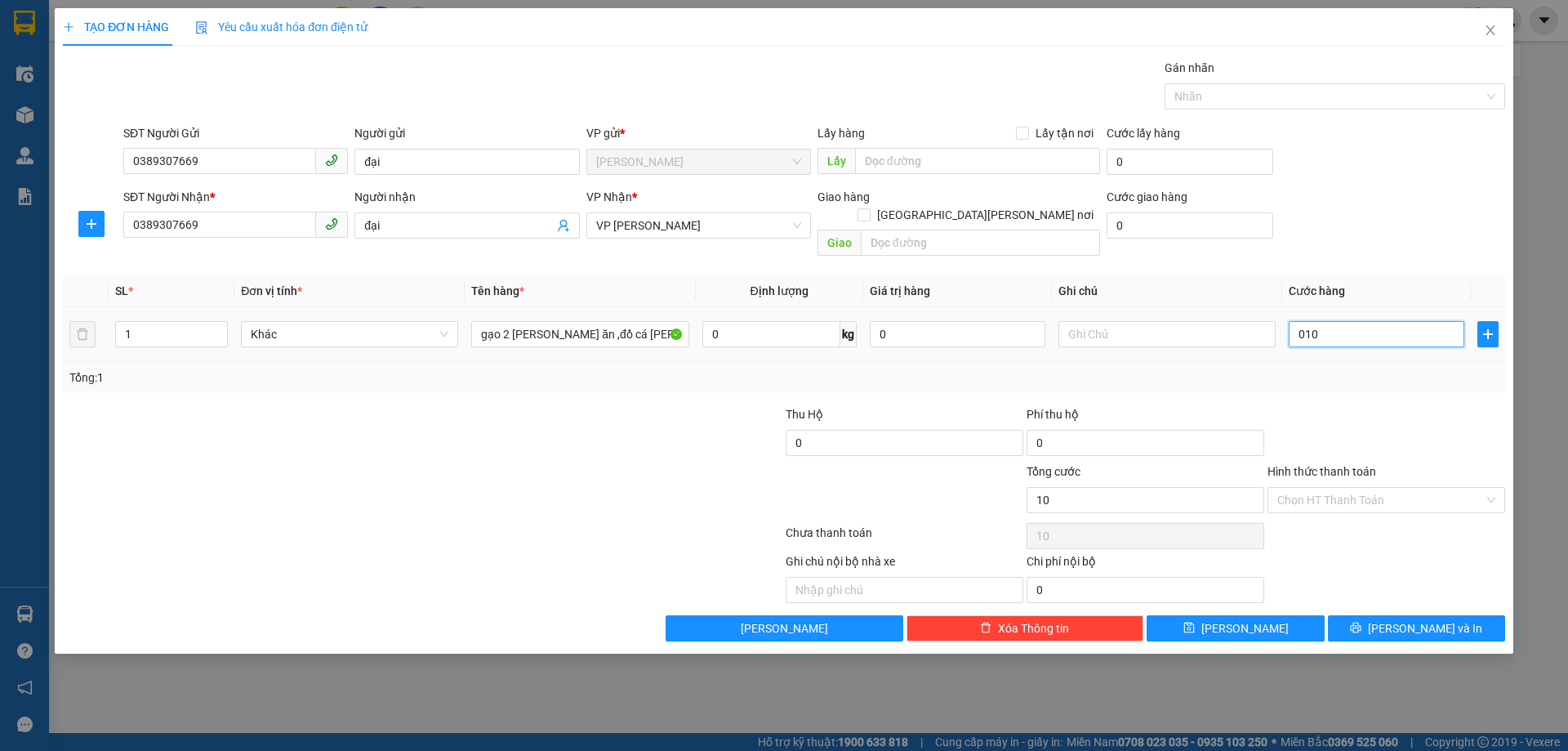
type input "100"
type input "01.000"
type input "1.000"
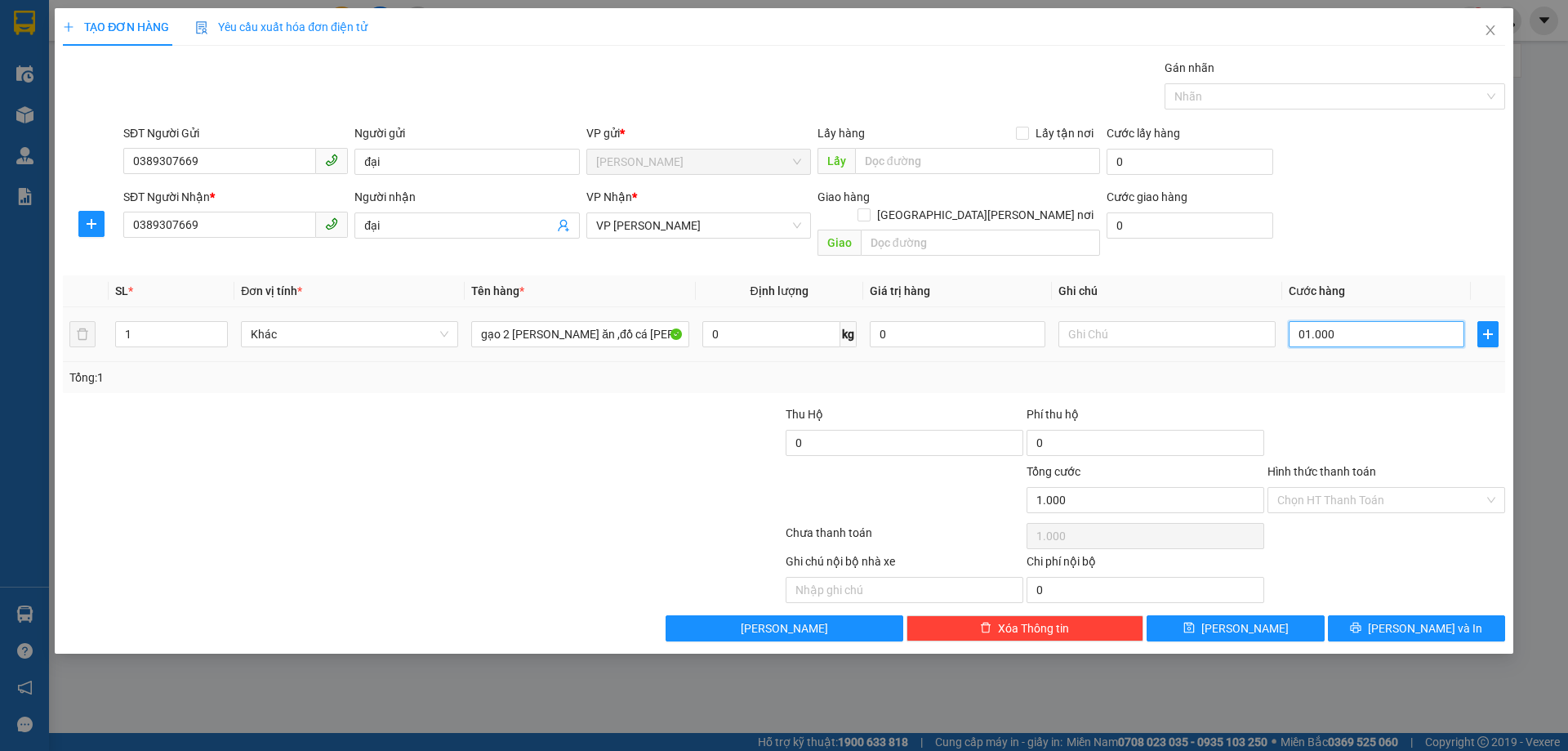
type input "010.000"
type input "10.000"
type input "0.100.000"
type input "100.000"
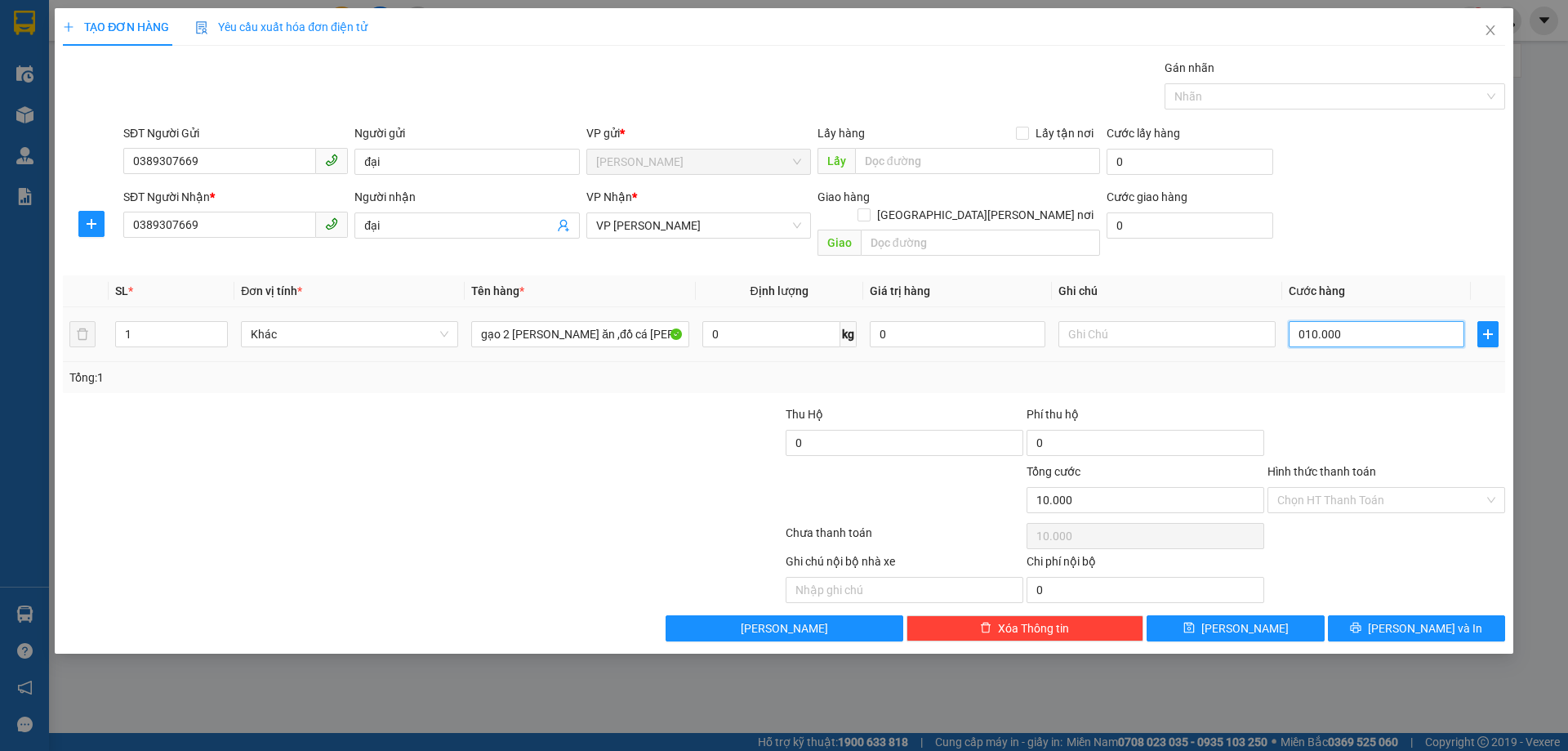
type input "100.000"
click at [1349, 528] on div "Chọn HT Thanh Toán" at bounding box center [1387, 536] width 241 height 33
click at [1343, 488] on input "Hình thức thanh toán" at bounding box center [1380, 500] width 206 height 24
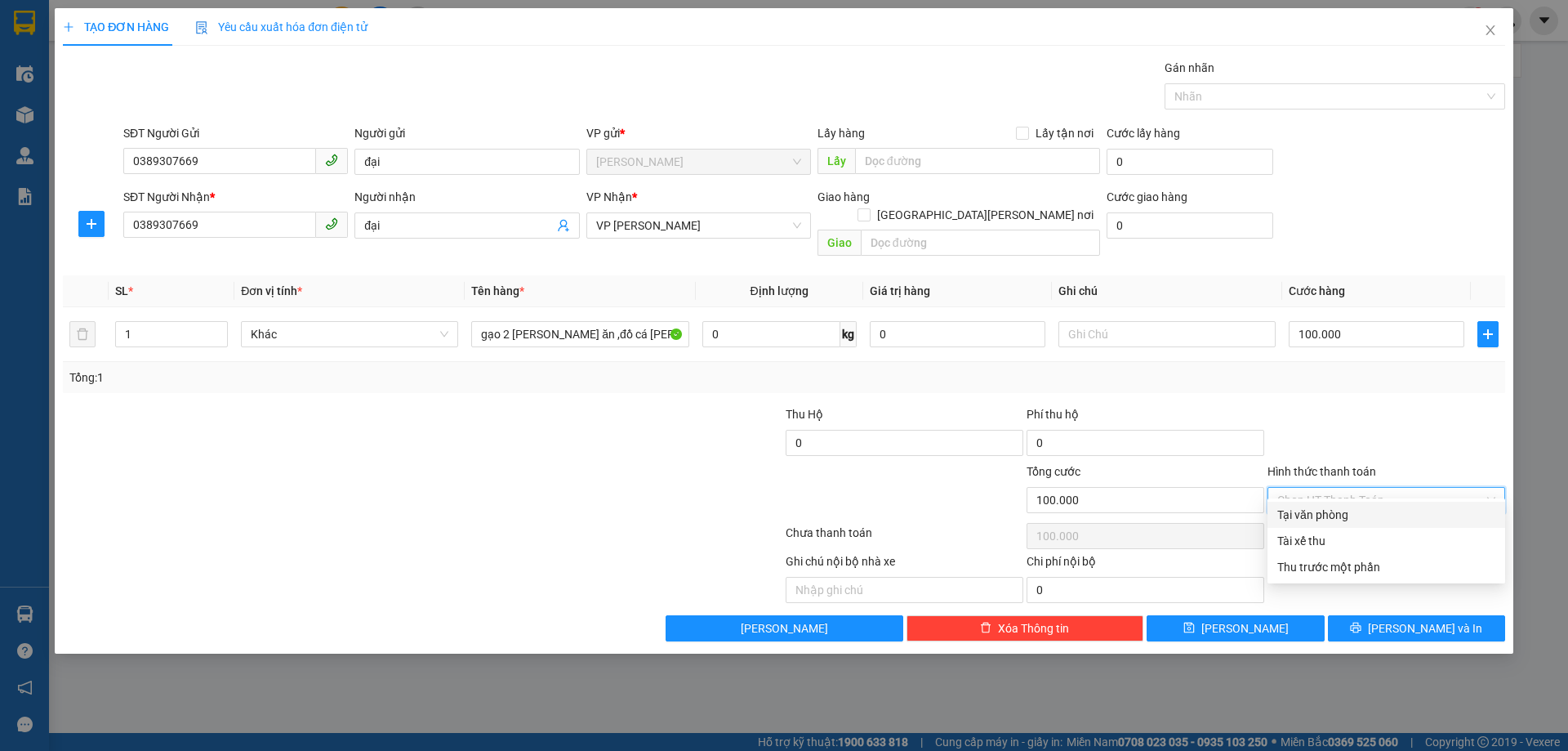
click at [1335, 512] on div "Tại văn phòng" at bounding box center [1386, 514] width 218 height 18
type input "0"
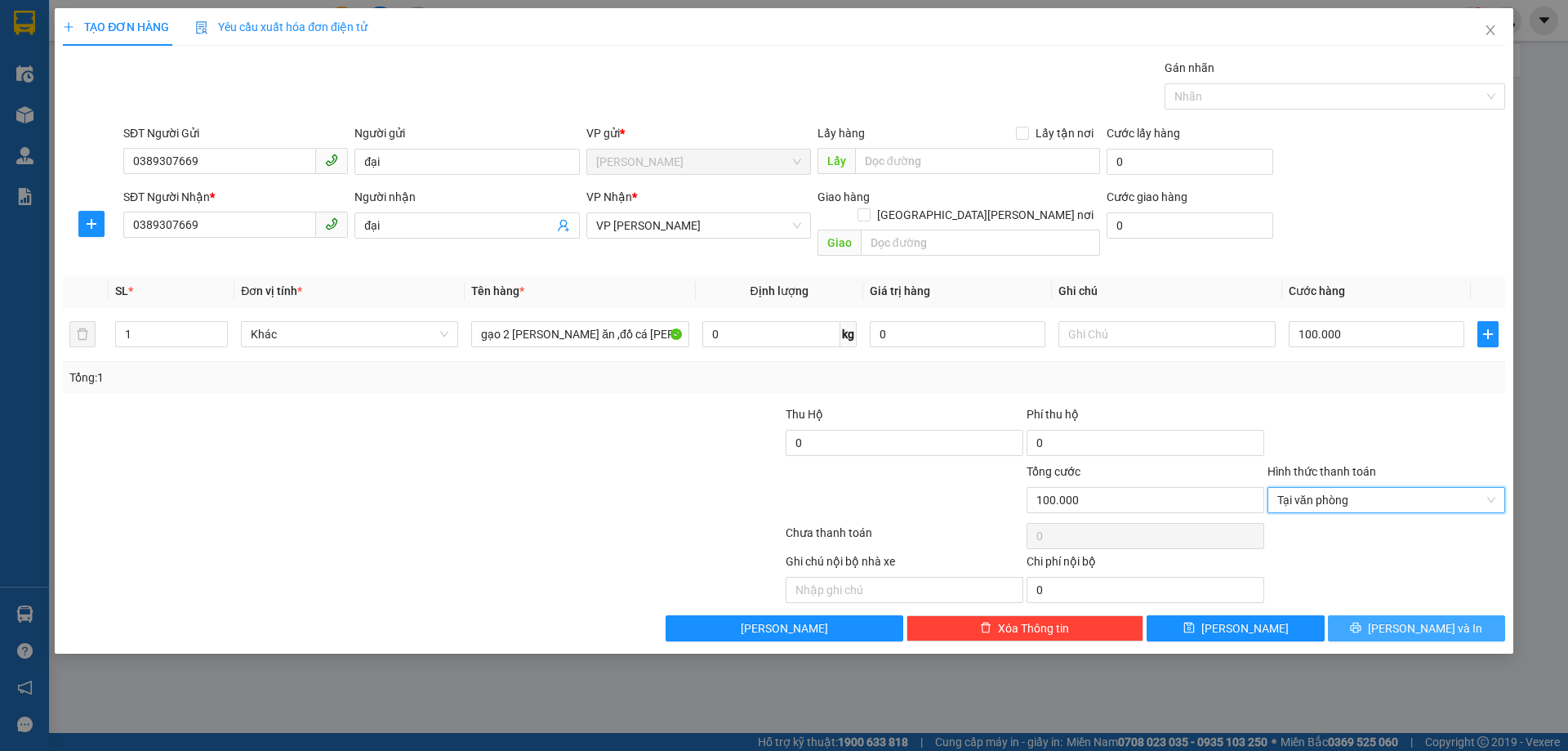
click at [1365, 615] on button "[PERSON_NAME] và In" at bounding box center [1416, 628] width 177 height 26
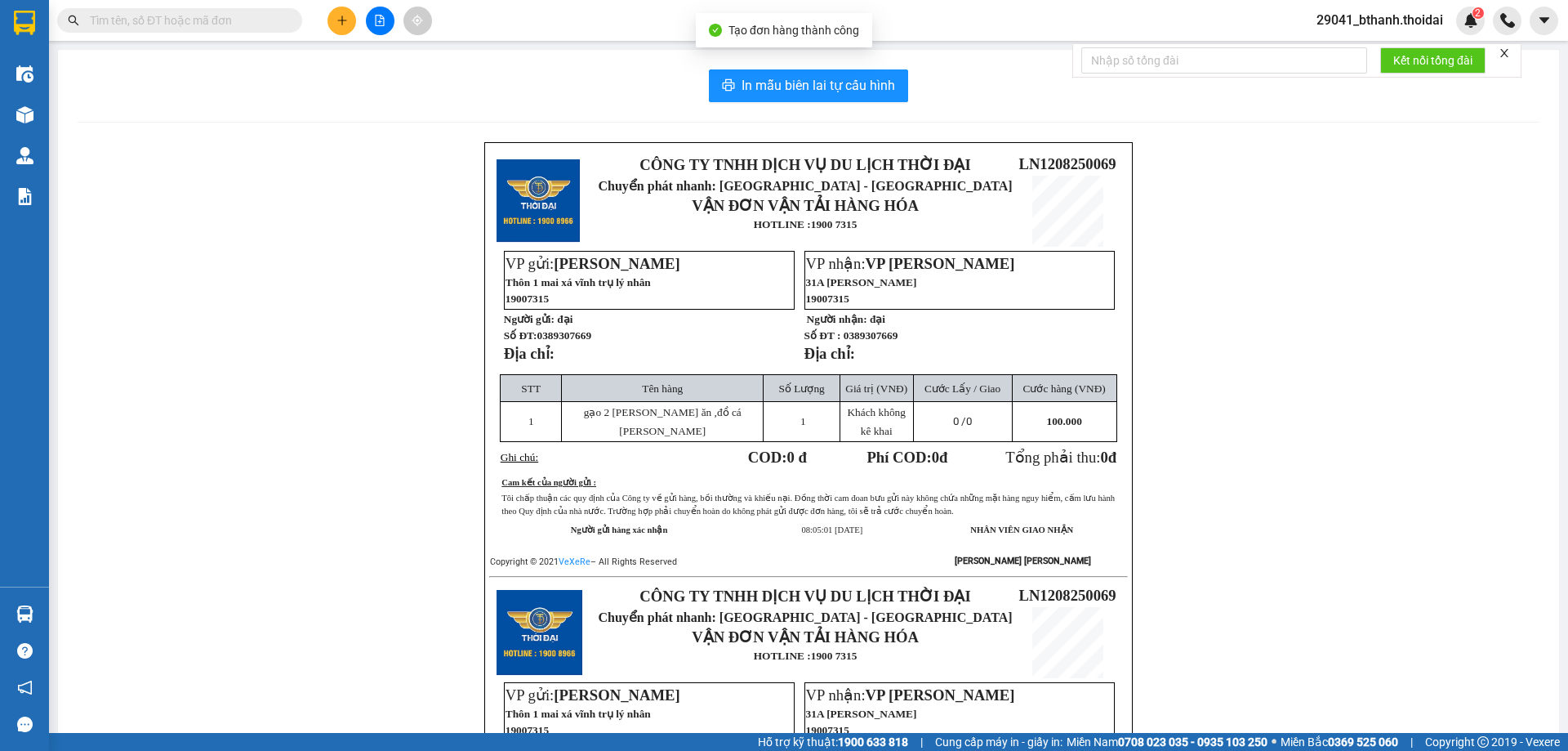
scroll to position [327, 0]
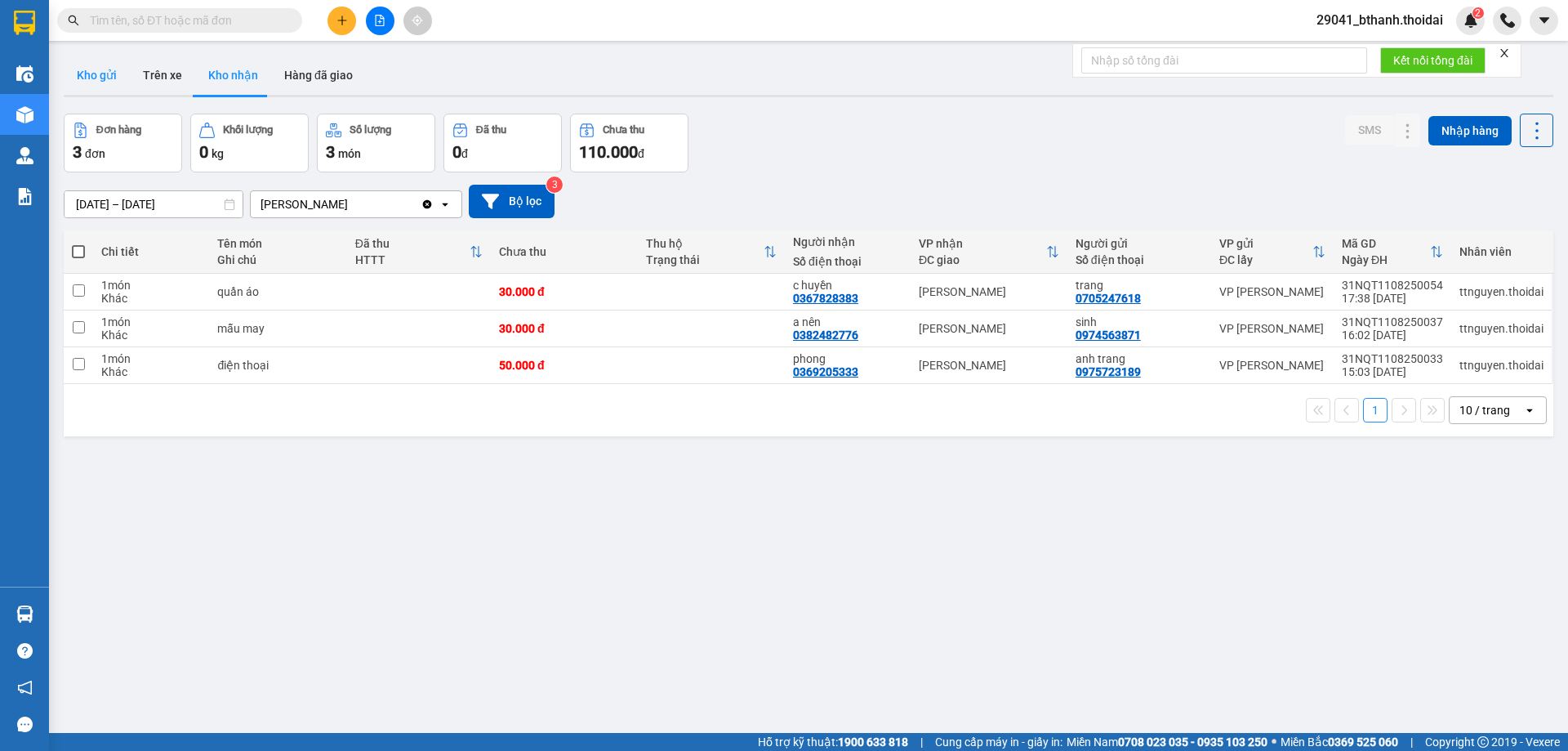
click at [104, 79] on button "Kho gửi" at bounding box center [97, 75] width 67 height 40
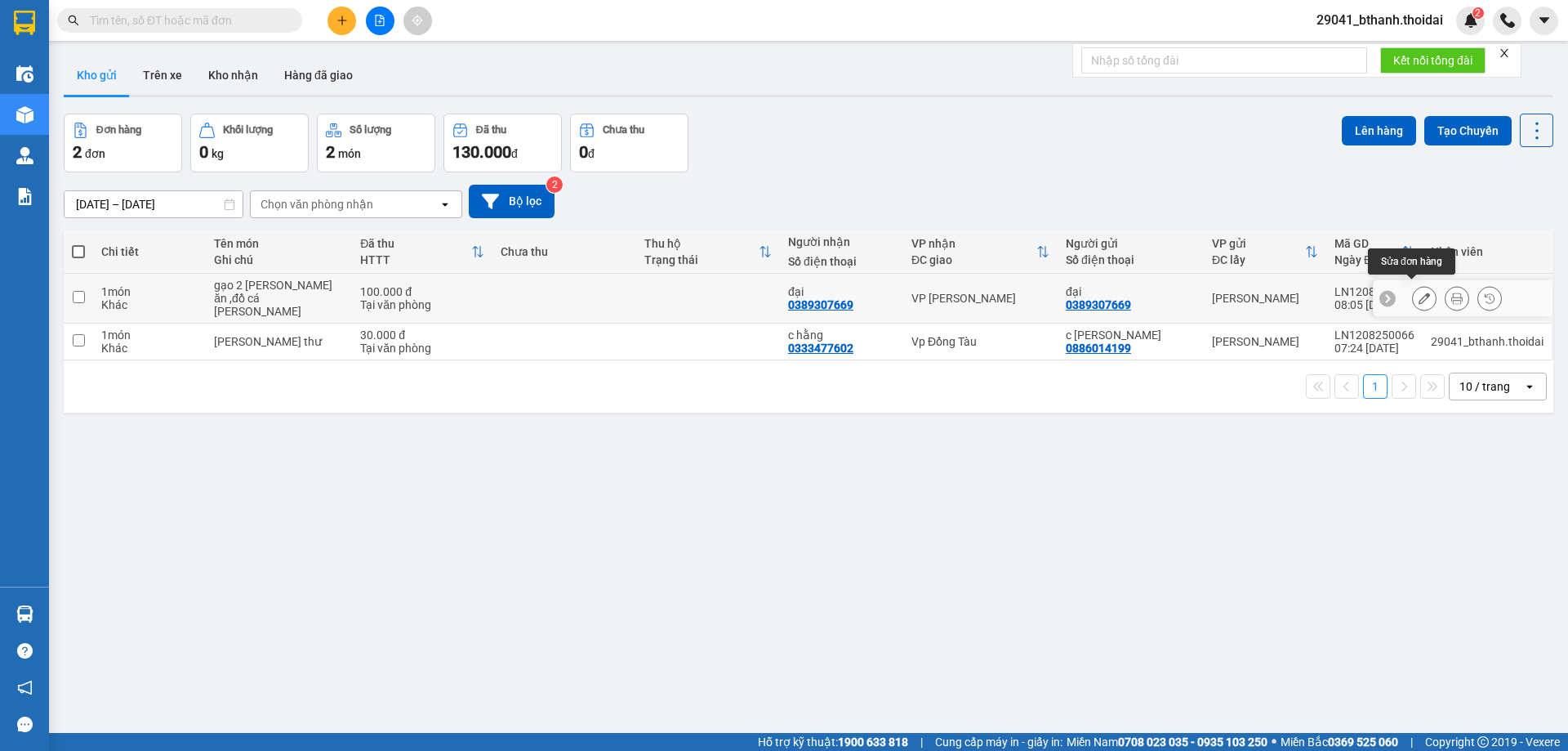
click at [1419, 292] on icon at bounding box center [1425, 298] width 12 height 12
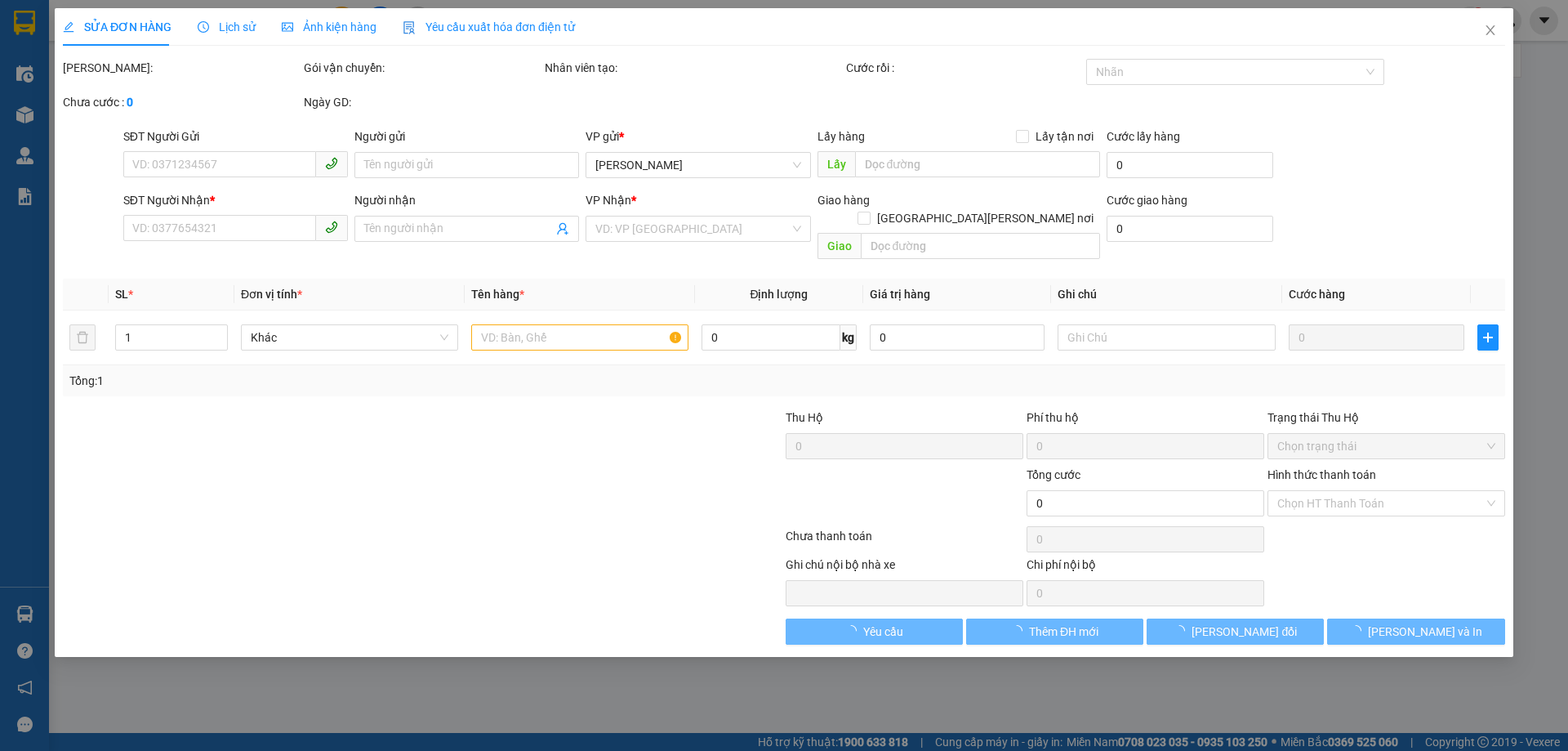
type input "0389307669"
type input "đại"
type input "0389307669"
type input "đại"
type input "100.000"
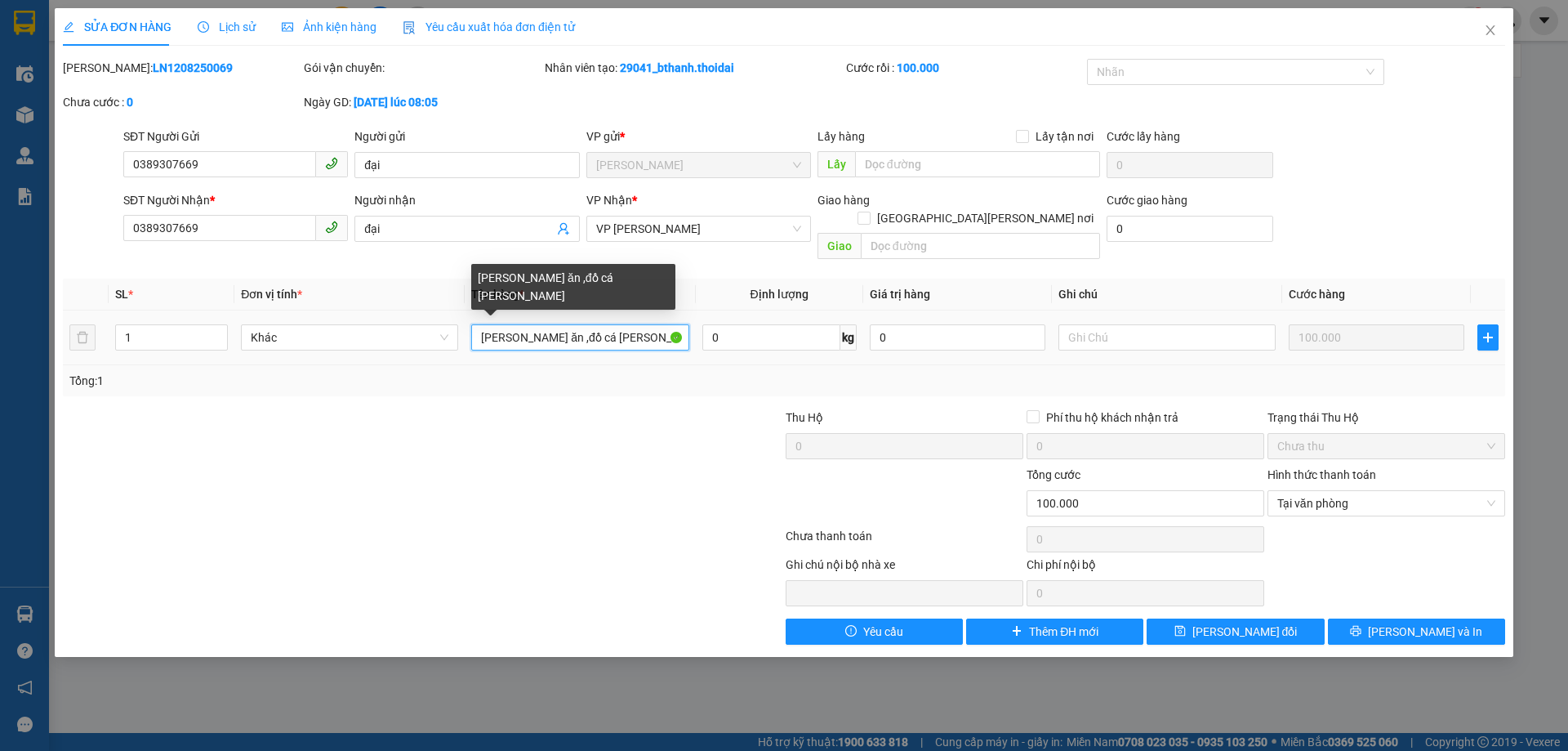
drag, startPoint x: 506, startPoint y: 320, endPoint x: 532, endPoint y: 319, distance: 26.0
click at [532, 325] on input "[PERSON_NAME] ăn ,đồ cá [PERSON_NAME]" at bounding box center [580, 337] width 217 height 26
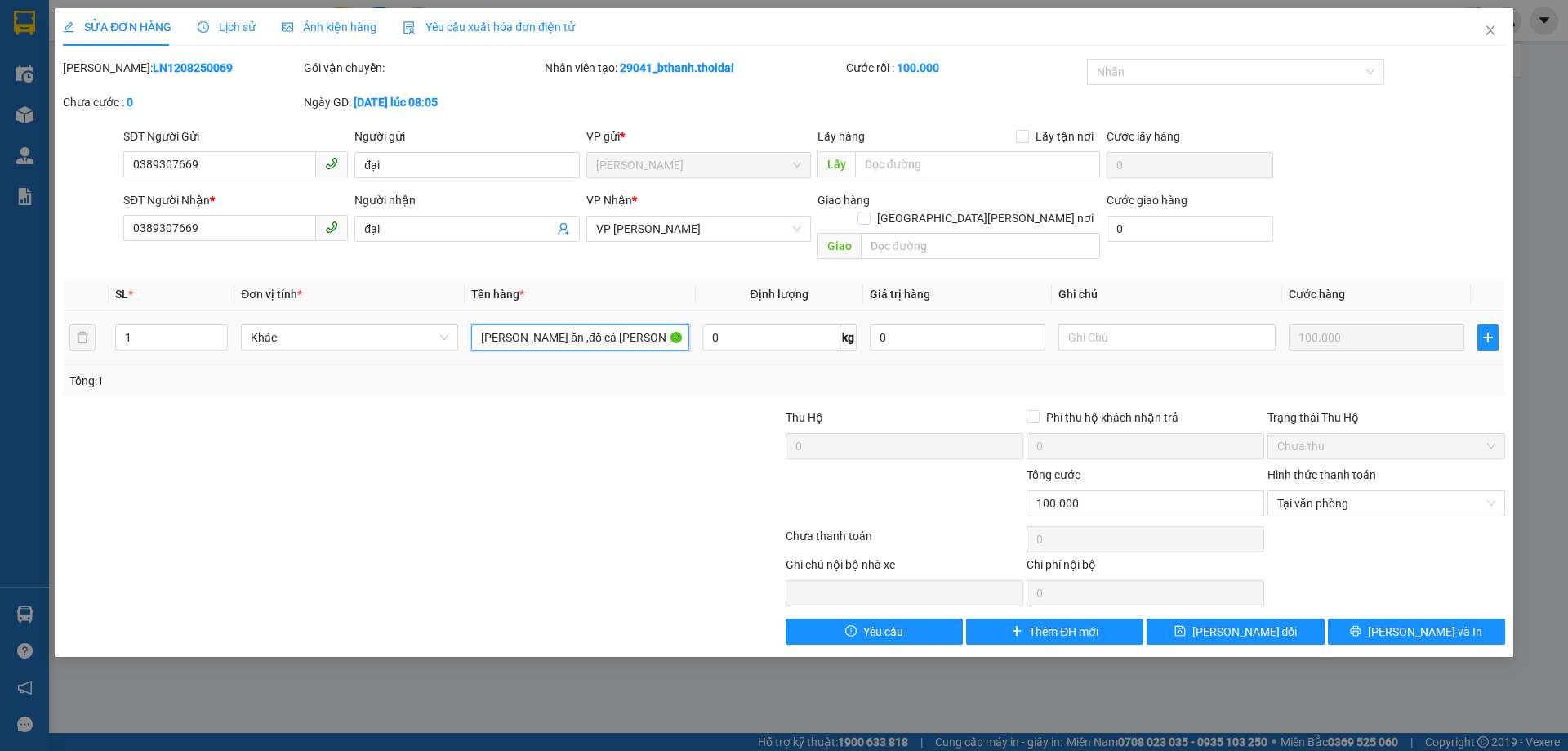
drag, startPoint x: 547, startPoint y: 319, endPoint x: 616, endPoint y: 334, distance: 70.6
click at [616, 334] on div "[PERSON_NAME] ăn ,đồ cá [PERSON_NAME]" at bounding box center [580, 337] width 217 height 33
type input "[PERSON_NAME] ăn"
click at [1231, 623] on span "[PERSON_NAME] đổi" at bounding box center [1244, 631] width 105 height 18
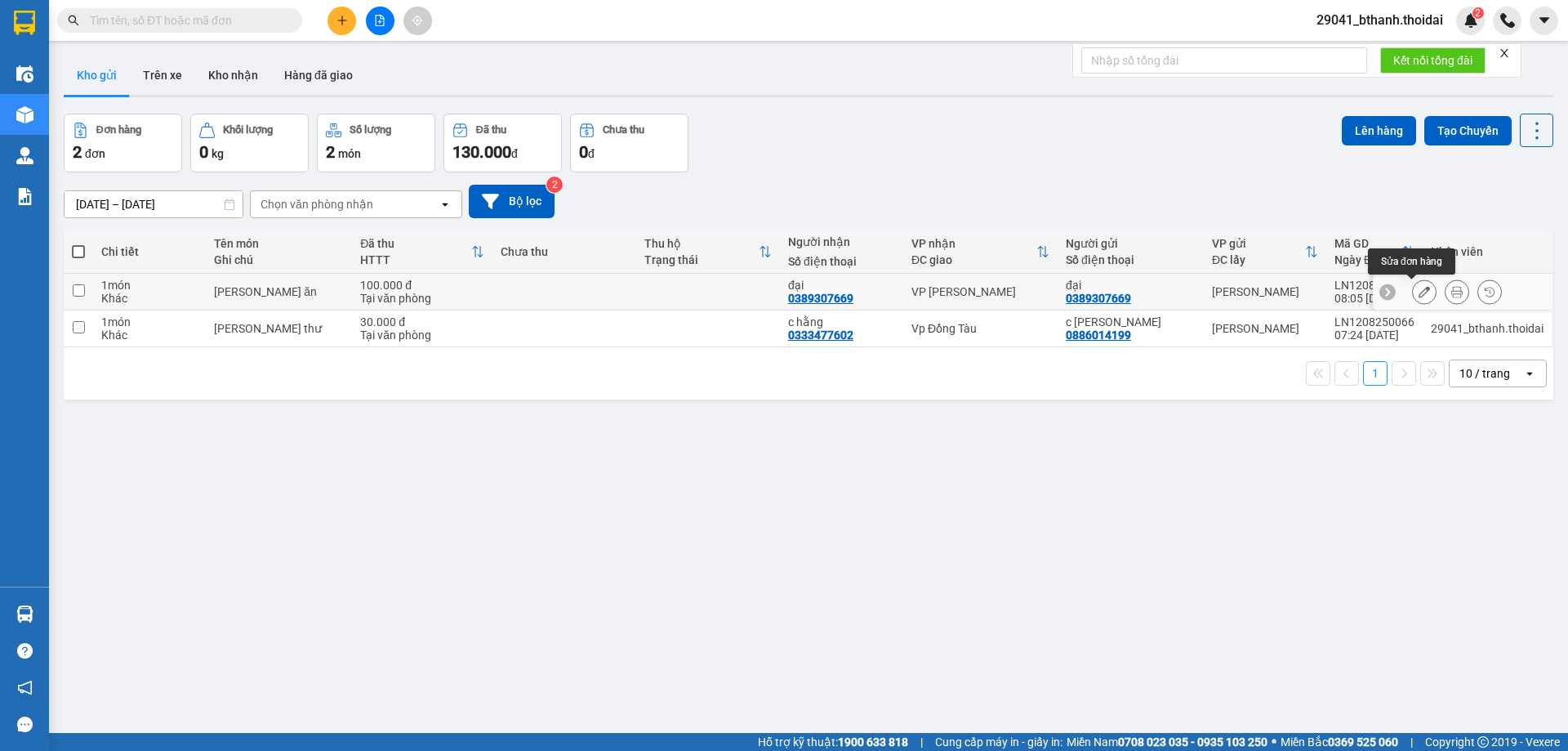
click at [1419, 288] on icon at bounding box center [1425, 292] width 12 height 12
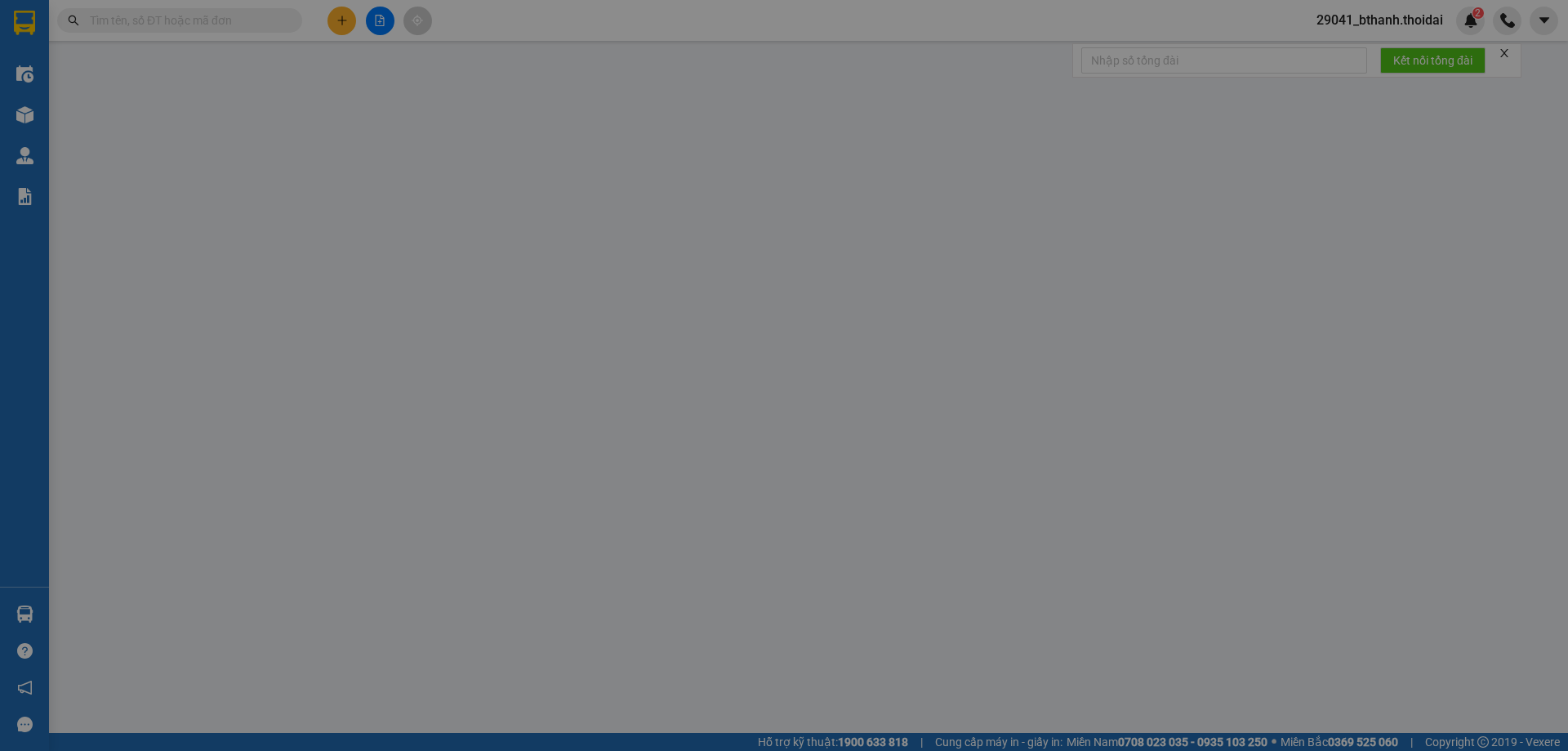
type input "0389307669"
type input "đại"
type input "0389307669"
type input "đại"
type input "100.000"
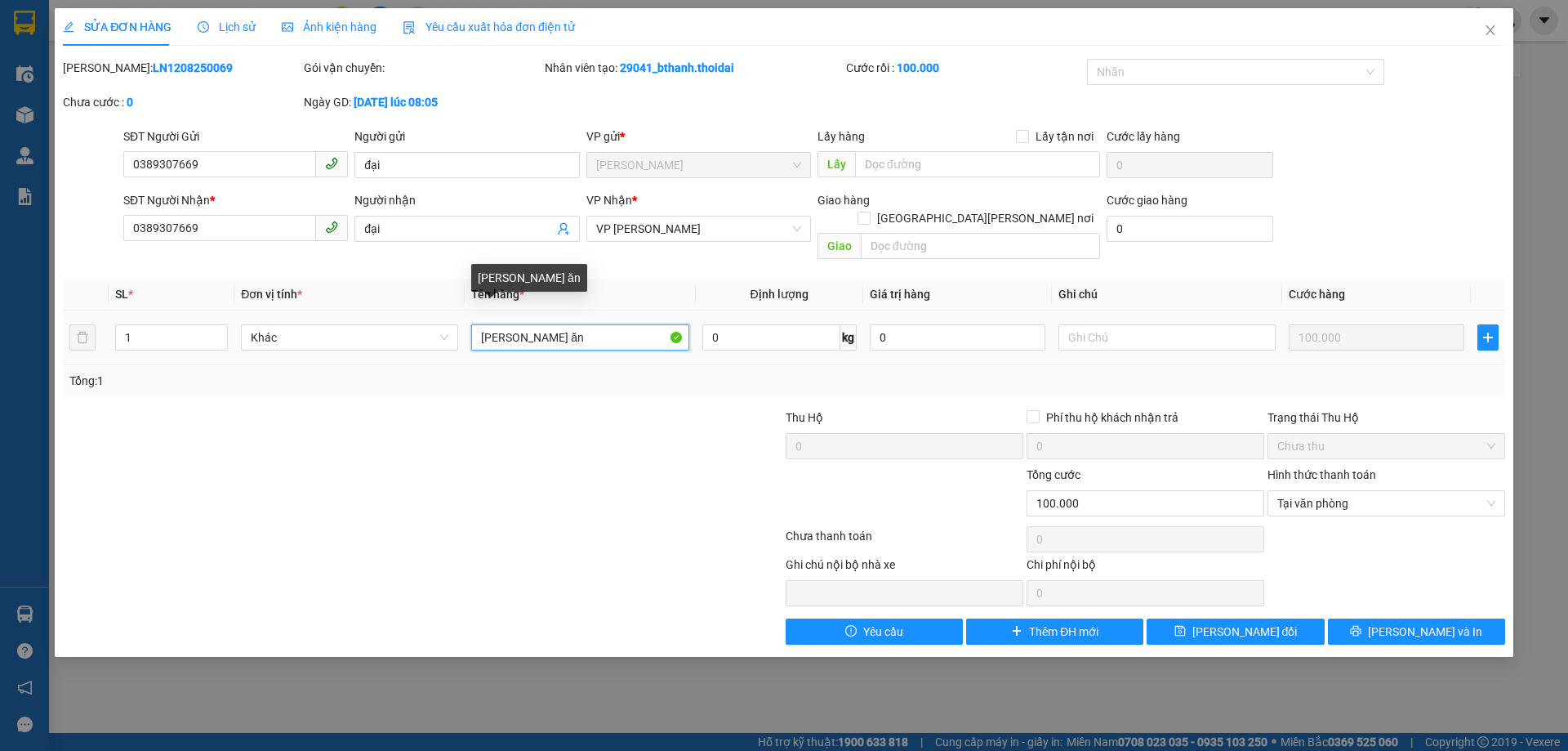
click at [482, 325] on input "[PERSON_NAME] ăn" at bounding box center [580, 337] width 217 height 26
click at [516, 325] on input "1 [PERSON_NAME] ăn" at bounding box center [580, 337] width 217 height 26
type input "1 gạo ,1 [PERSON_NAME] ăn"
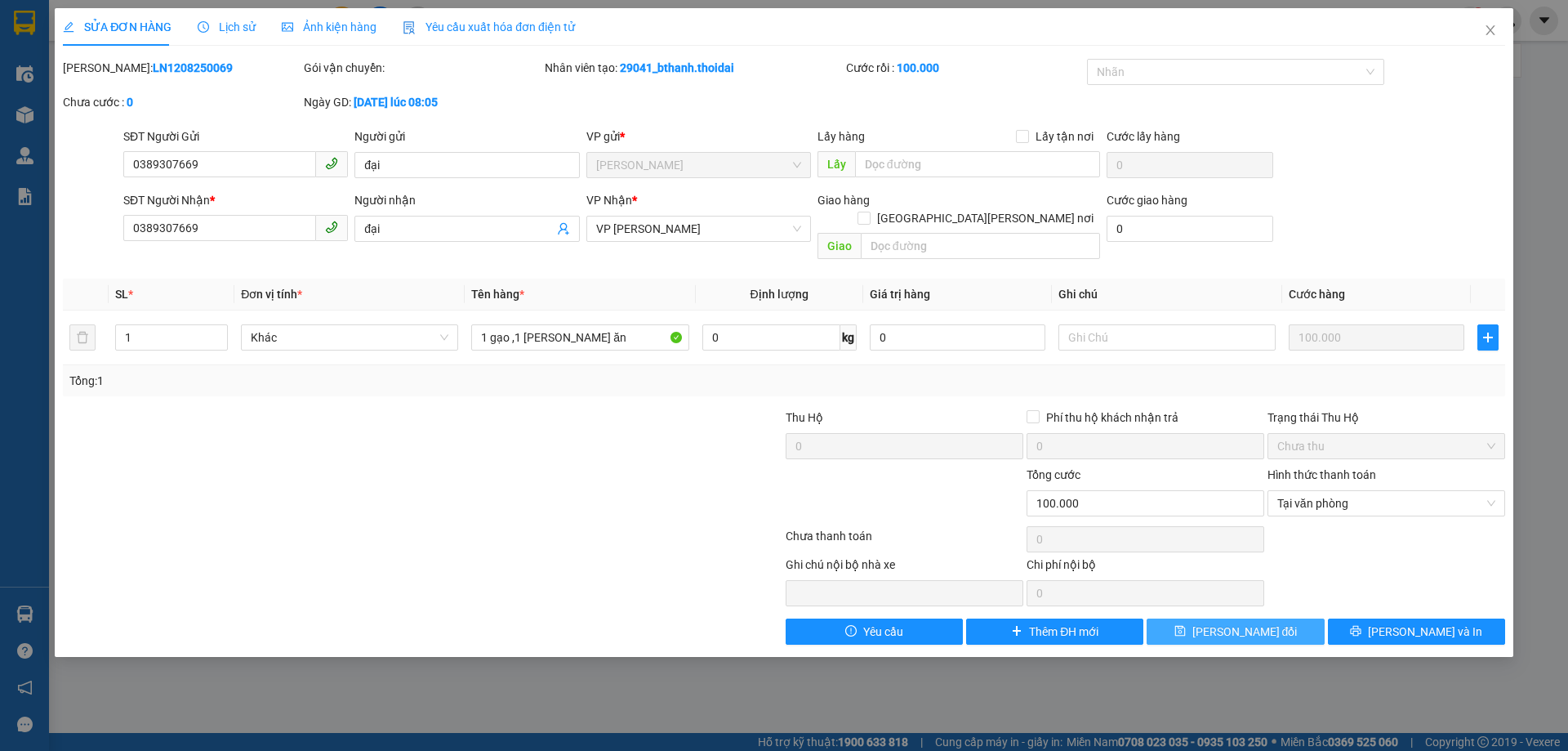
click at [1244, 623] on span "[PERSON_NAME] đổi" at bounding box center [1244, 631] width 105 height 18
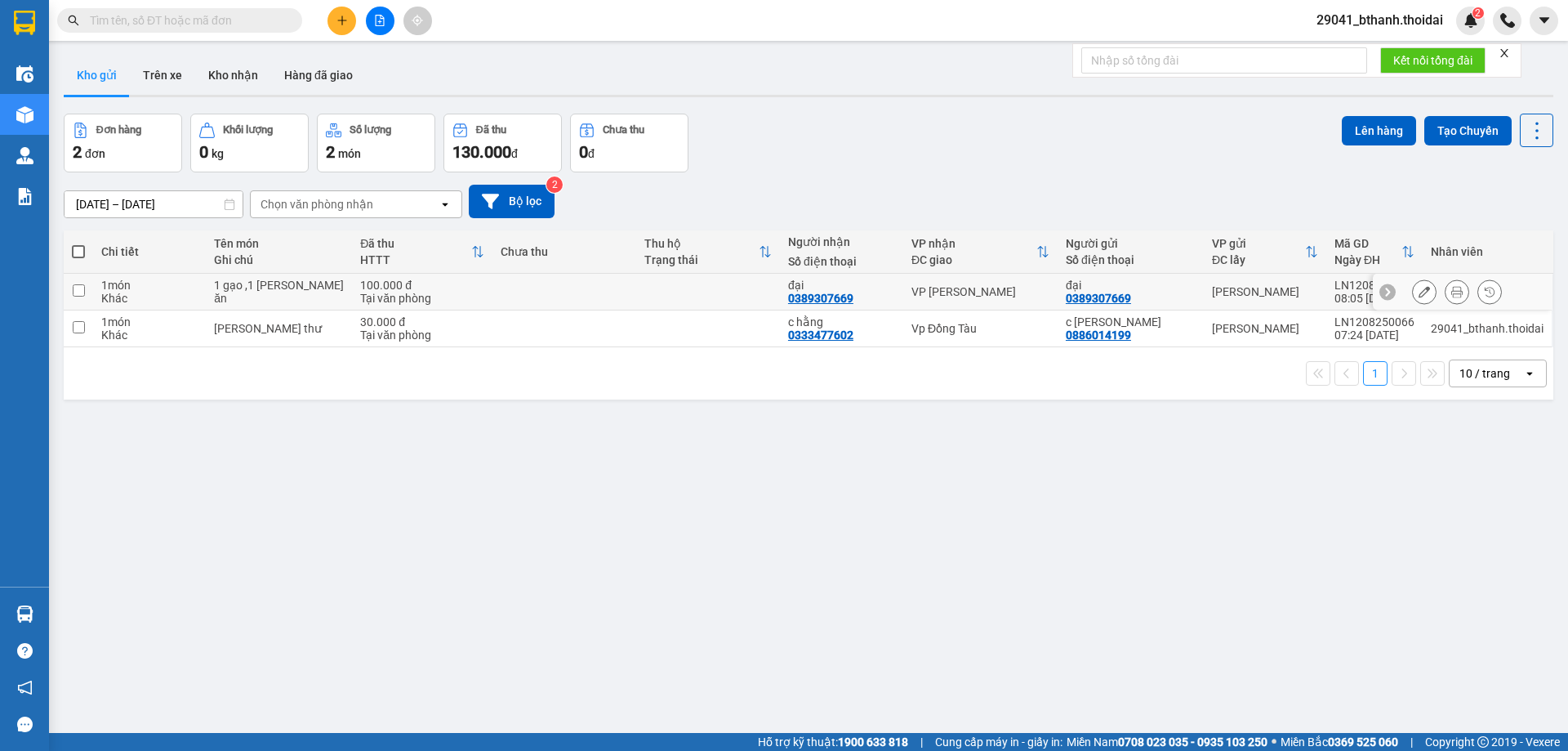
click at [78, 292] on input "checkbox" at bounding box center [78, 290] width 13 height 13
checkbox input "true"
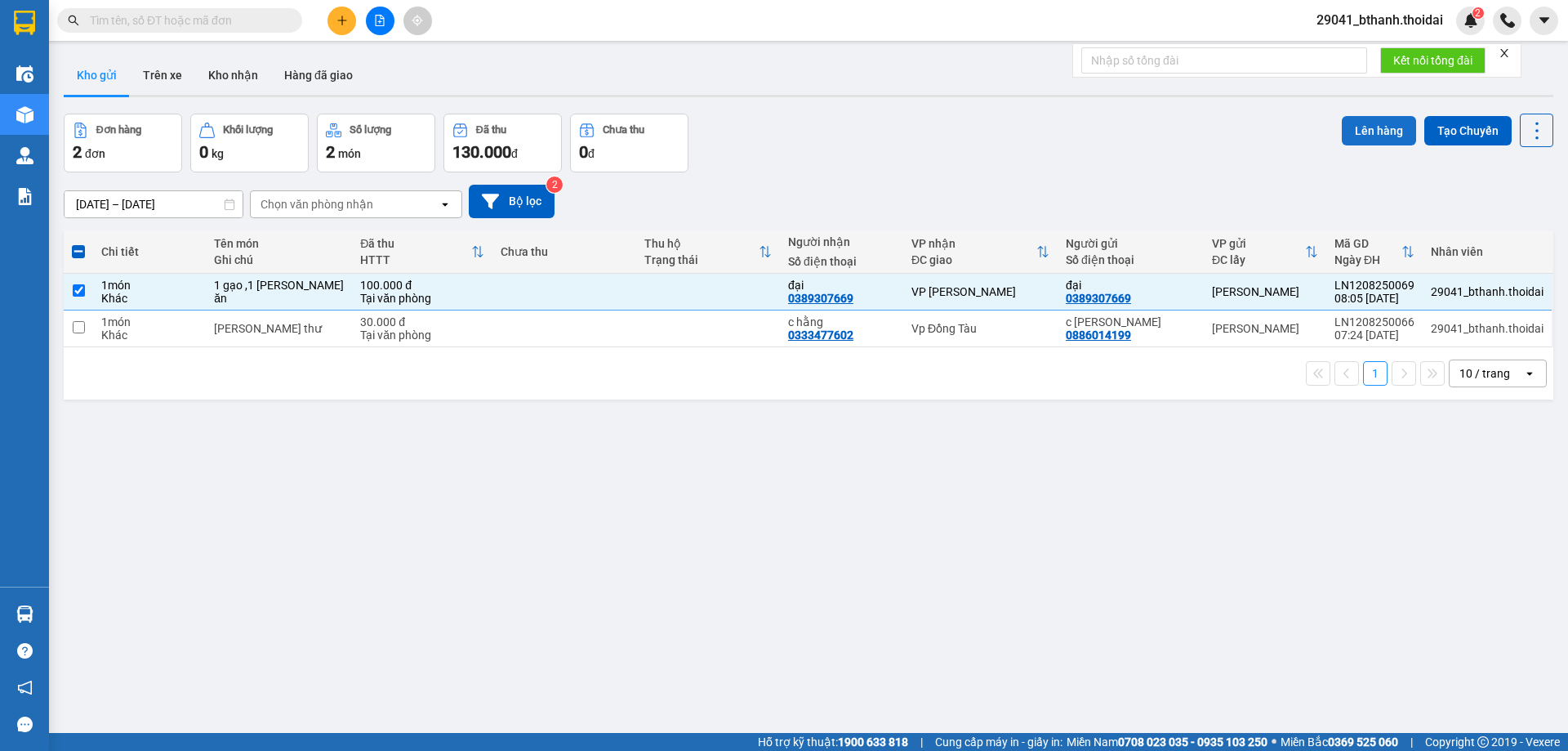
click at [1354, 134] on button "Lên hàng" at bounding box center [1379, 131] width 74 height 30
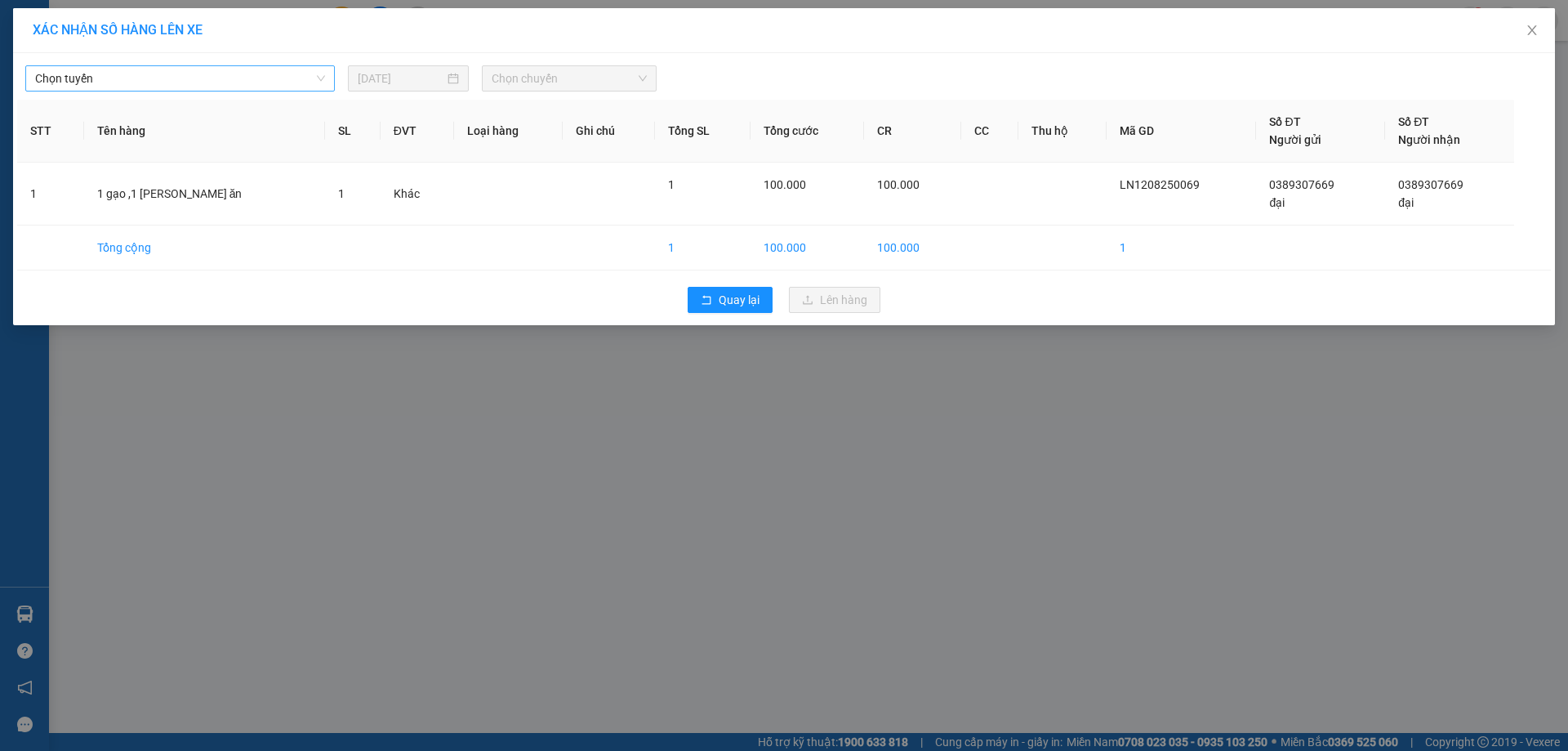
click at [152, 82] on span "Chọn tuyến" at bounding box center [180, 78] width 290 height 24
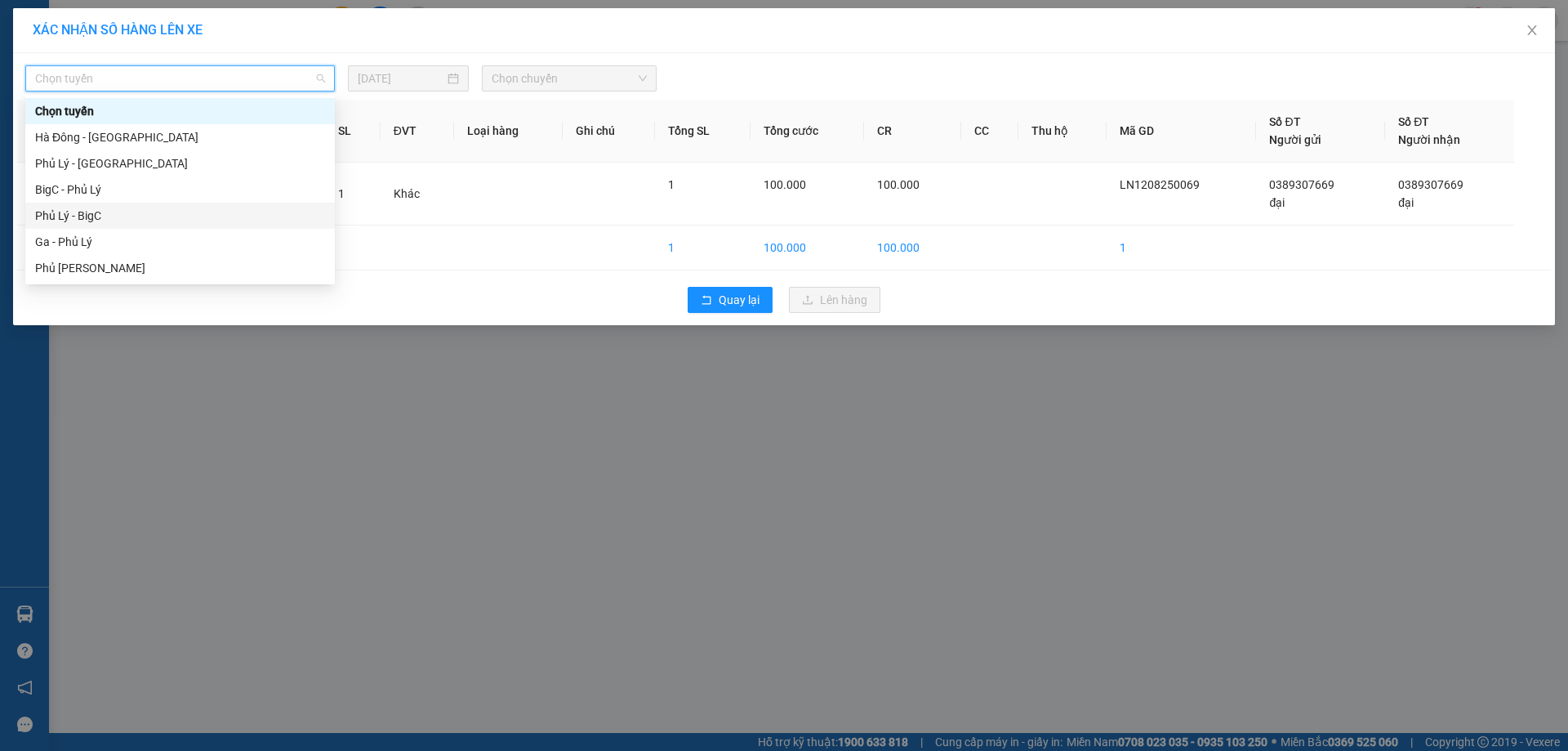
click at [131, 216] on div "Phủ Lý - BigC" at bounding box center [180, 215] width 290 height 18
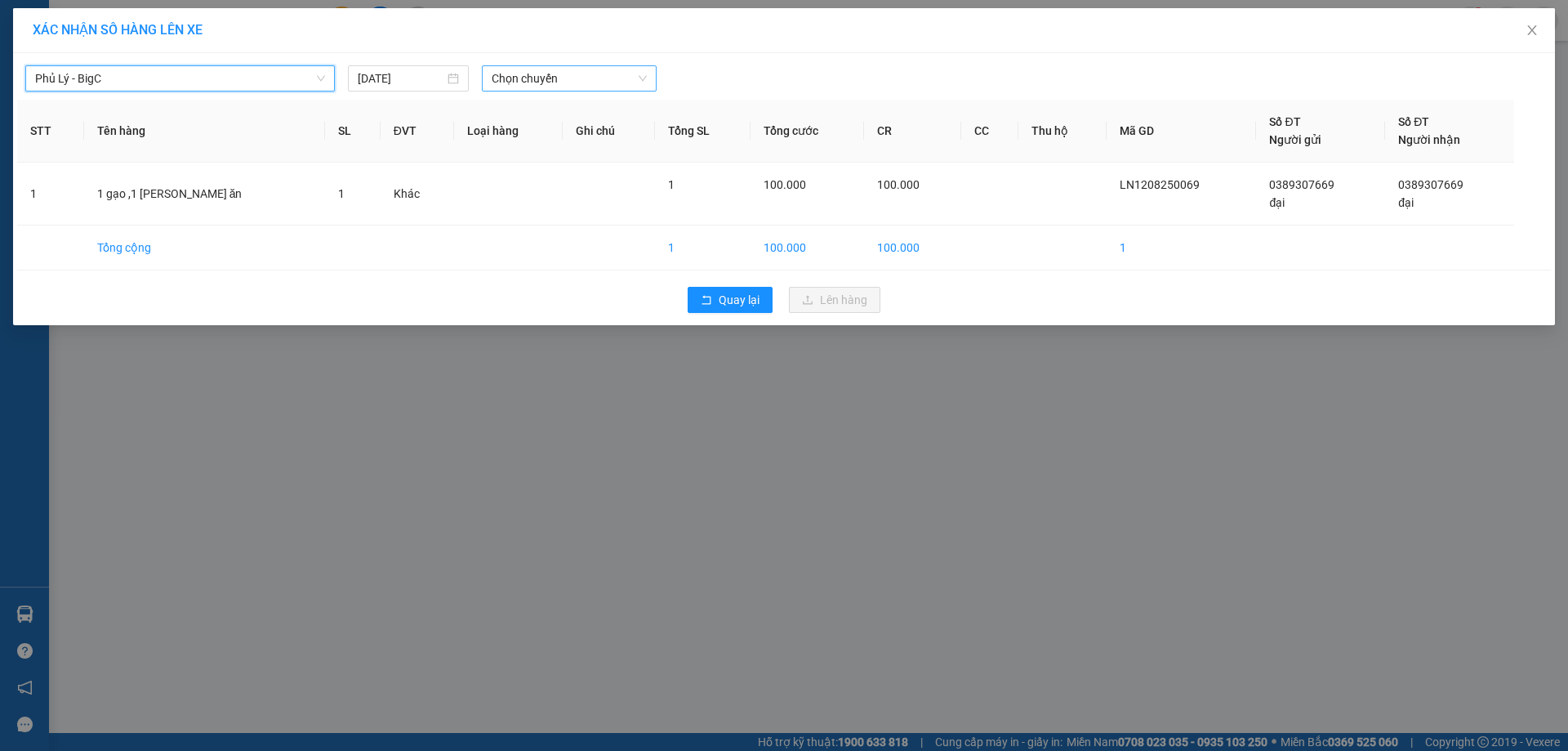
click at [519, 72] on span "Chọn chuyến" at bounding box center [570, 78] width 155 height 24
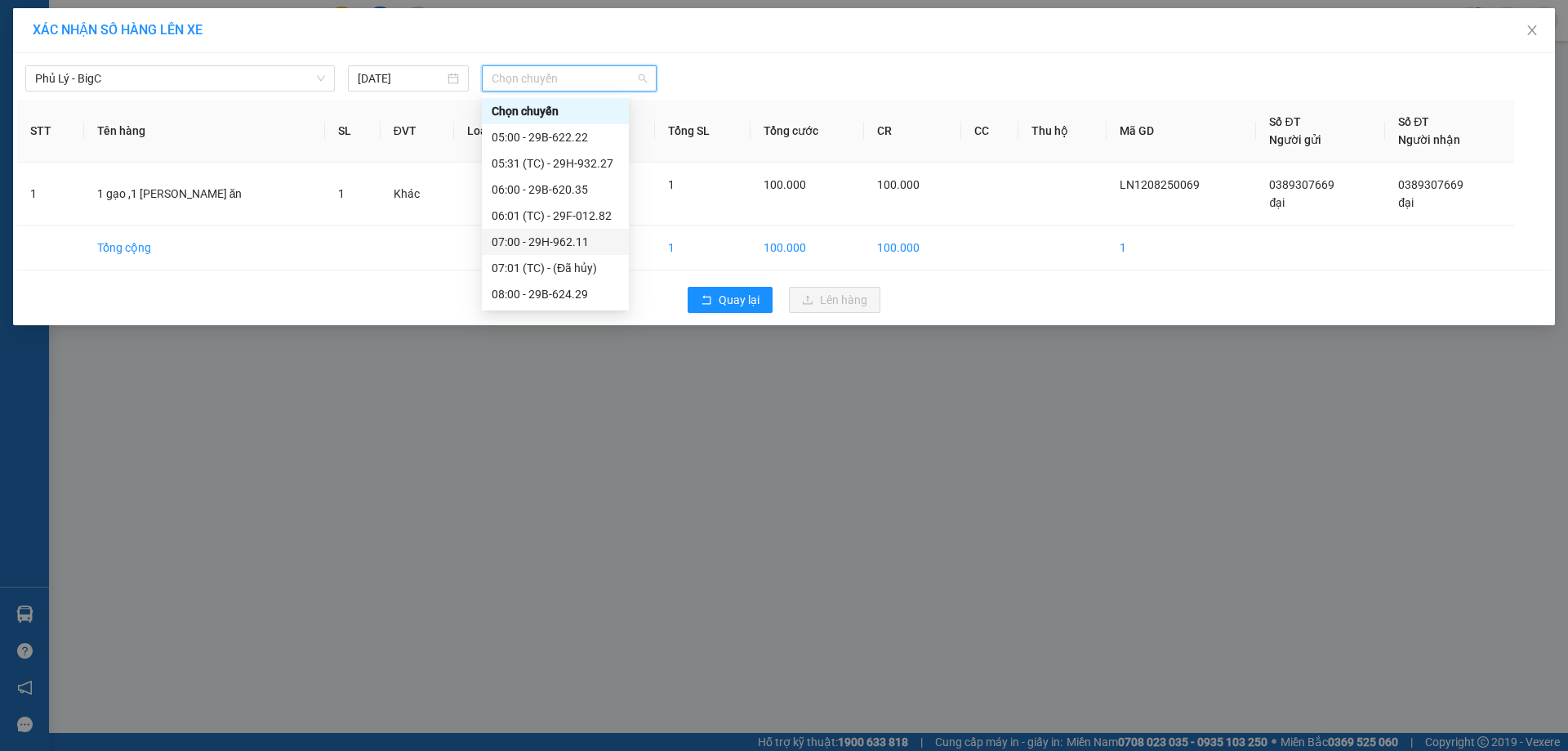
scroll to position [164, 0]
click at [515, 151] on div "09:00 - 29E-081.13" at bounding box center [555, 156] width 127 height 18
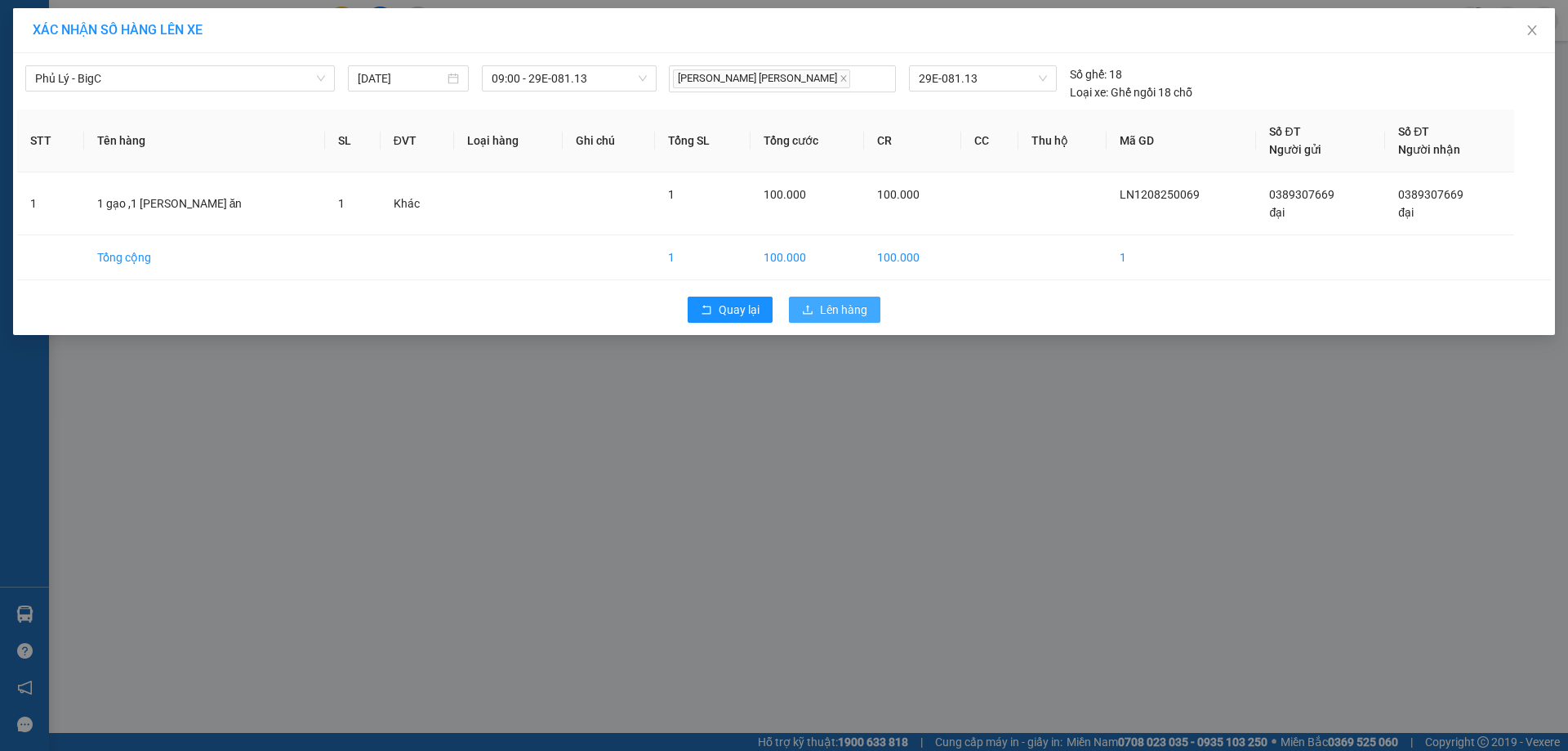
click at [844, 309] on span "Lên hàng" at bounding box center [843, 309] width 47 height 18
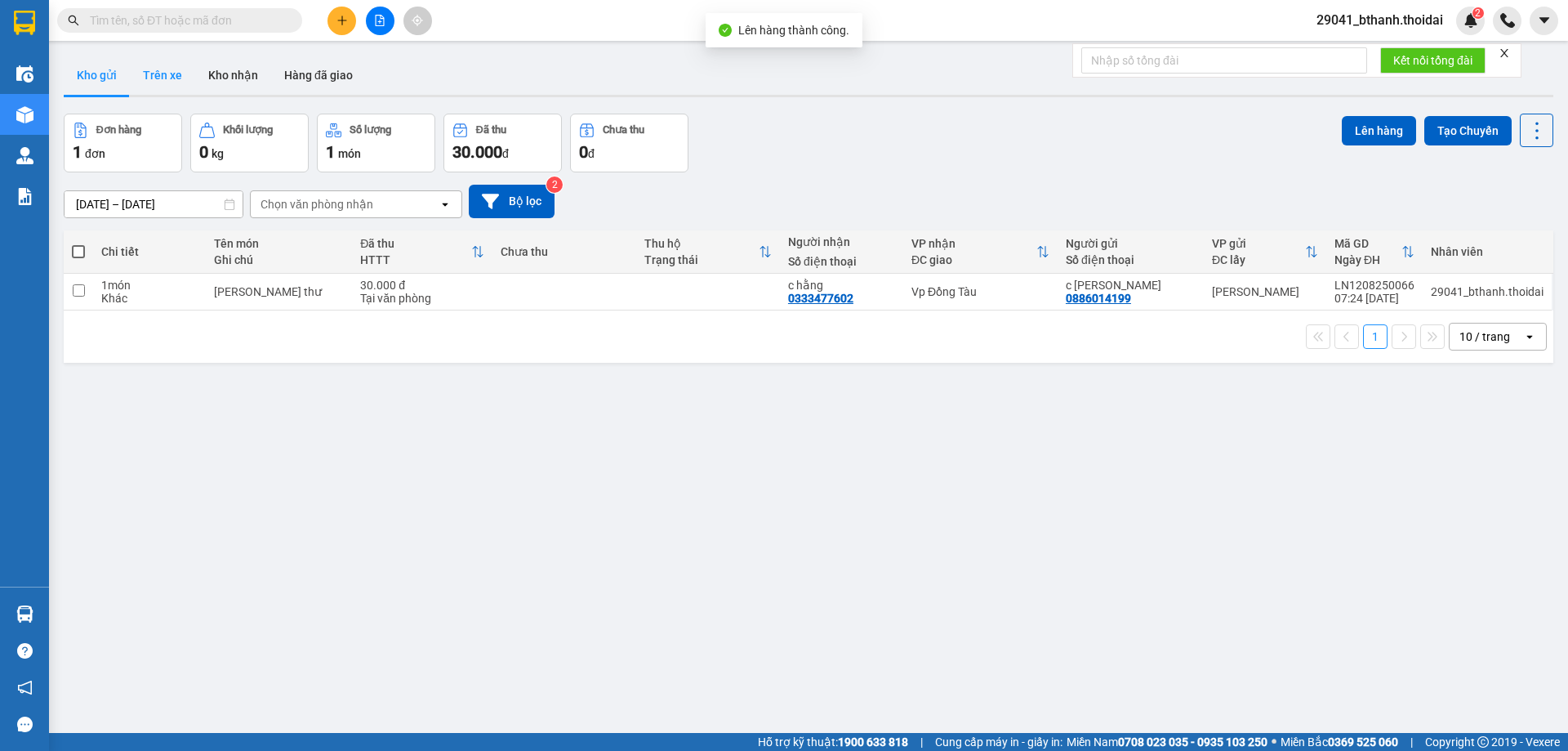
click at [180, 75] on button "Trên xe" at bounding box center [163, 75] width 66 height 40
